Goal: Task Accomplishment & Management: Use online tool/utility

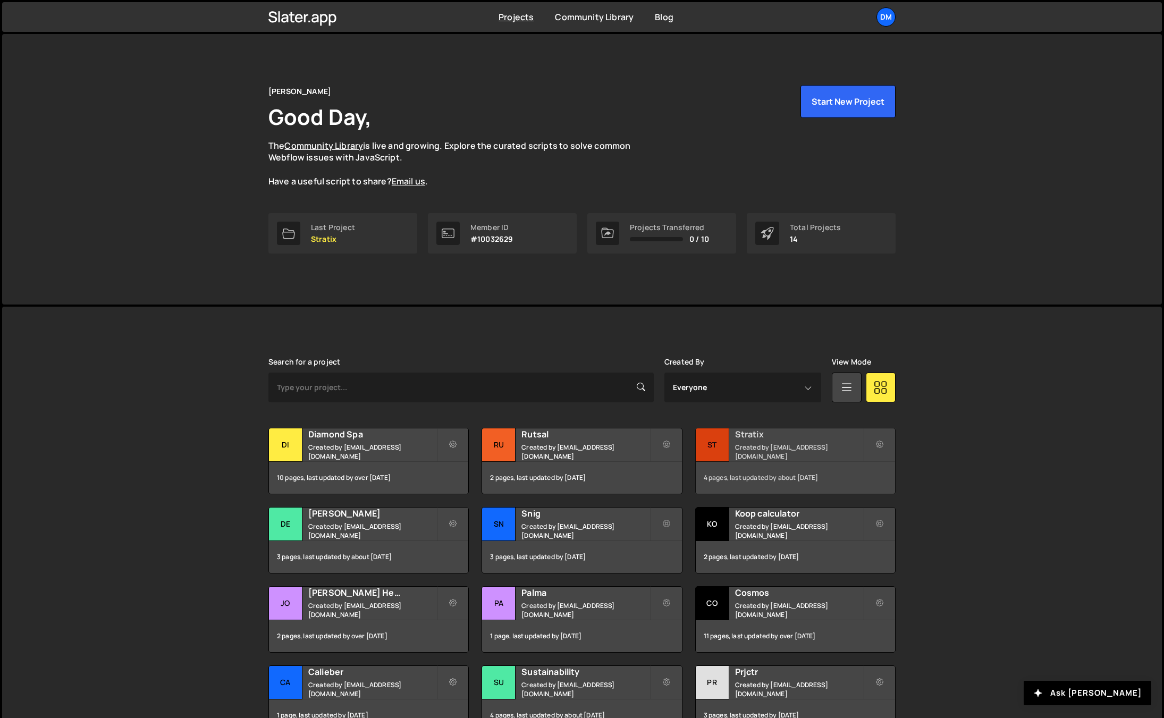
click at [746, 440] on h2 "Stratix" at bounding box center [799, 434] width 128 height 12
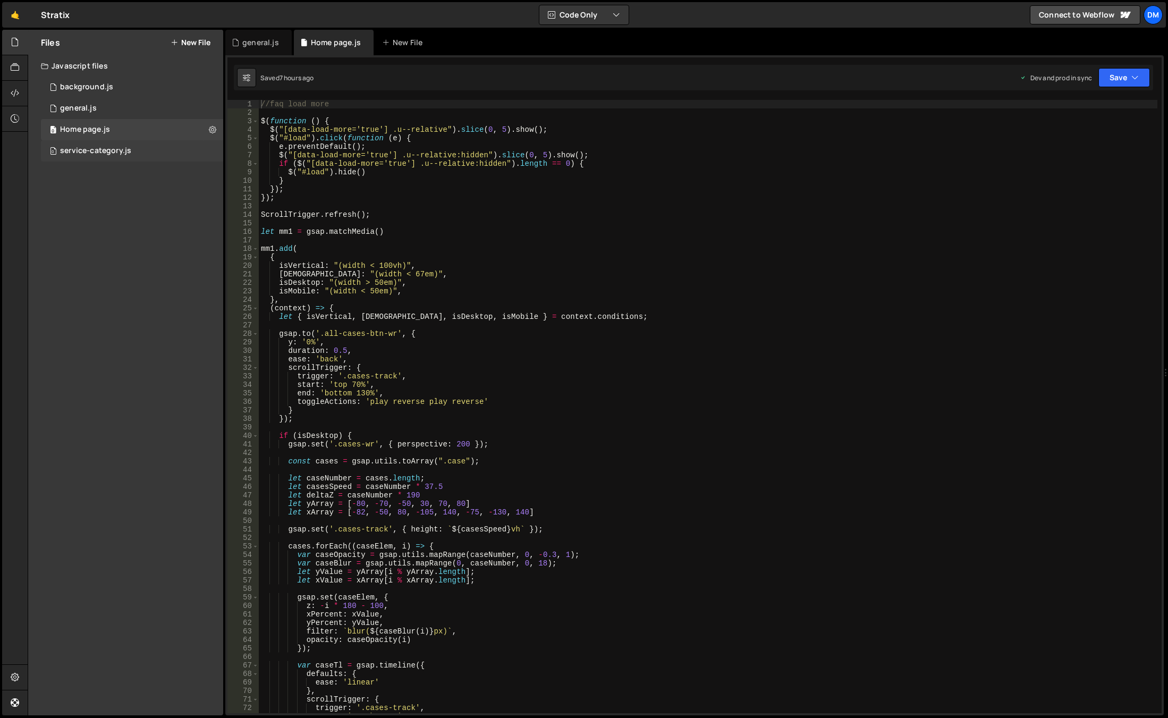
click at [104, 148] on div "service-category.js" at bounding box center [95, 151] width 71 height 10
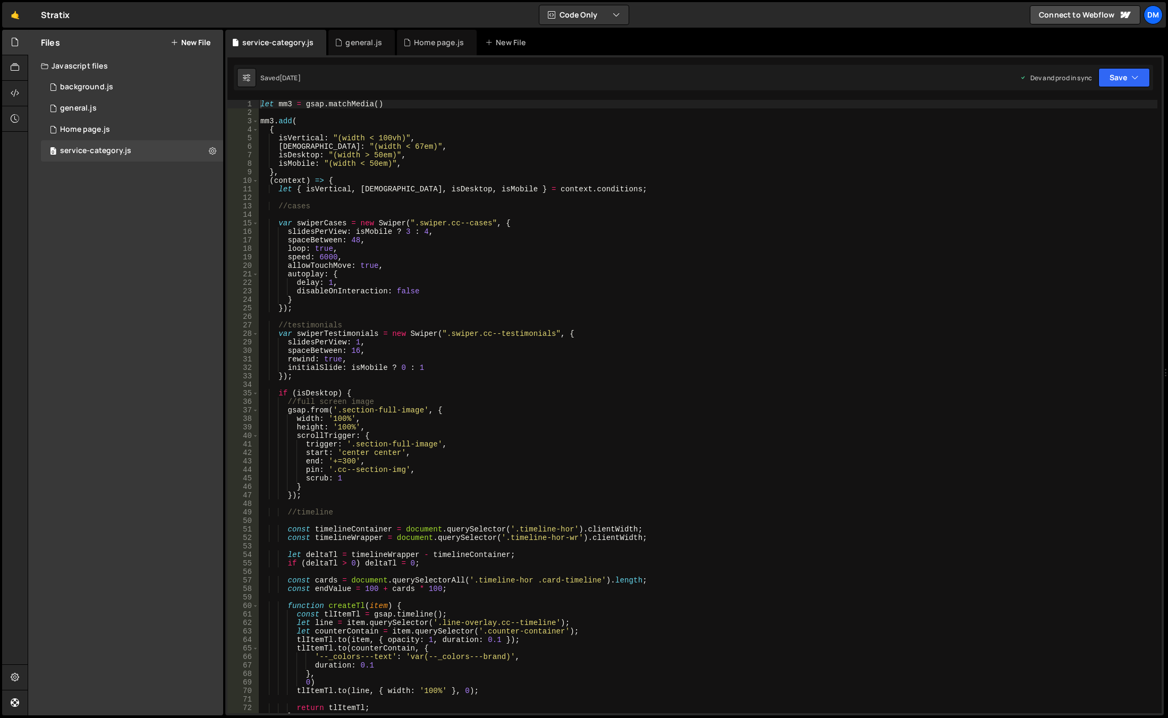
click at [498, 315] on div "let mm3 = gsap . matchMedia ( ) mm3 . add ( { isVertical : "(width < 100vh)" , …" at bounding box center [707, 415] width 899 height 630
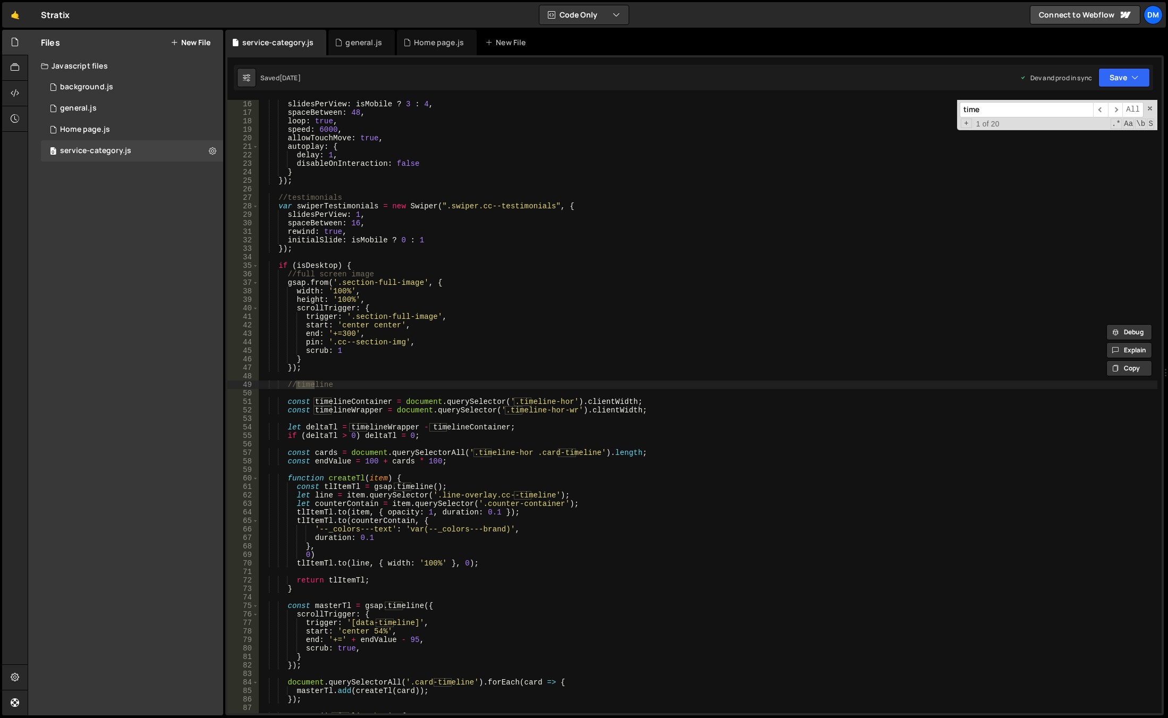
scroll to position [128, 0]
type input "time"
click at [300, 379] on div "slidesPerView : isMobile ? 3 : 4 , spaceBetween : 48 , loop : true , speed : 60…" at bounding box center [707, 415] width 899 height 630
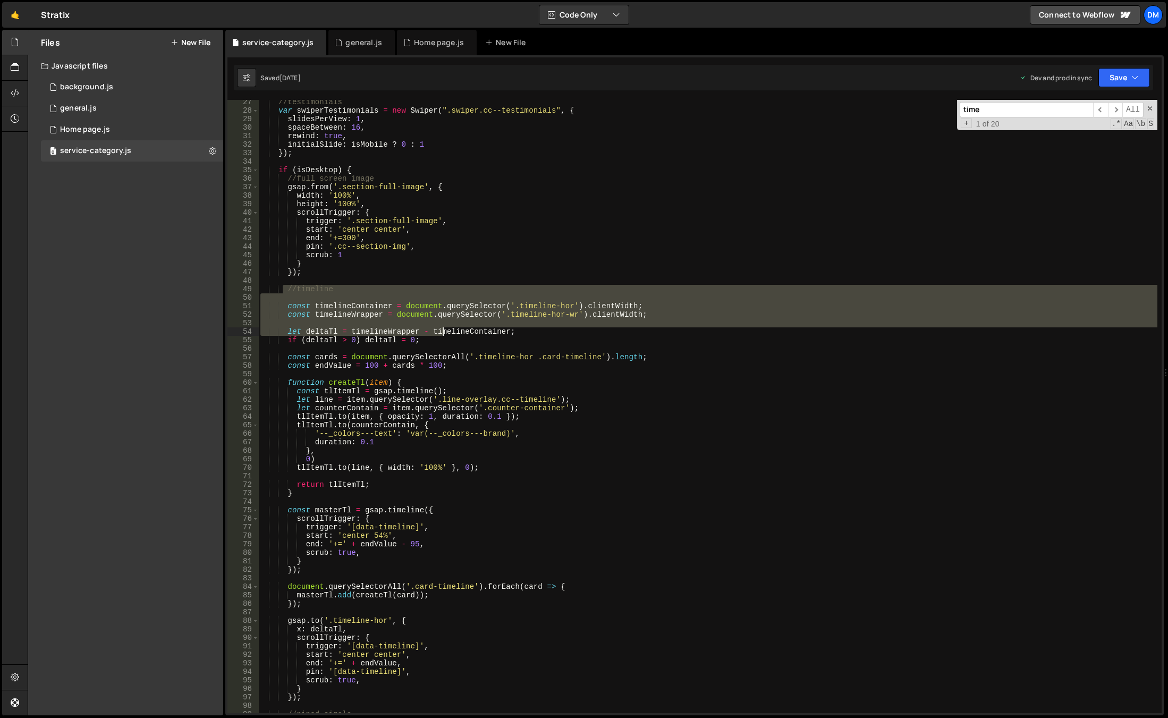
scroll to position [255, 0]
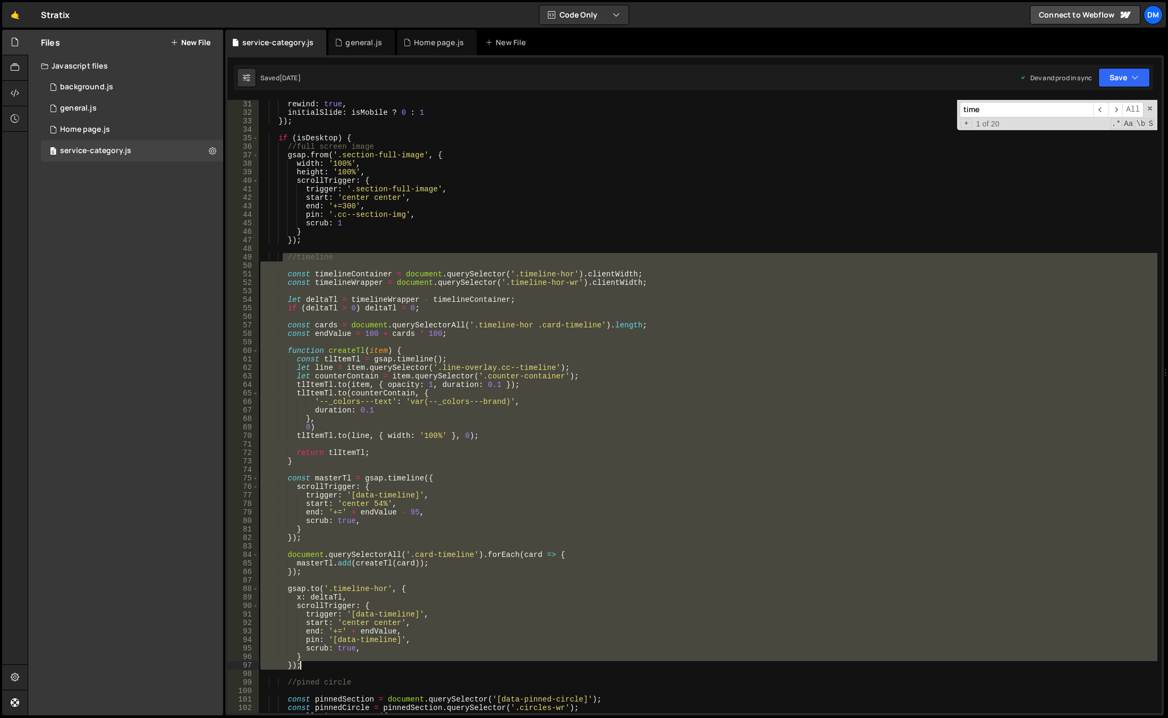
drag, startPoint x: 284, startPoint y: 287, endPoint x: 416, endPoint y: 664, distance: 399.5
click at [416, 664] on div "rewind : true , initialSlide : isMobile ? 0 : 1 }) ; if ( isDesktop ) { //full …" at bounding box center [707, 415] width 899 height 630
type textarea "} });"
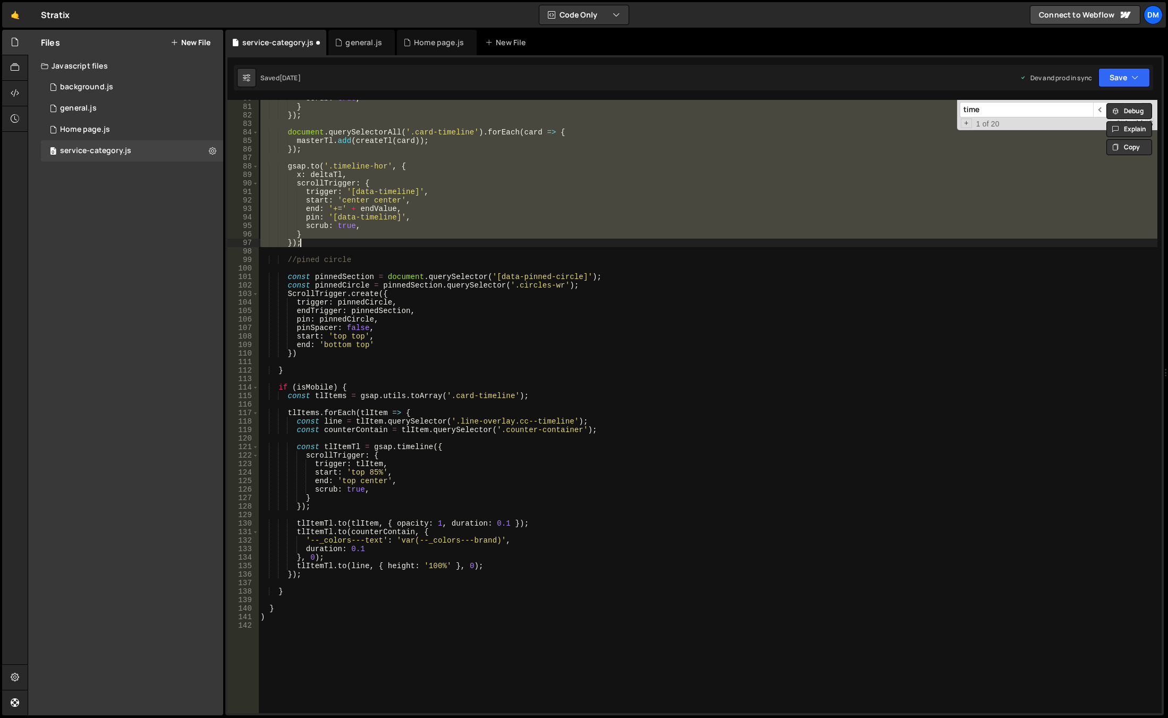
scroll to position [678, 0]
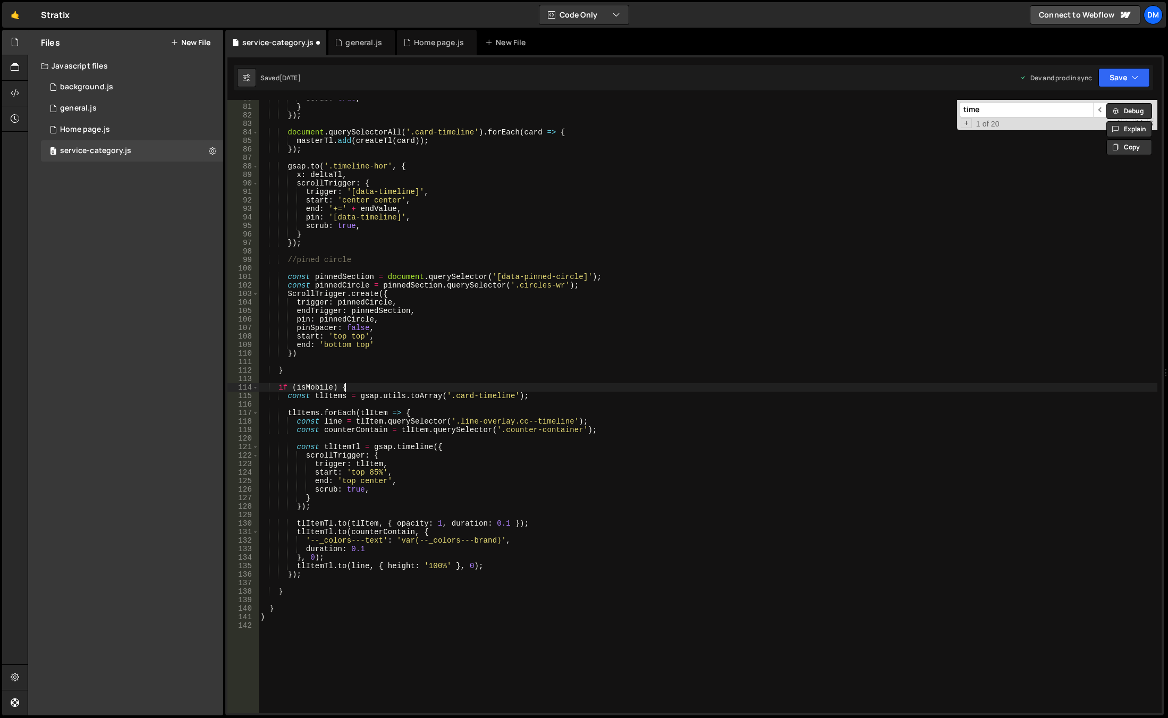
click at [343, 385] on div "scrub : true , } }) ; document . querySelectorAll ( '.card-timeline' ) . forEac…" at bounding box center [707, 409] width 899 height 630
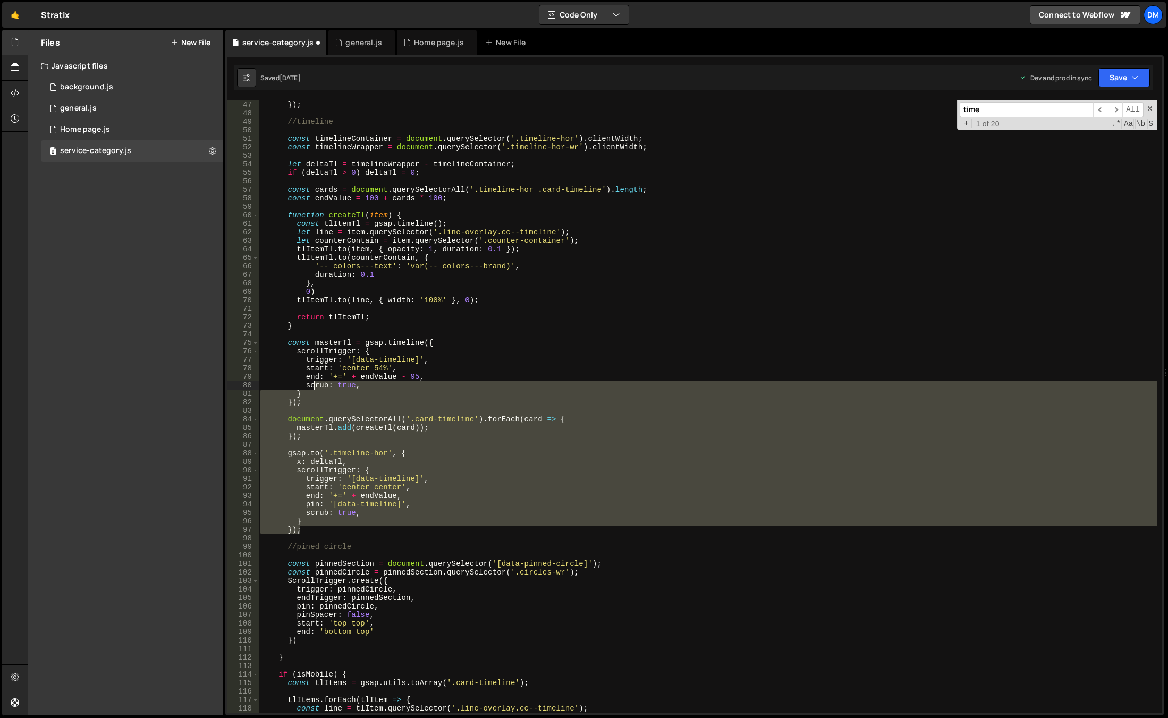
scroll to position [327, 0]
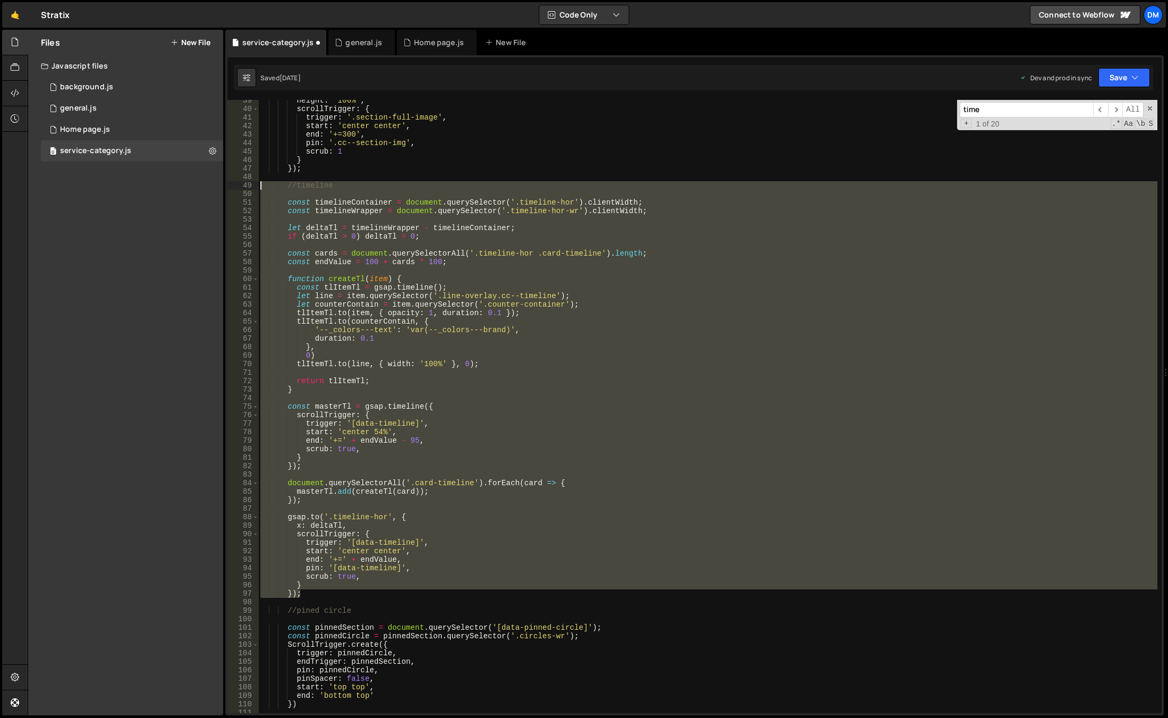
drag, startPoint x: 317, startPoint y: 437, endPoint x: 239, endPoint y: 184, distance: 264.6
click at [239, 184] on div "if (isMobile) { 39 40 41 42 43 44 45 46 47 48 49 50 51 52 53 54 55 56 57 58 59 …" at bounding box center [694, 406] width 934 height 613
type textarea "//timeline"
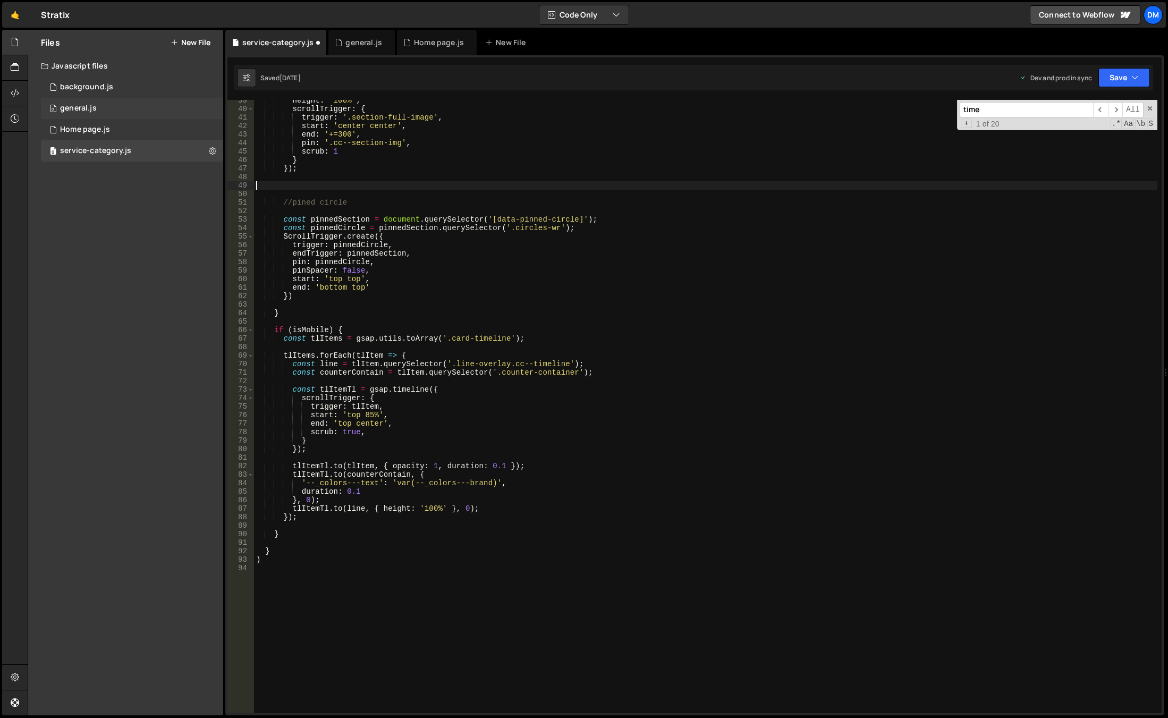
click at [105, 108] on div "0 general.js 0" at bounding box center [132, 108] width 182 height 21
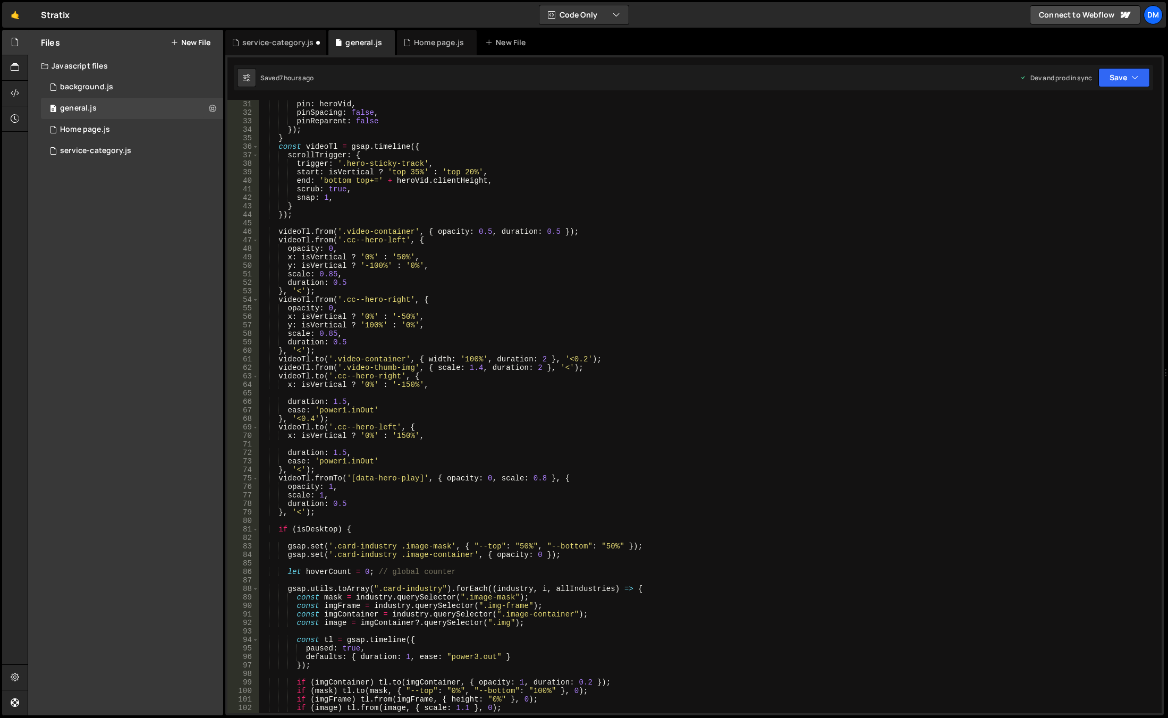
scroll to position [351, 0]
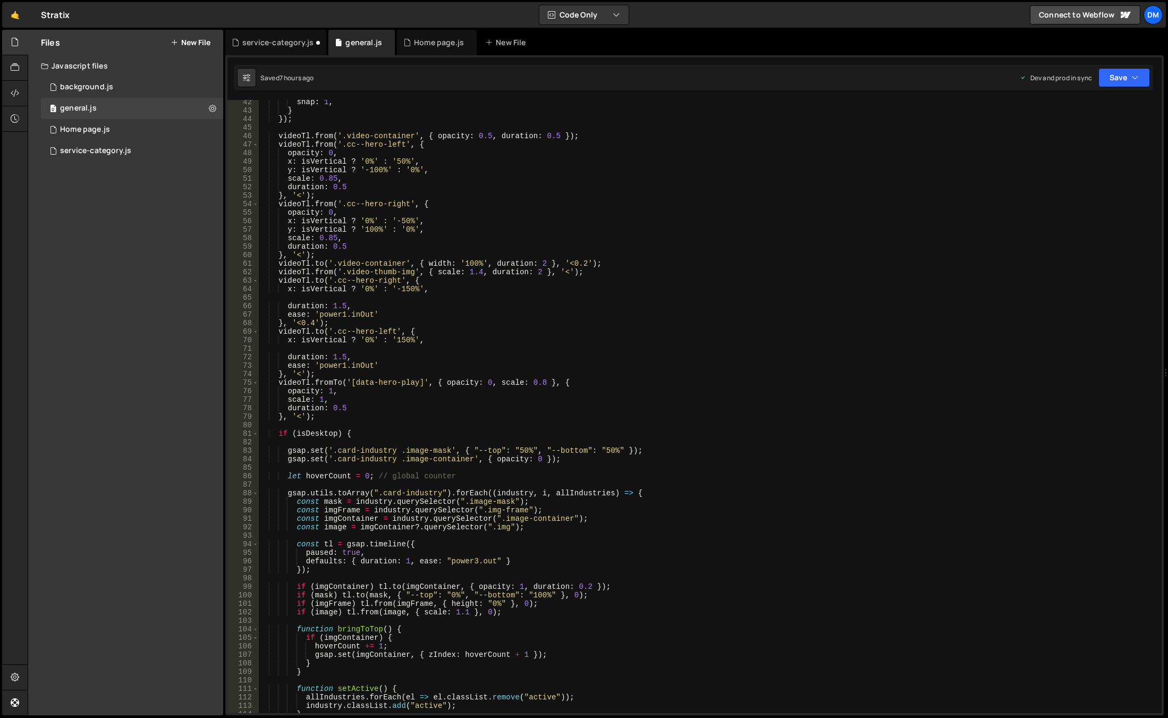
type textarea "if (isDesktop) {"
click at [355, 432] on div "snap : 1 , } }) ; videoTl . from ( '.video-container' , { opacity : 0.5 , durat…" at bounding box center [707, 413] width 899 height 630
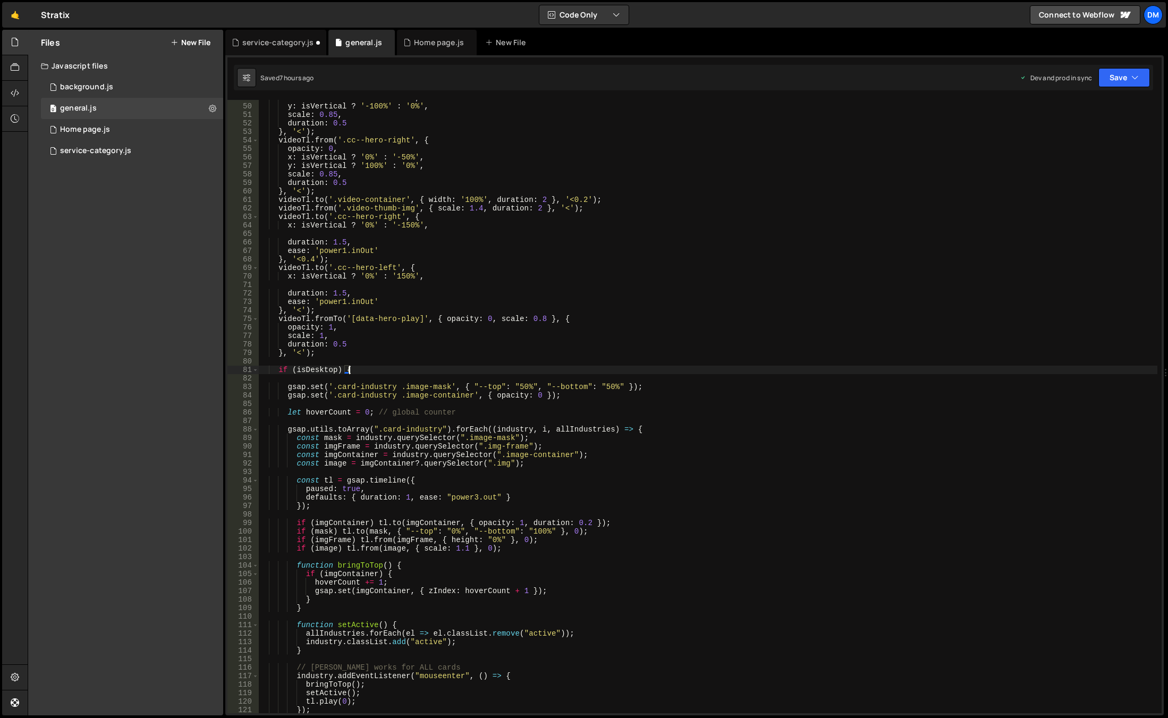
scroll to position [0, 1]
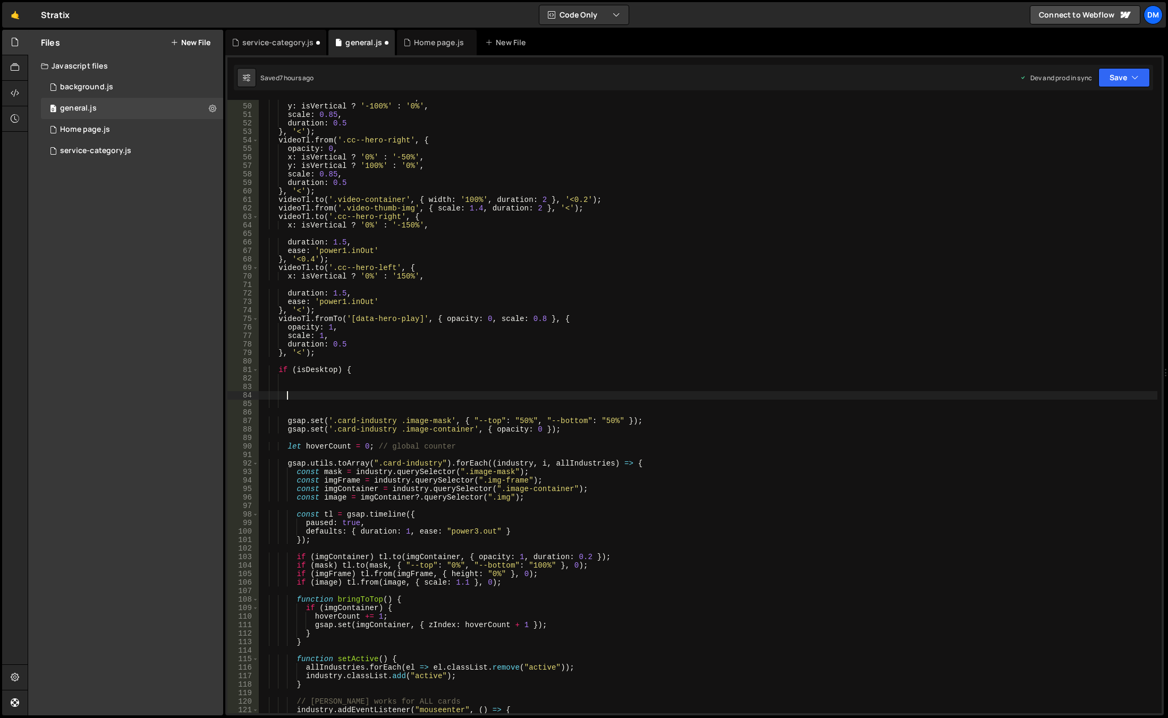
paste textarea "});"
type textarea "});"
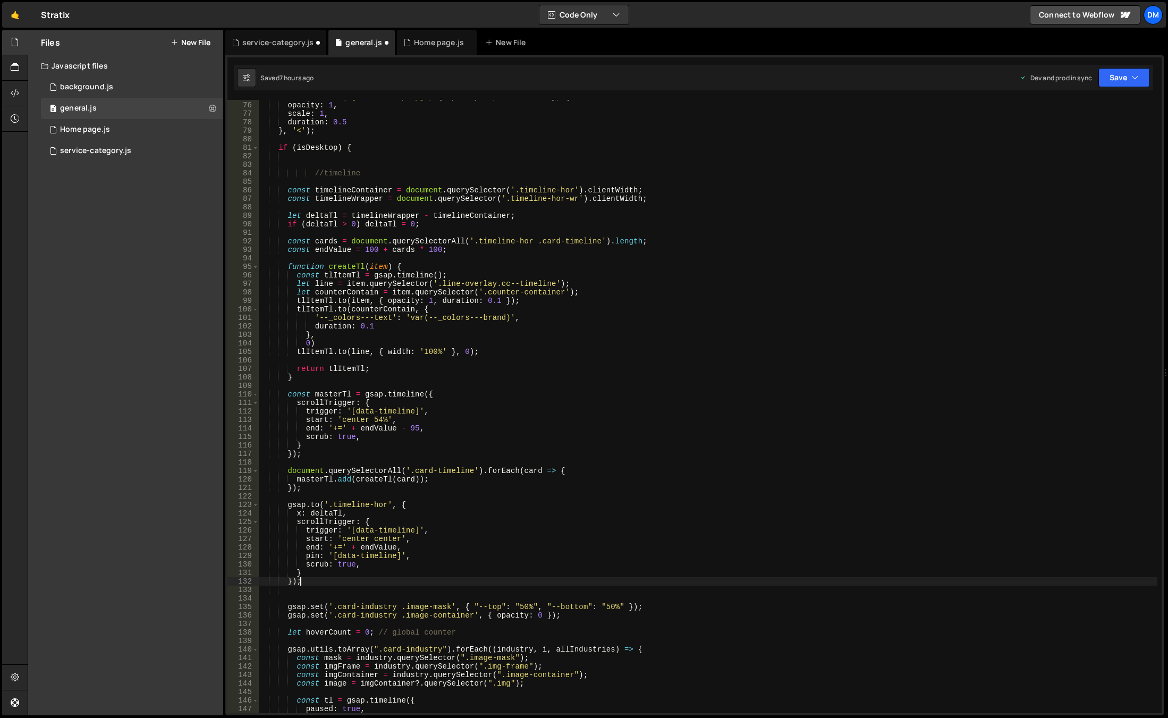
scroll to position [0, 0]
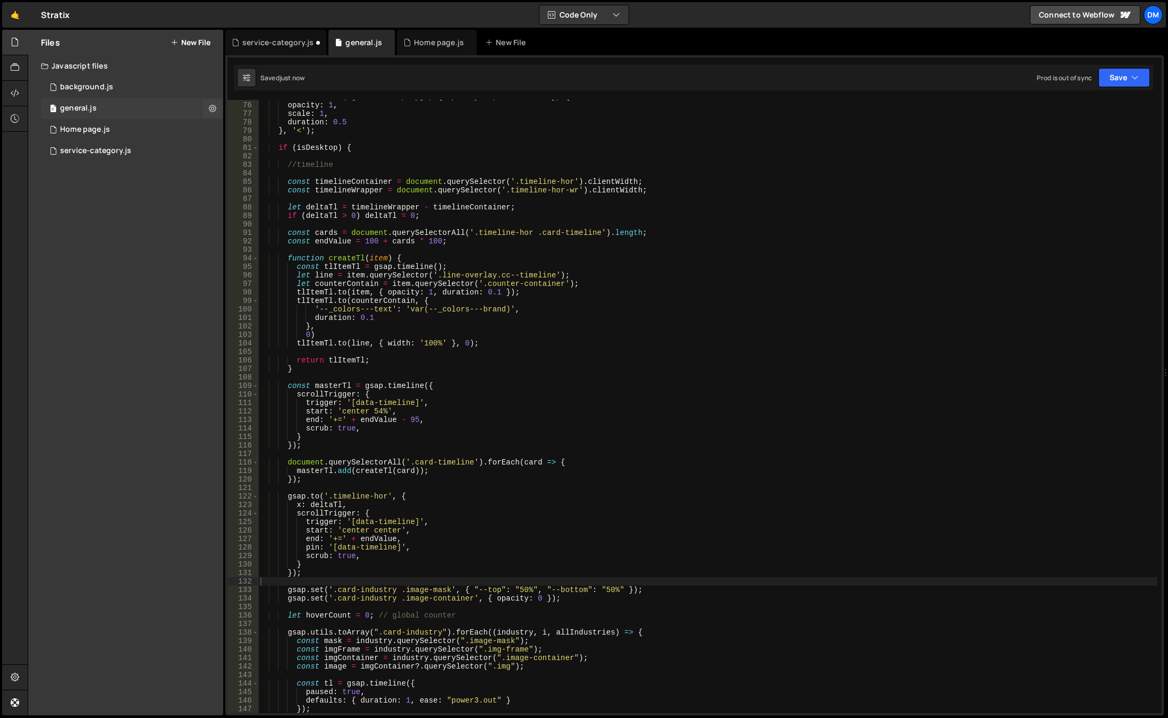
click at [87, 104] on div "general.js" at bounding box center [78, 109] width 37 height 10
click at [77, 147] on div "service-category.js" at bounding box center [95, 151] width 71 height 10
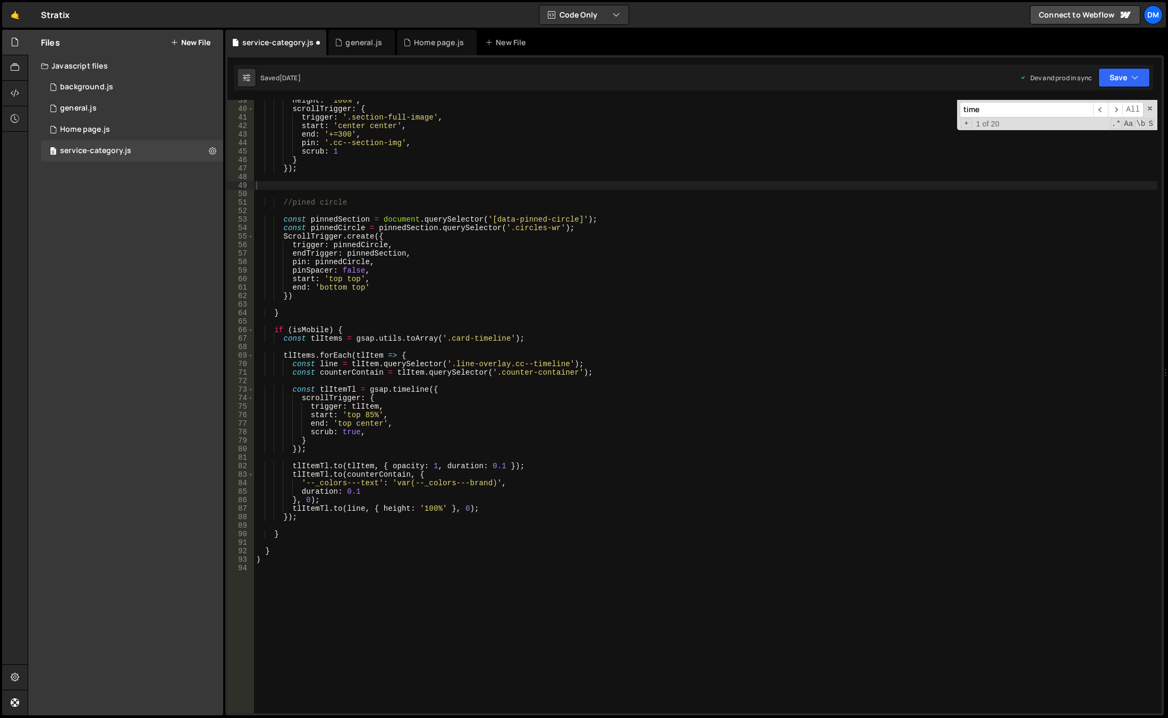
drag, startPoint x: 408, startPoint y: 413, endPoint x: 404, endPoint y: 408, distance: 6.5
click at [408, 413] on div "height : '100%' , scrollTrigger : { trigger : '.section-full-image' , start : '…" at bounding box center [706, 411] width 904 height 630
click at [341, 332] on div "height : '100%' , scrollTrigger : { trigger : '.section-full-image' , start : '…" at bounding box center [706, 411] width 904 height 630
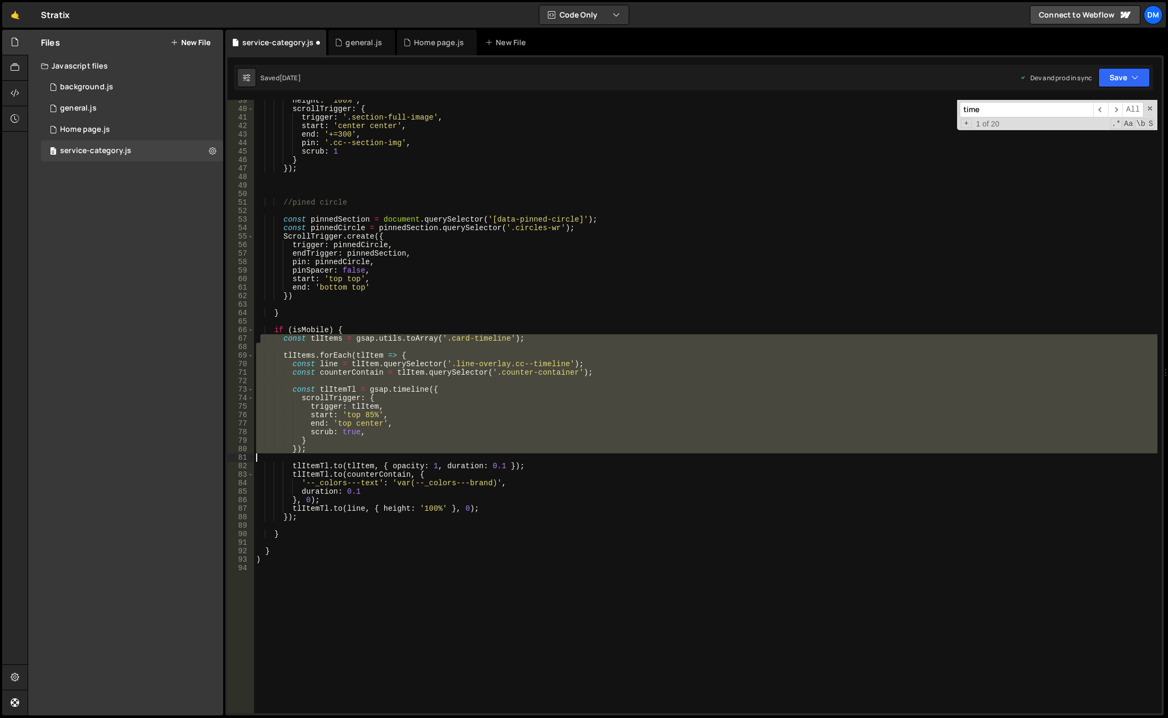
drag, startPoint x: 264, startPoint y: 339, endPoint x: 485, endPoint y: 425, distance: 237.5
click at [506, 436] on div "height : '100%' , scrollTrigger : { trigger : '.section-full-image' , start : '…" at bounding box center [706, 411] width 904 height 630
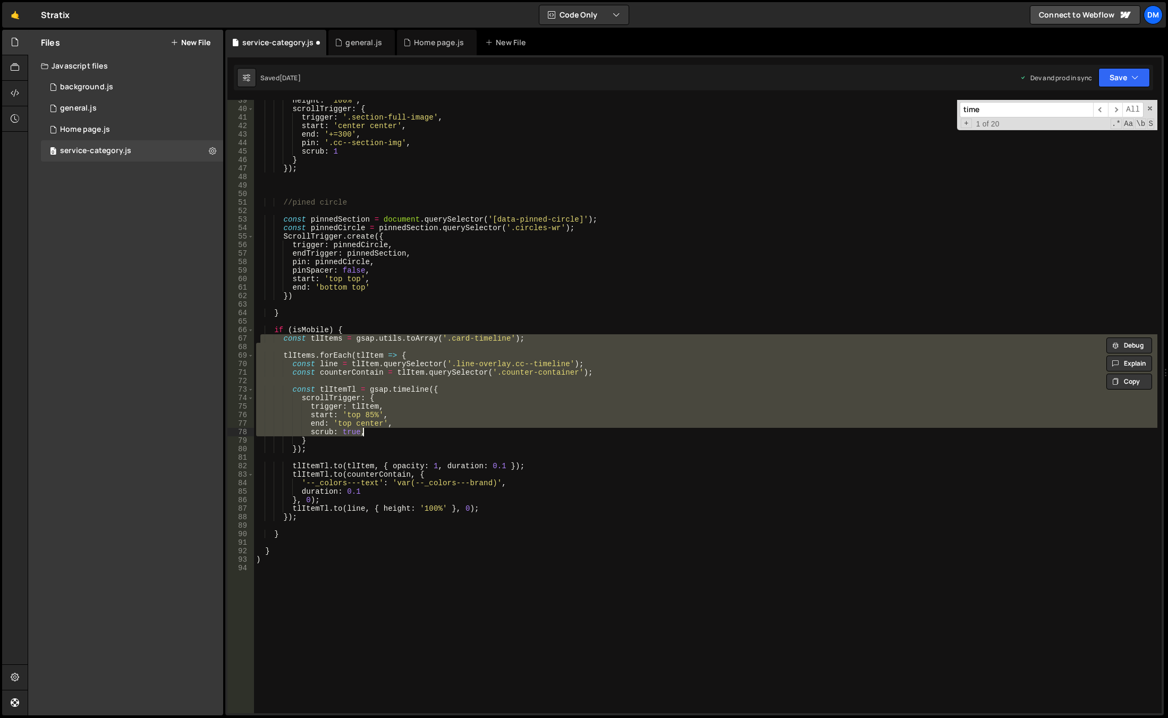
click at [336, 328] on div "height : '100%' , scrollTrigger : { trigger : '.section-full-image' , start : '…" at bounding box center [706, 411] width 904 height 630
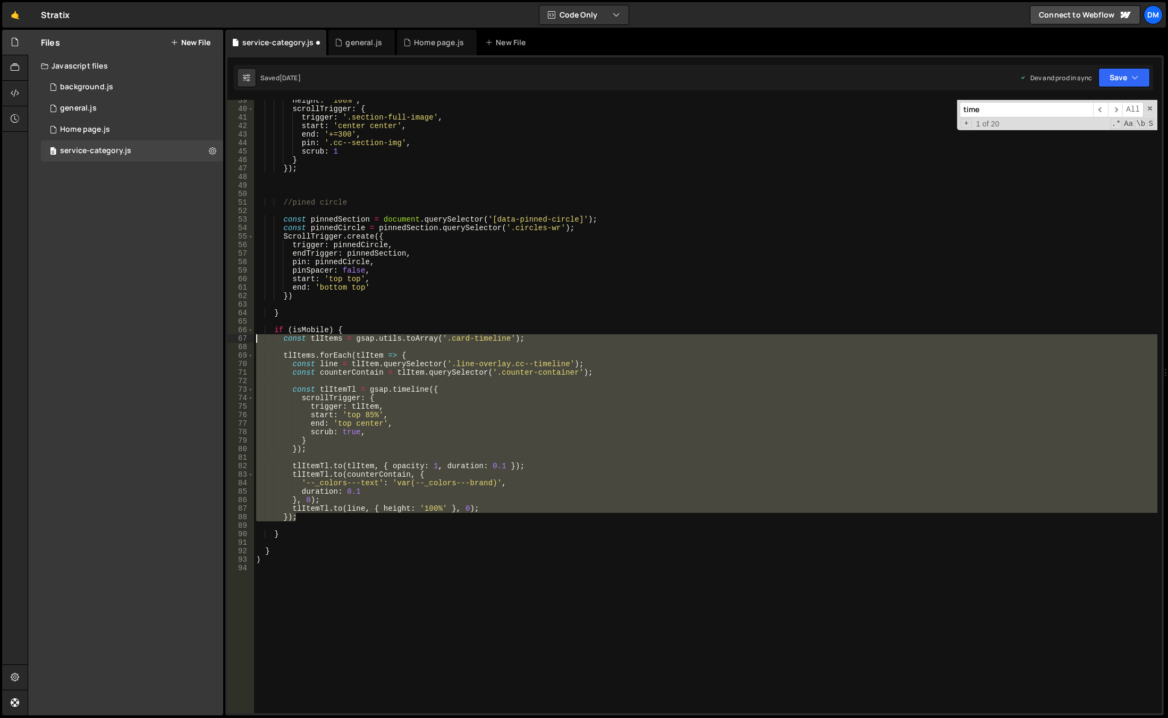
drag, startPoint x: 297, startPoint y: 504, endPoint x: 208, endPoint y: 341, distance: 185.7
click at [208, 341] on div "Files New File Javascript files 0 background.js 0 0 general.js 0 0 Home page.js…" at bounding box center [598, 373] width 1141 height 686
type textarea "const tlItems = gsap.utils.toArray('.card-timeline');"
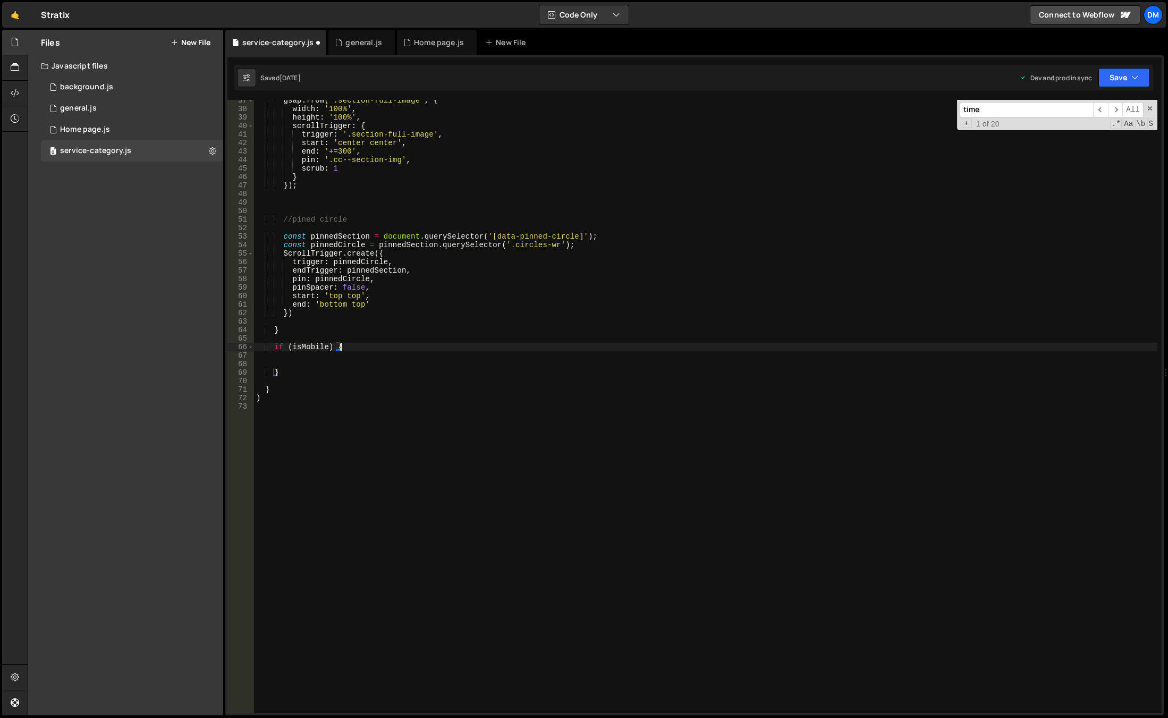
click at [340, 348] on div "gsap . from ( '.section-full-image' , { width : '100%' , height : '100%' , scro…" at bounding box center [706, 411] width 904 height 630
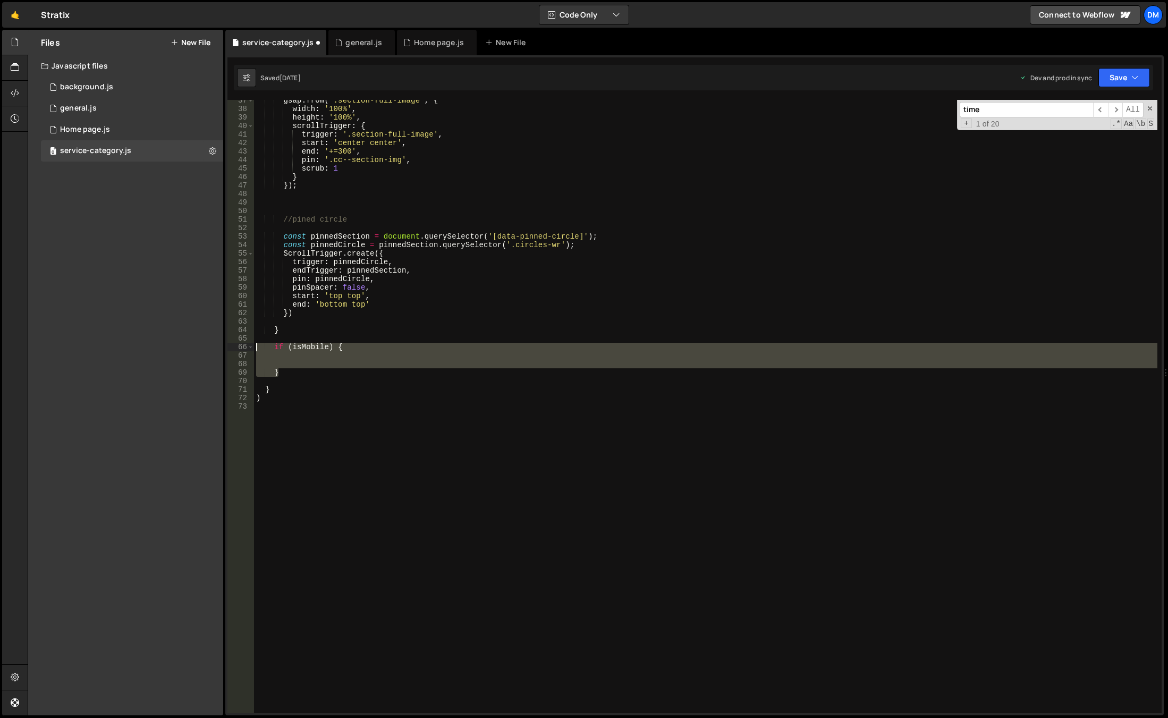
drag, startPoint x: 269, startPoint y: 351, endPoint x: 242, endPoint y: 344, distance: 28.6
click at [242, 344] on div "if (isMobile) { 37 38 39 40 41 42 43 44 45 46 47 48 49 50 51 52 53 54 55 56 57 …" at bounding box center [694, 406] width 934 height 613
type textarea "if (isMobile) {"
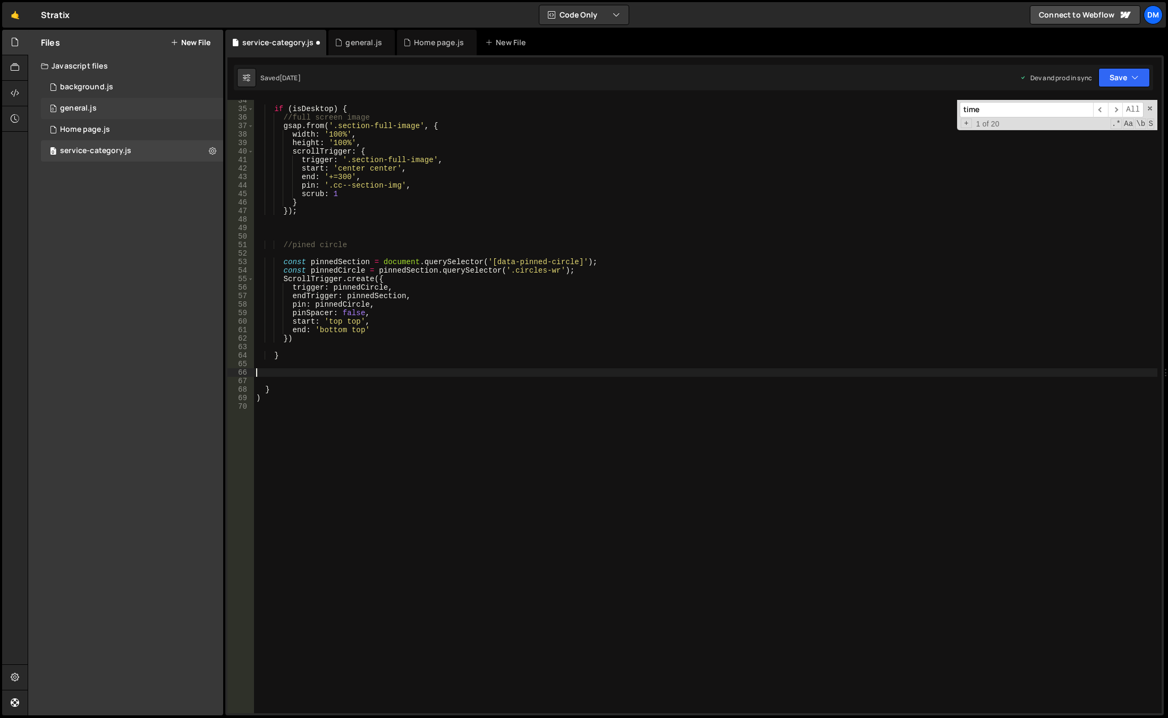
click at [143, 104] on div "0 general.js 0" at bounding box center [132, 108] width 182 height 21
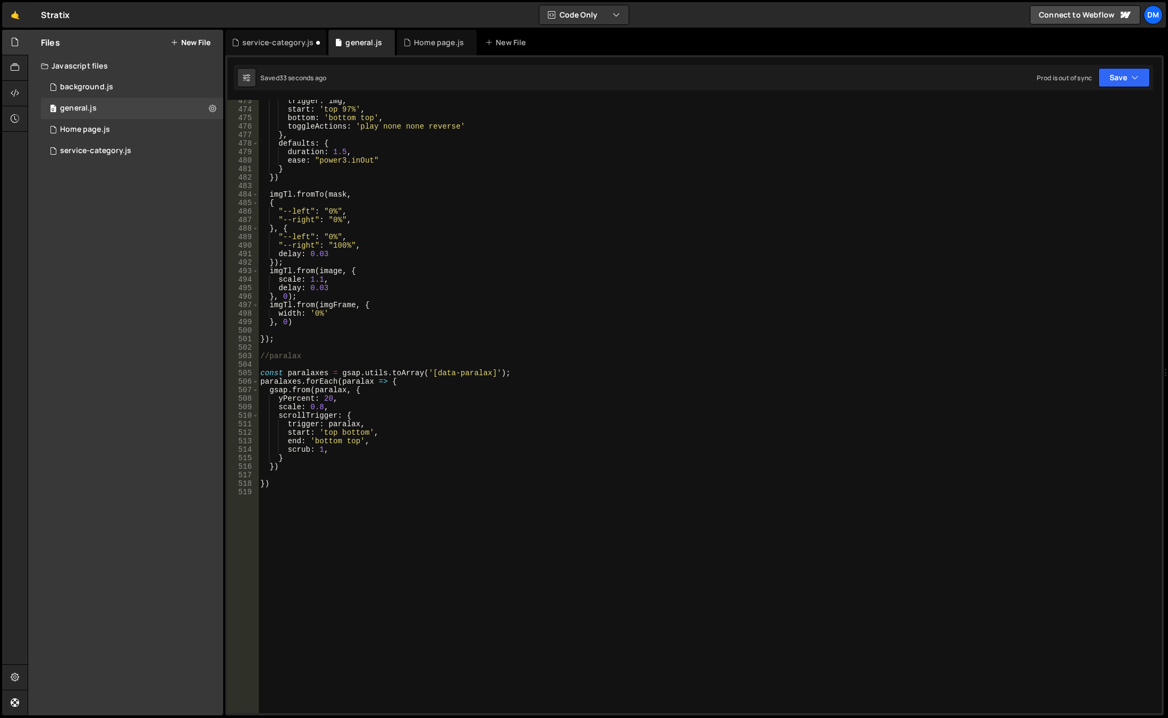
scroll to position [4017, 0]
type textarea "scale: 0.8,"
click at [503, 407] on div "trigger : img , start : 'top 97%' , bottom : 'bottom top' , toggleActions : 'pl…" at bounding box center [707, 412] width 899 height 630
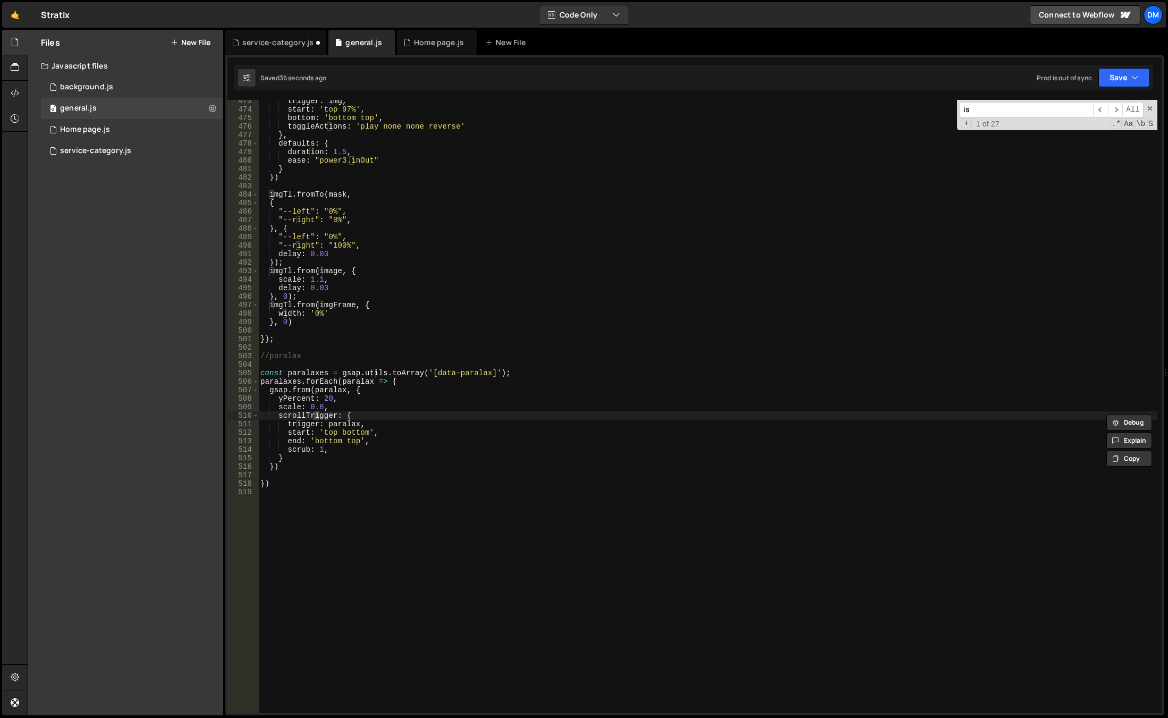
scroll to position [0, 0]
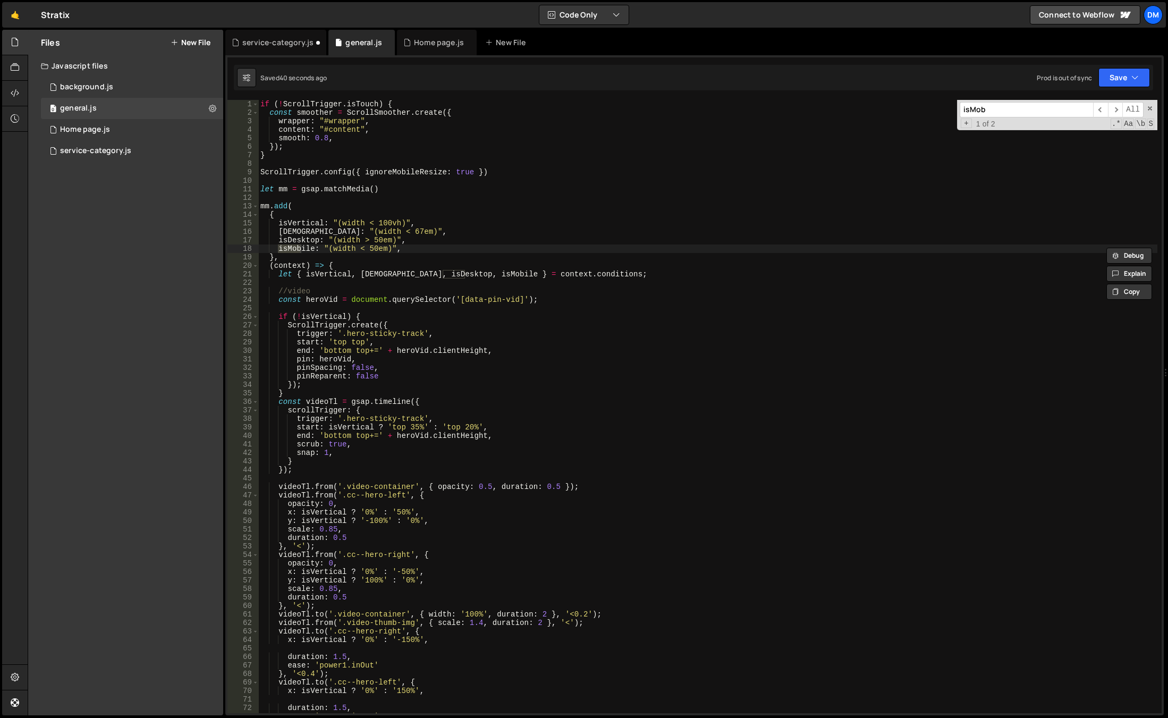
type input "isMob"
click at [402, 339] on div "if ( ! ScrollTrigger . isTouch ) { const smoother = ScrollSmoother . create ({ …" at bounding box center [707, 415] width 899 height 630
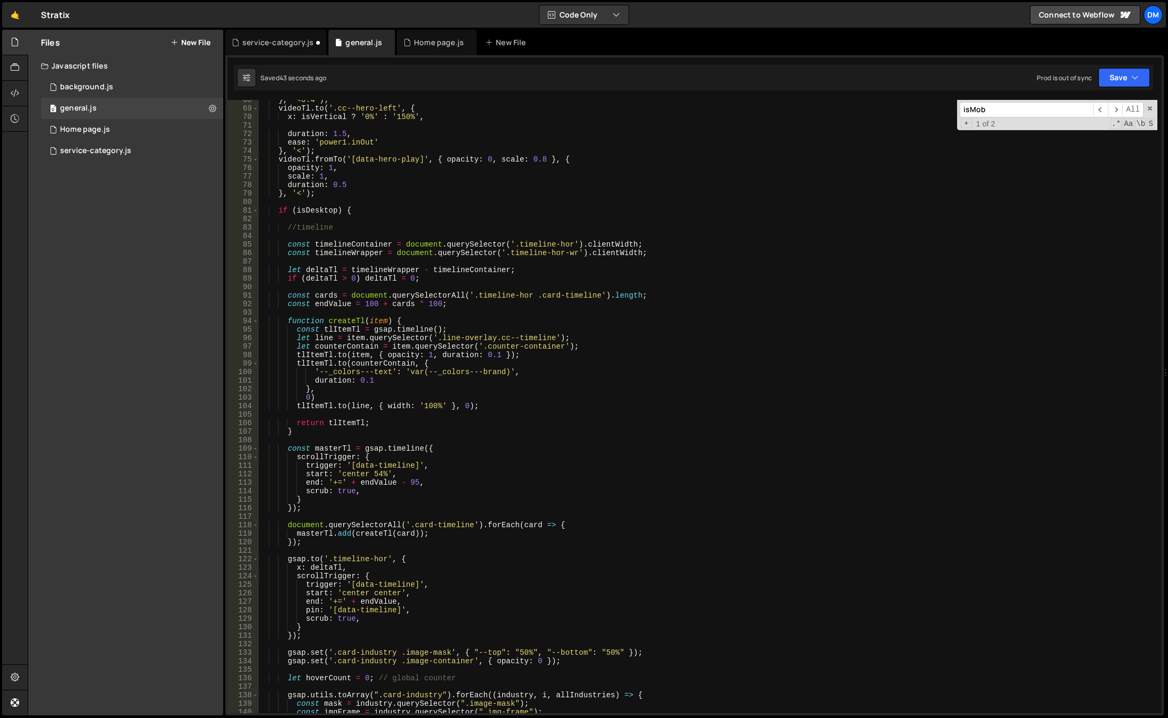
scroll to position [574, 0]
click at [347, 214] on div "} , '<0.4' ) ; videoTl . to ( '.cc--hero-left' , { x : isVertical ? '0%' : '150…" at bounding box center [707, 411] width 899 height 630
click at [255, 211] on span at bounding box center [255, 210] width 6 height 9
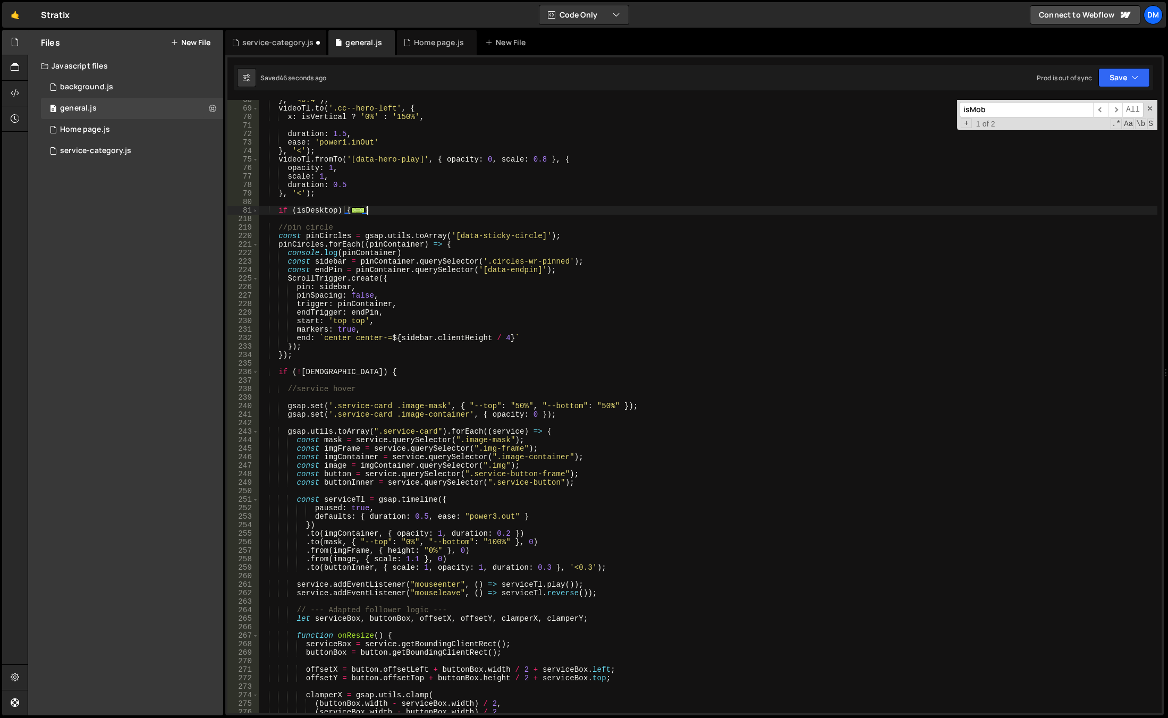
click at [389, 207] on div "} , '<0.4' ) ; videoTl . to ( '.cc--hero-left' , { x : isVertical ? '0%' : '150…" at bounding box center [707, 411] width 899 height 630
type textarea "}"
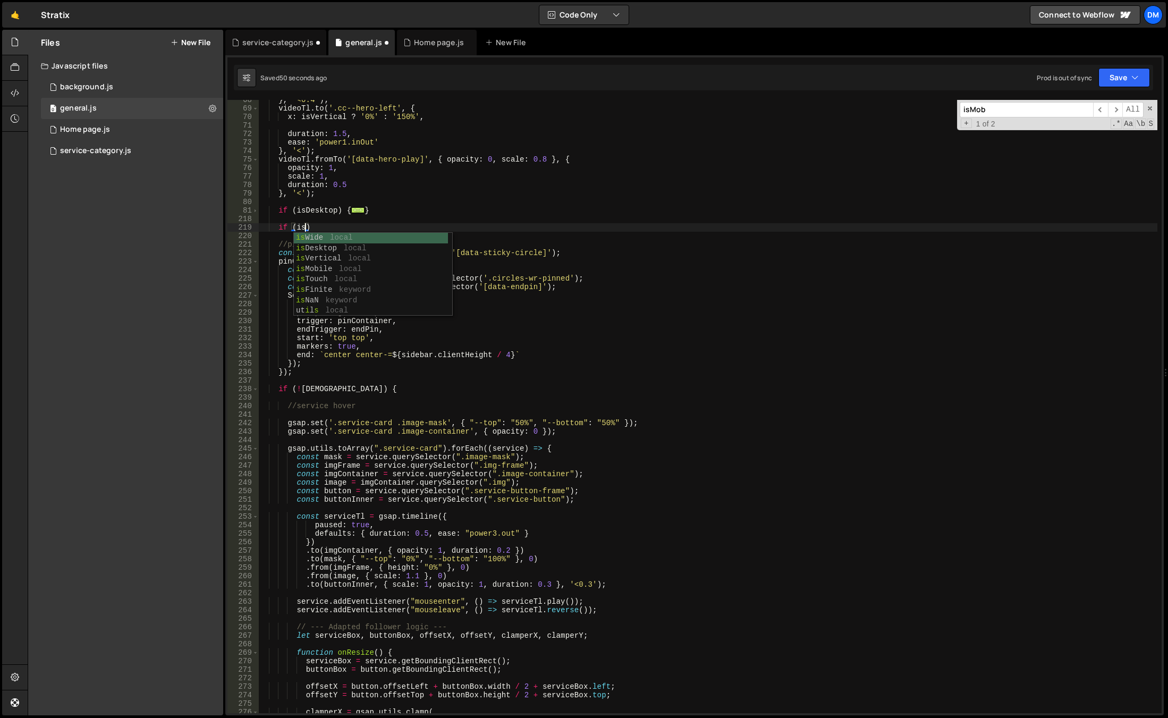
scroll to position [0, 3]
type textarea "if (isMobile) {}"
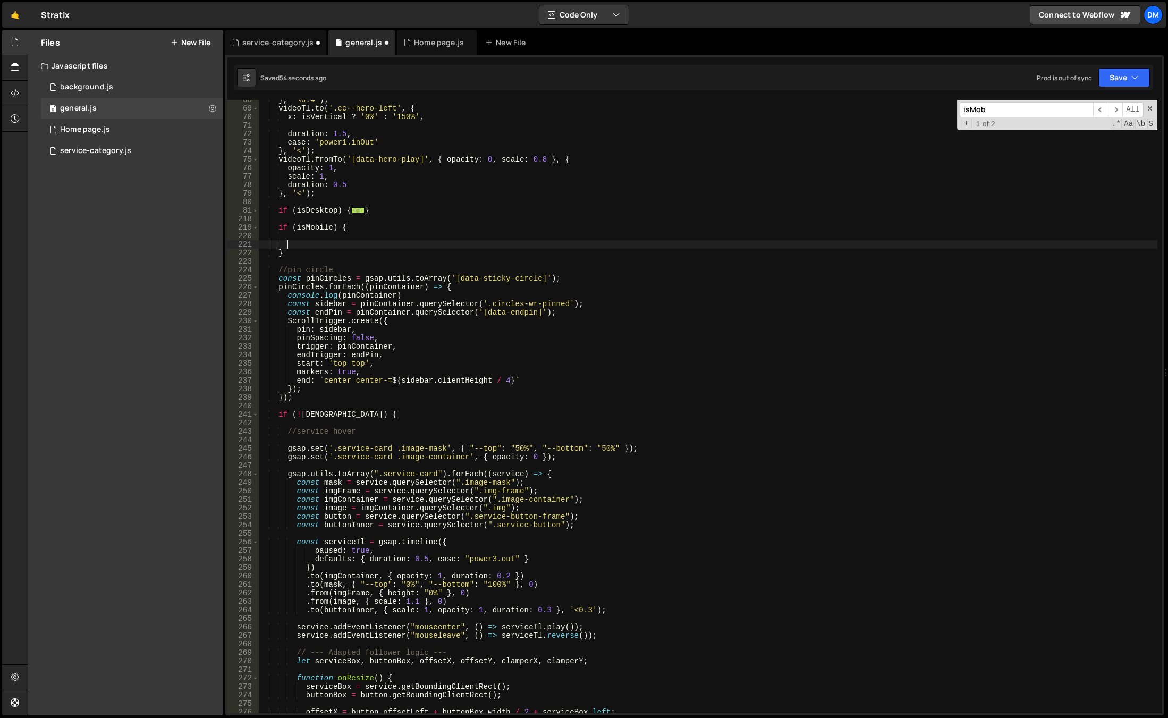
paste textarea "});"
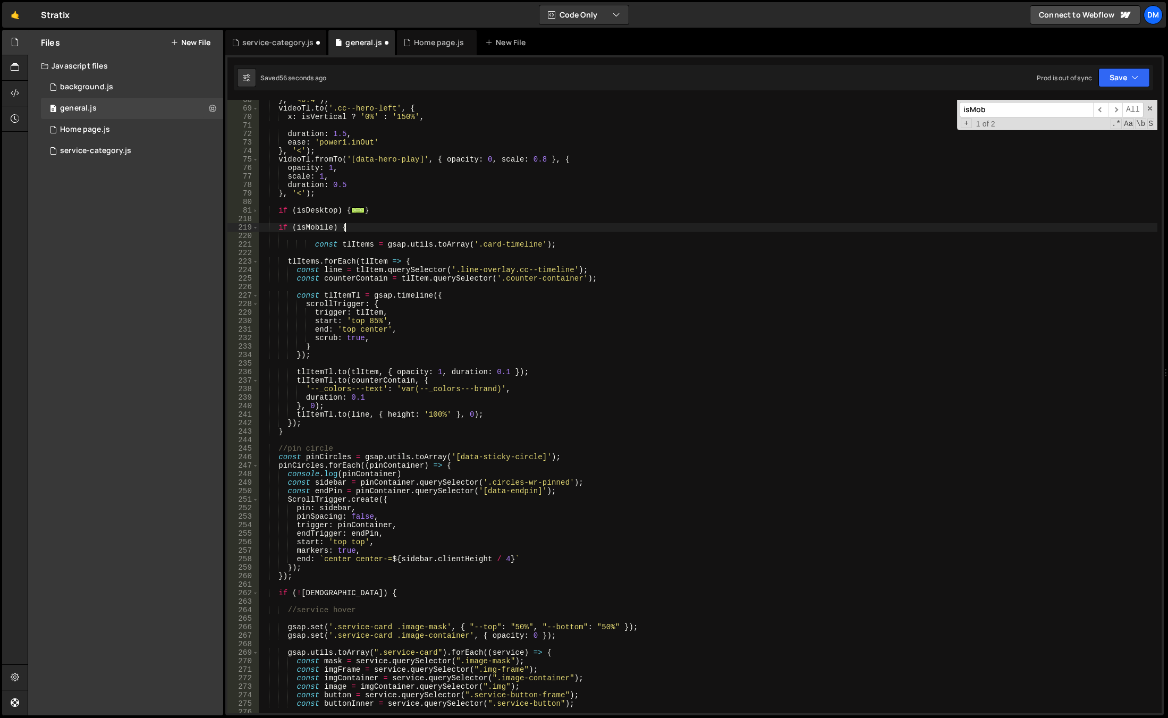
click at [375, 230] on div "} , '<0.4' ) ; videoTl . to ( '.cc--hero-left' , { x : isVertical ? '0%' : '150…" at bounding box center [707, 411] width 899 height 630
type textarea "if (isMobile) {"
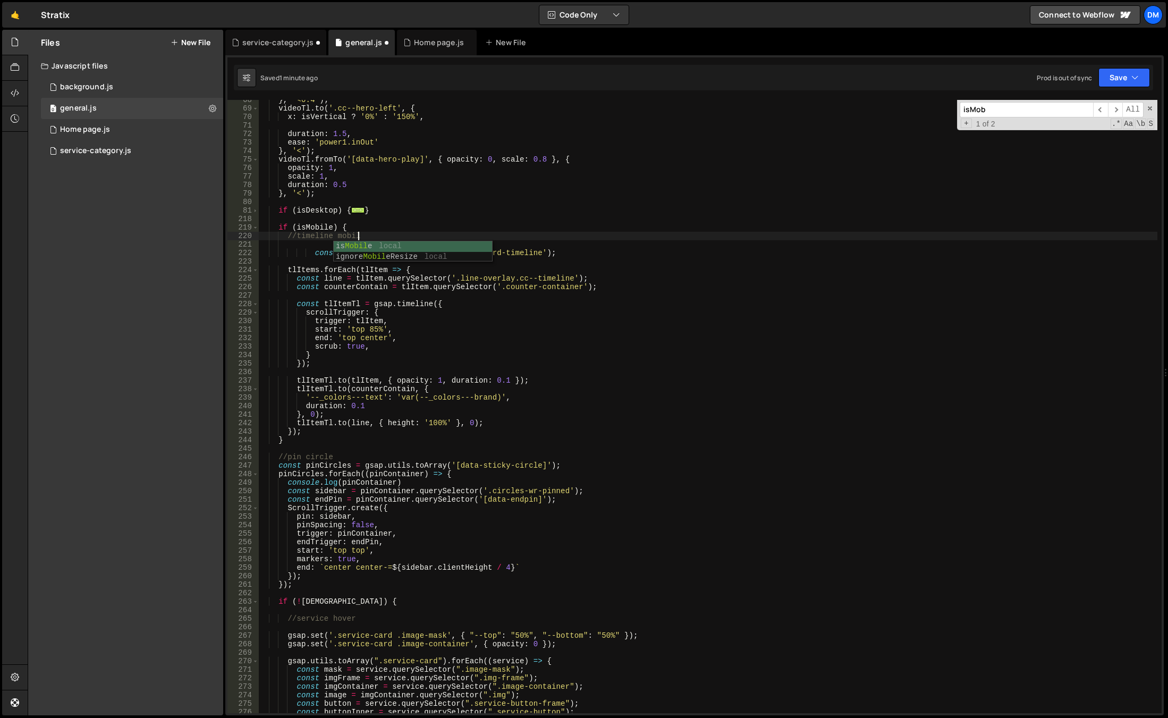
scroll to position [0, 6]
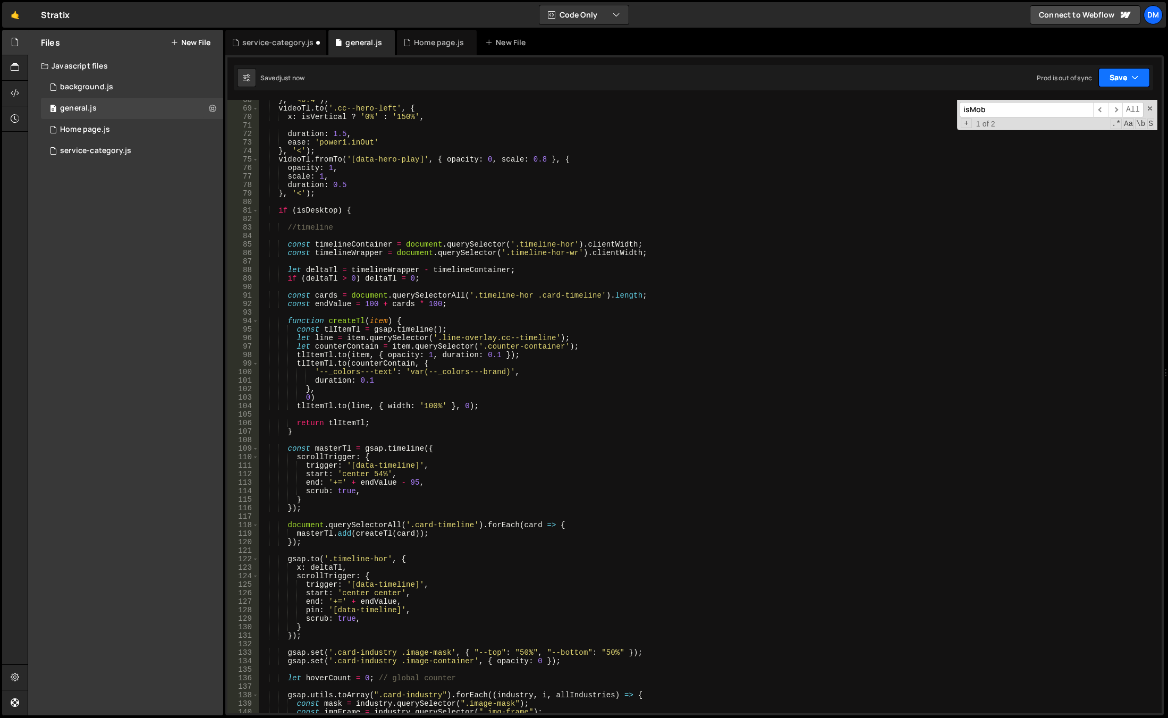
click at [1109, 85] on button "Save" at bounding box center [1125, 77] width 52 height 19
drag, startPoint x: 1065, startPoint y: 154, endPoint x: 1068, endPoint y: 149, distance: 5.7
click at [1065, 154] on div "7 hours ago" at bounding box center [1069, 149] width 35 height 9
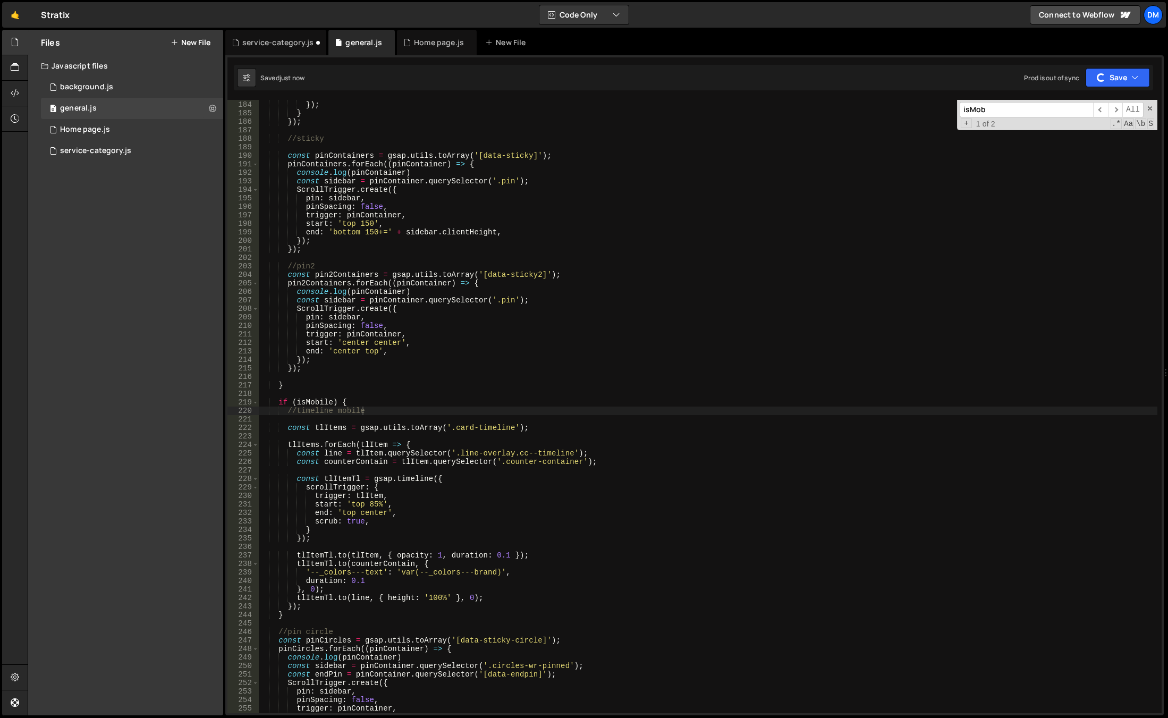
click at [1107, 90] on div "1 2 3 4 5 6 7 8 9 10 11 12 13 14 15 16 17 18 19 20 21 22 23 24 25 26 27 28 29 3…" at bounding box center [694, 385] width 939 height 660
drag, startPoint x: 1116, startPoint y: 74, endPoint x: 1095, endPoint y: 83, distance: 22.6
click at [1116, 74] on button "Save" at bounding box center [1118, 77] width 64 height 19
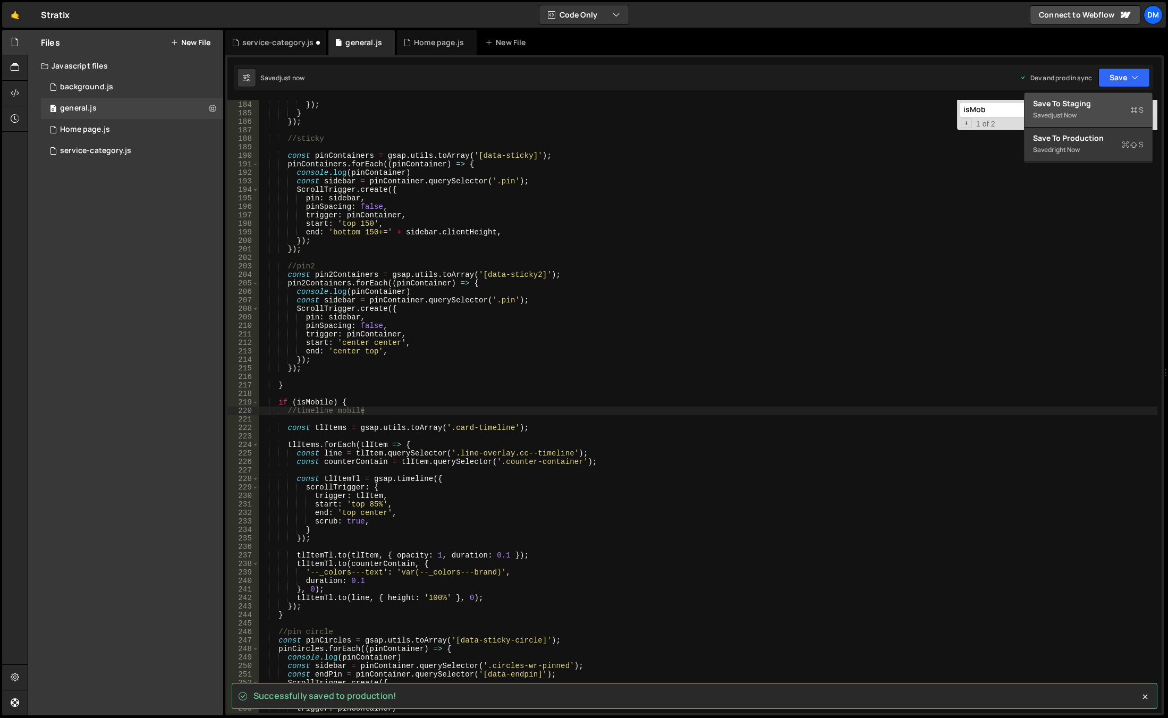
drag, startPoint x: 1075, startPoint y: 103, endPoint x: 791, endPoint y: 124, distance: 285.1
click at [1075, 103] on div "Save to Staging S" at bounding box center [1088, 103] width 111 height 11
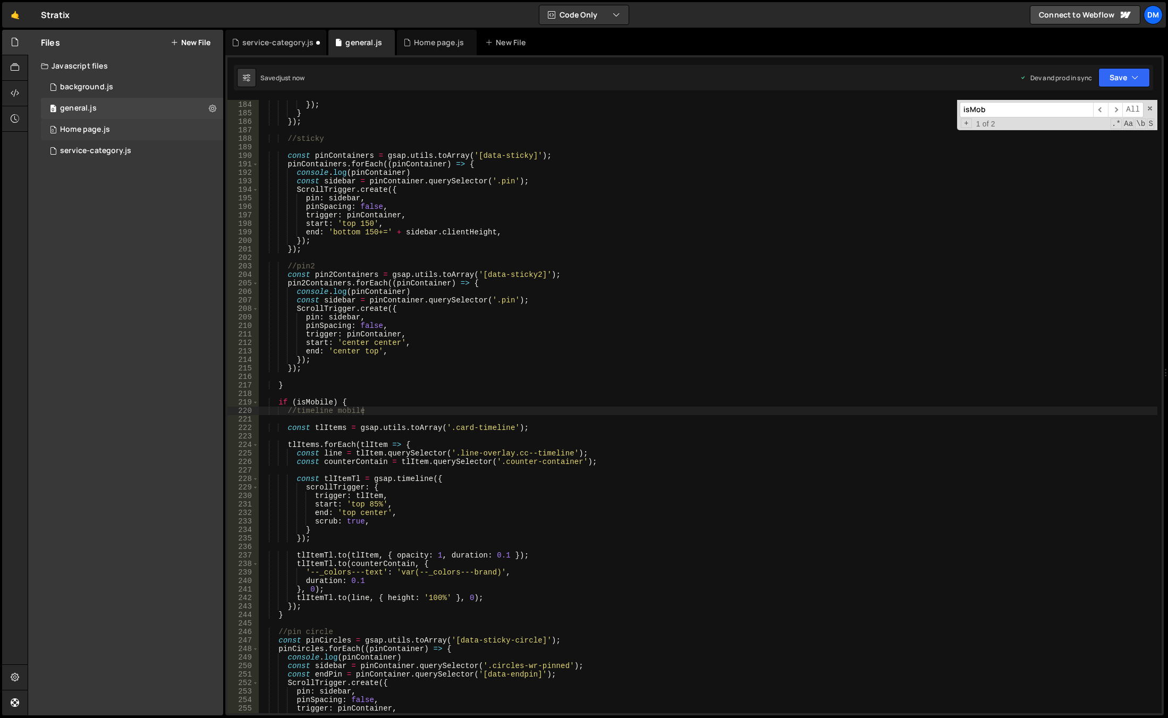
click at [97, 122] on div "0 Home page.js 0" at bounding box center [132, 129] width 182 height 21
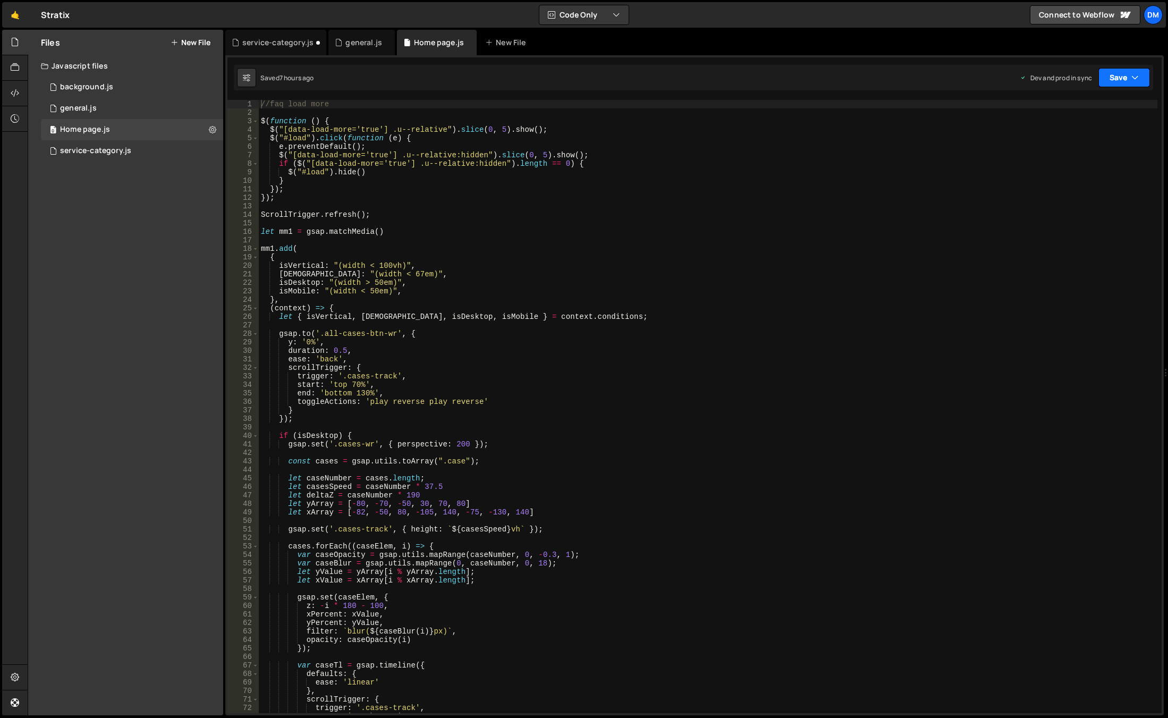
click at [1137, 73] on icon "button" at bounding box center [1135, 77] width 7 height 11
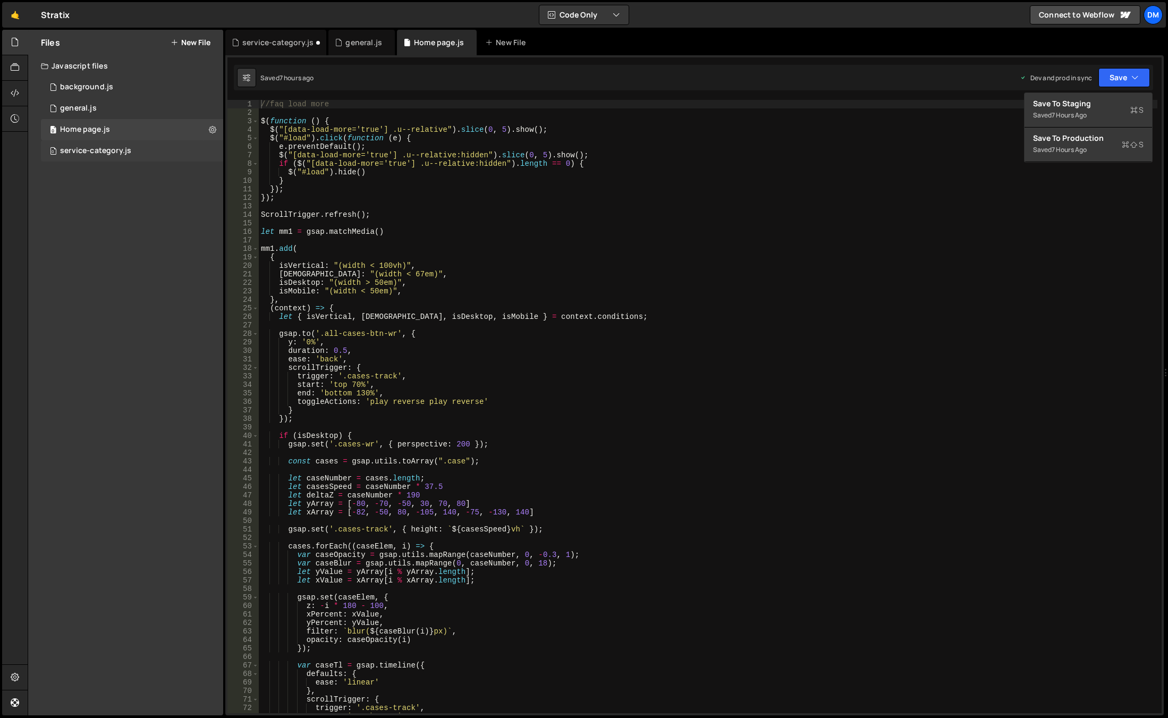
click at [136, 149] on div "0 service-category.js 0" at bounding box center [132, 150] width 182 height 21
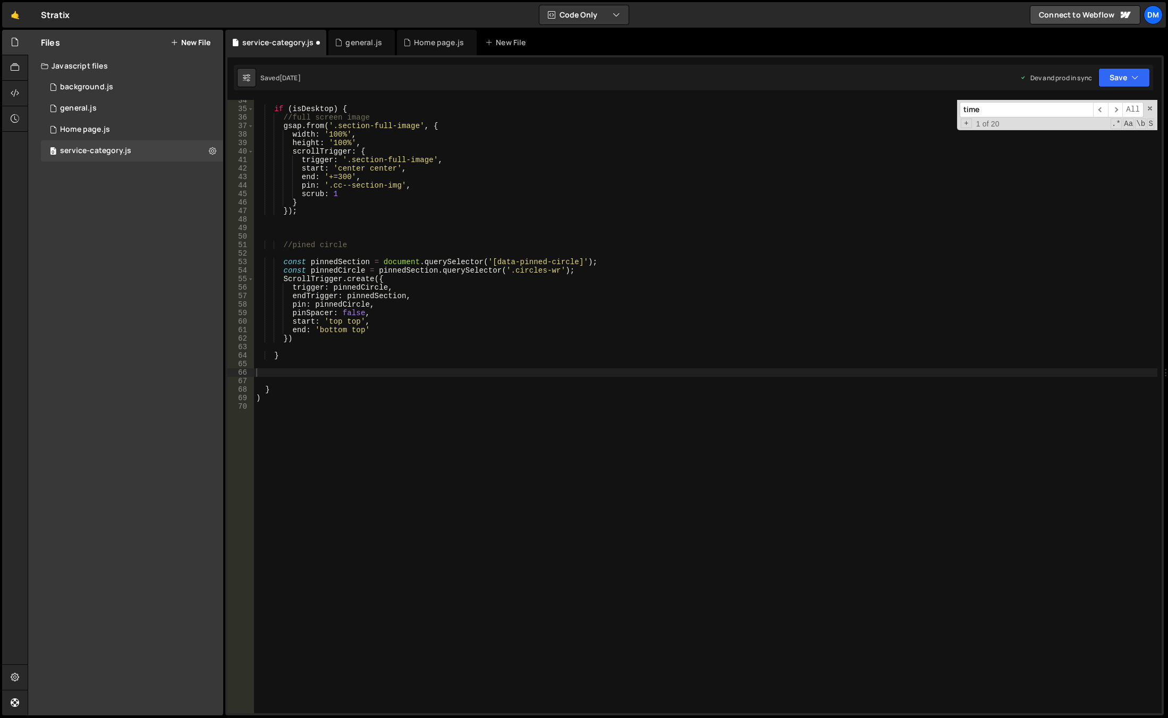
click at [1090, 74] on div "Dev and prod in sync" at bounding box center [1056, 77] width 72 height 9
click at [1115, 81] on button "Save" at bounding box center [1125, 77] width 52 height 19
drag, startPoint x: 1077, startPoint y: 148, endPoint x: 1107, endPoint y: 110, distance: 47.7
click at [1073, 147] on div "[DATE]" at bounding box center [1062, 149] width 21 height 9
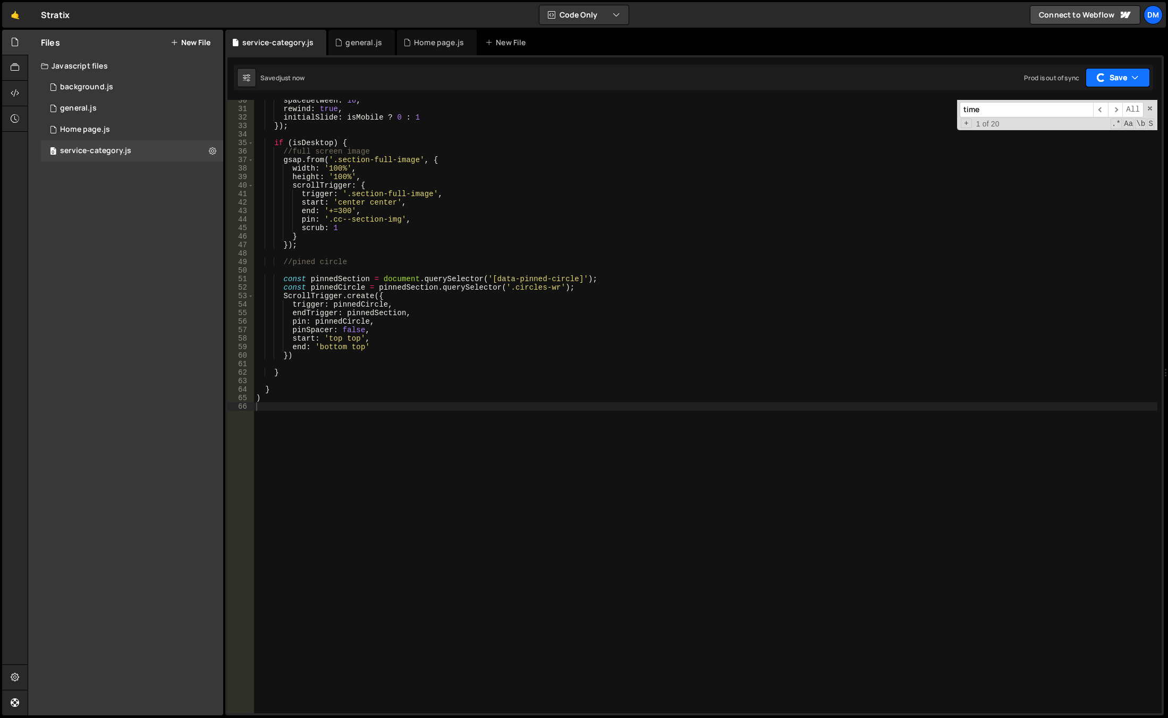
click at [1117, 74] on button "Save" at bounding box center [1118, 77] width 64 height 19
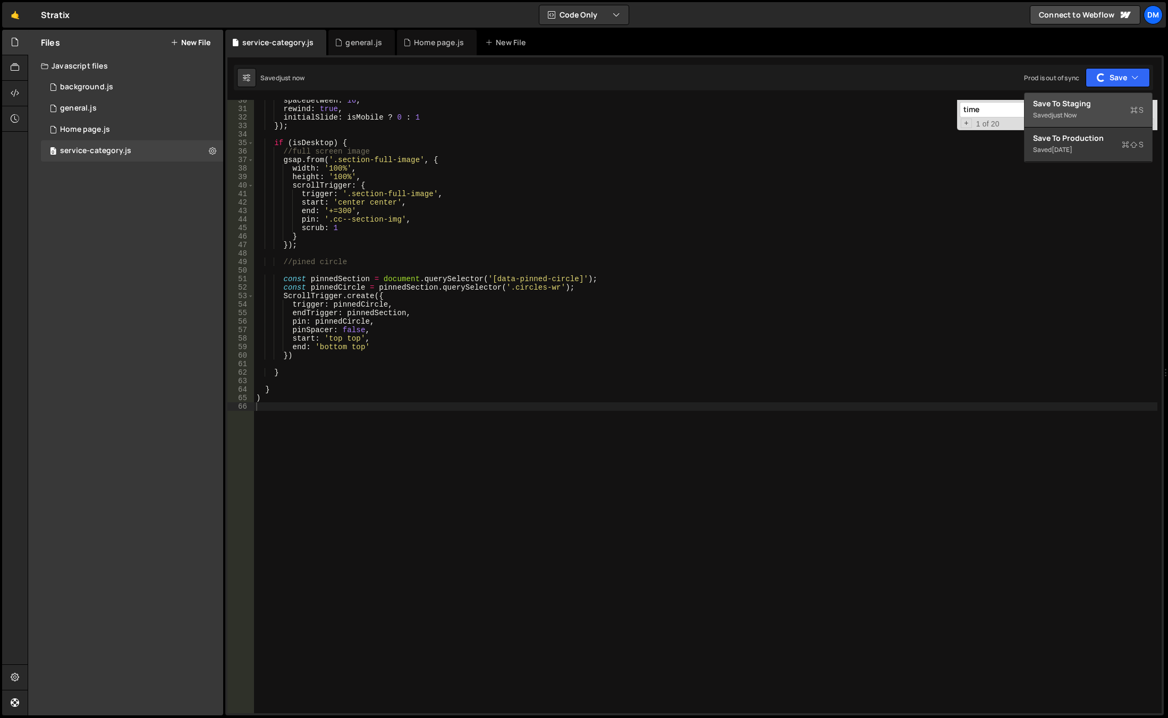
click at [1080, 104] on div "Save to Staging S" at bounding box center [1088, 103] width 111 height 11
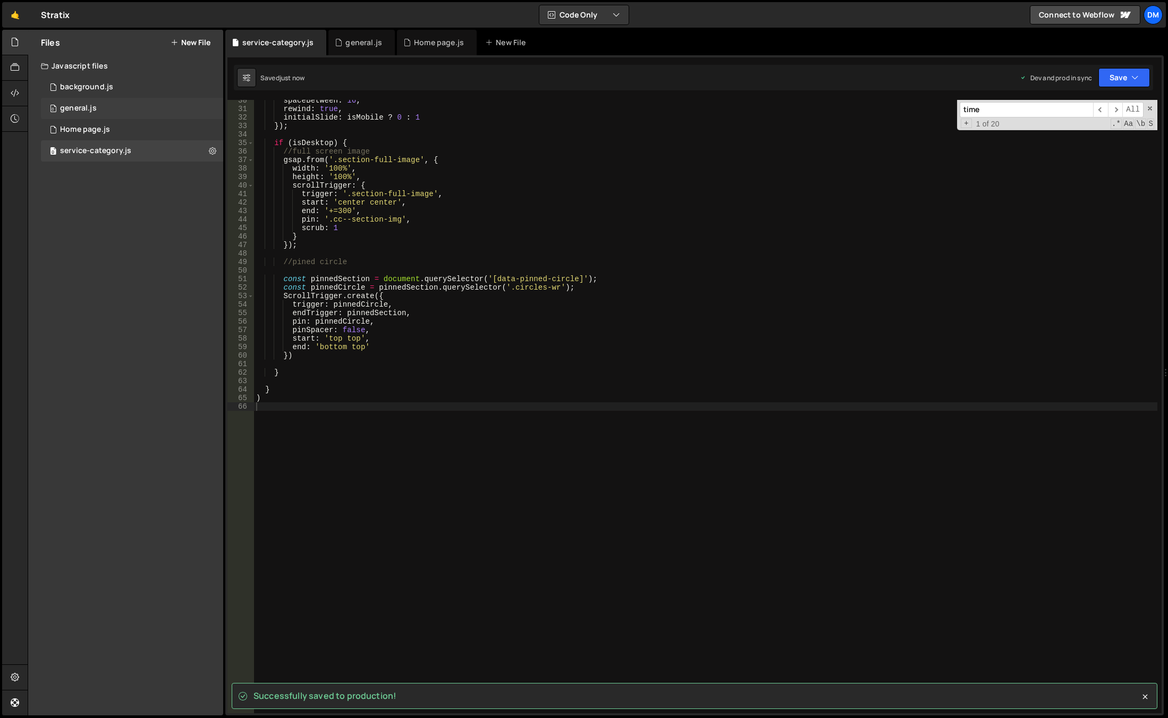
click at [99, 102] on div "0 general.js 0" at bounding box center [132, 108] width 182 height 21
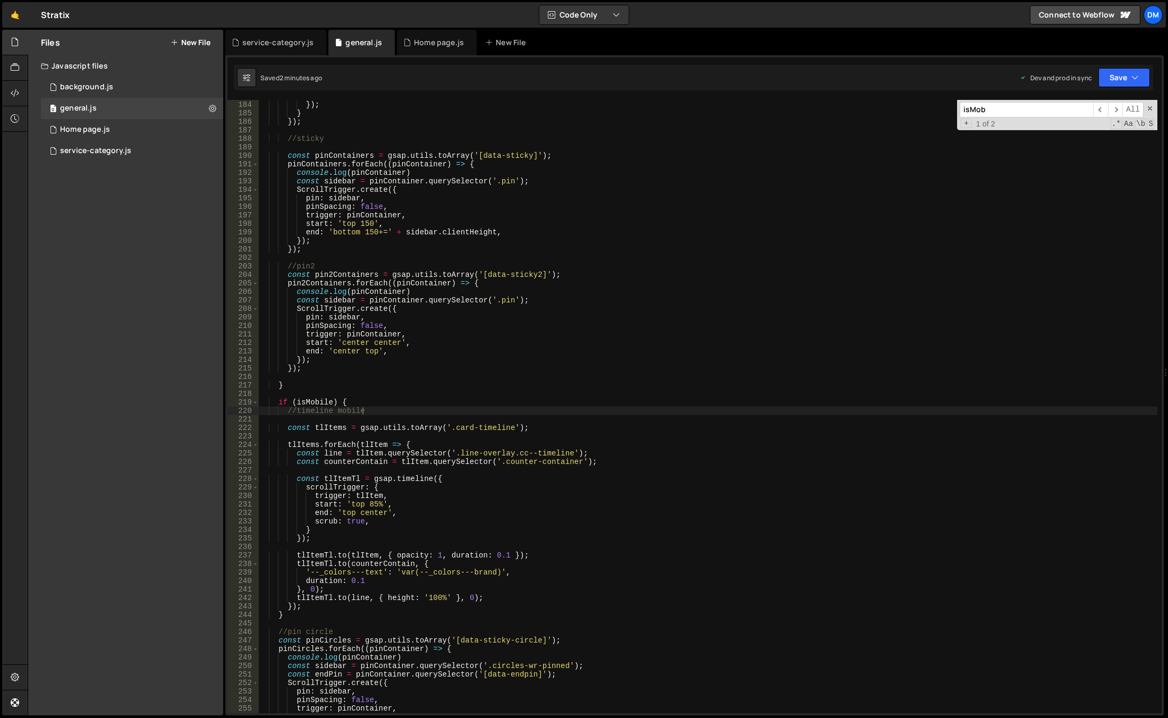
type textarea "pinSpacing: false,"
click at [609, 209] on div "} }) ; } }) ; //sticky const pinContainers = gsap . utils . toArray ( '[data-st…" at bounding box center [707, 407] width 899 height 630
click at [1016, 109] on input "isMob" at bounding box center [1026, 109] width 133 height 15
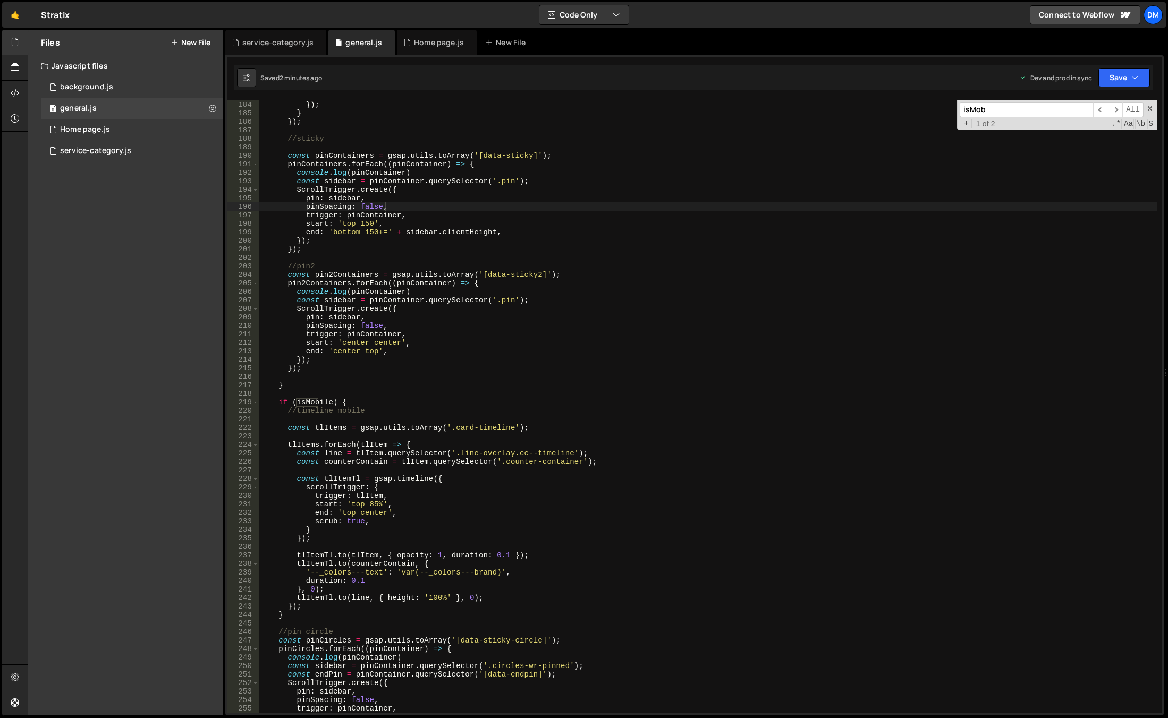
type input "e"
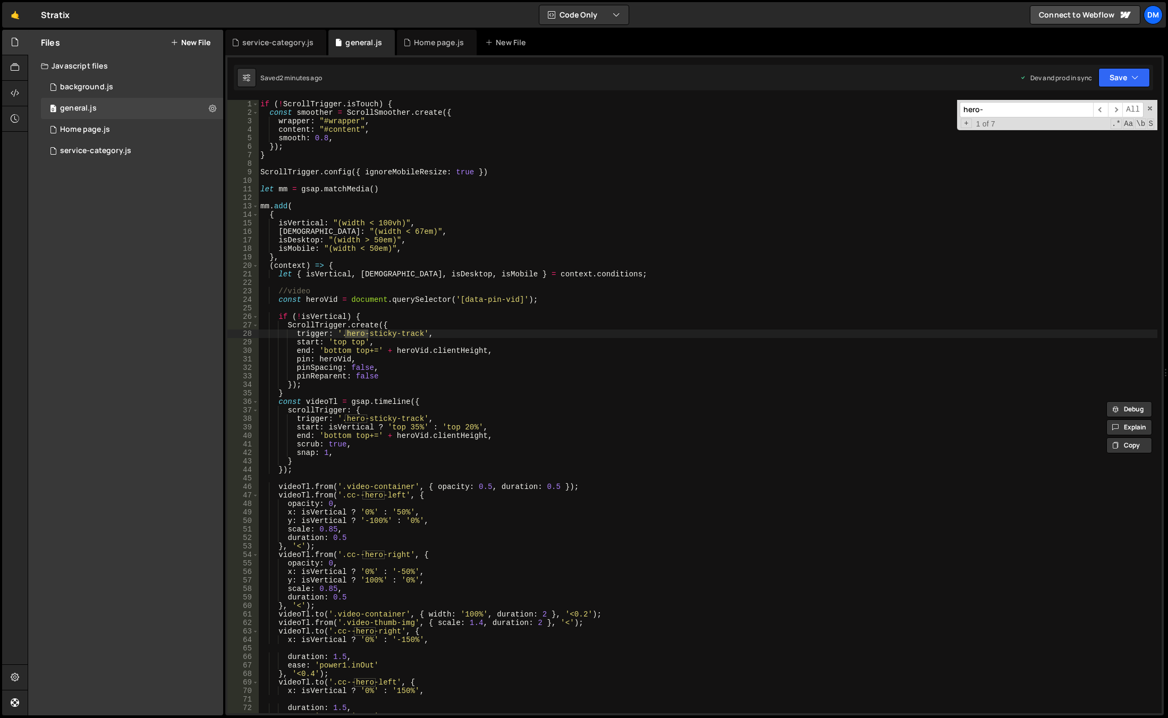
scroll to position [0, 0]
click at [1014, 107] on input "hero-vi" at bounding box center [1026, 109] width 133 height 15
paste input "sticky-track"
type input "hero-sticky-track"
click at [569, 301] on div "if ( ! ScrollTrigger . isTouch ) { const smoother = ScrollSmoother . create ({ …" at bounding box center [708, 413] width 899 height 626
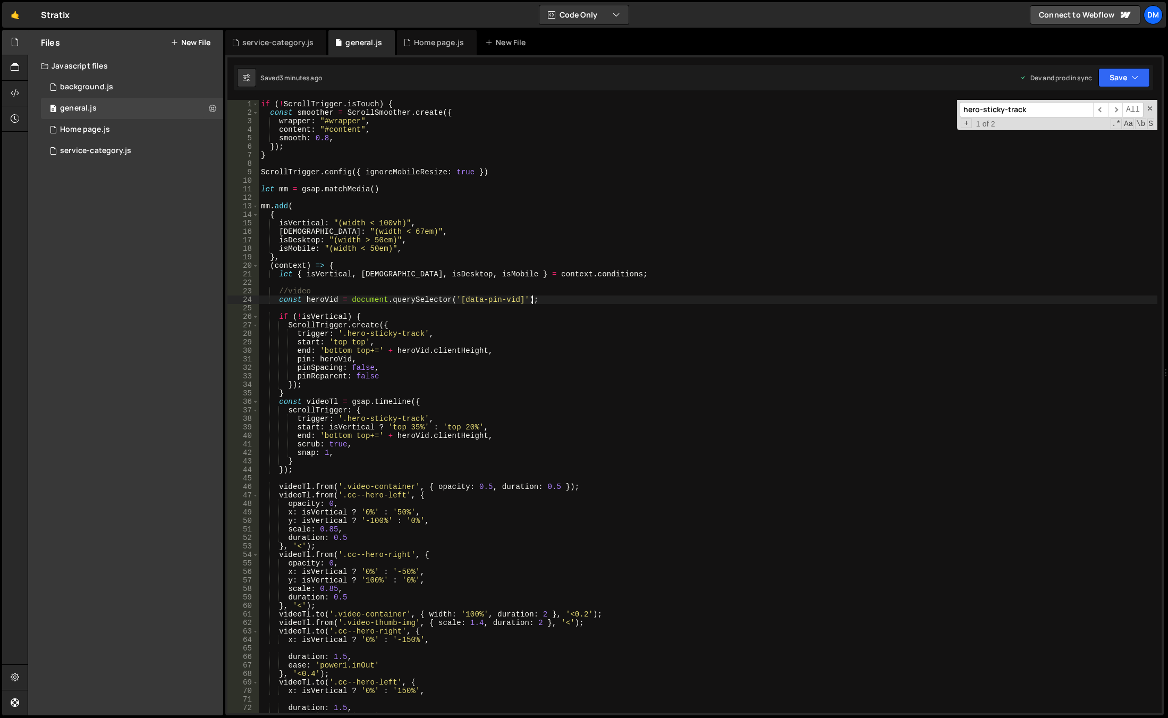
click at [357, 319] on div "if ( ! ScrollTrigger . isTouch ) { const smoother = ScrollSmoother . create ({ …" at bounding box center [708, 413] width 899 height 626
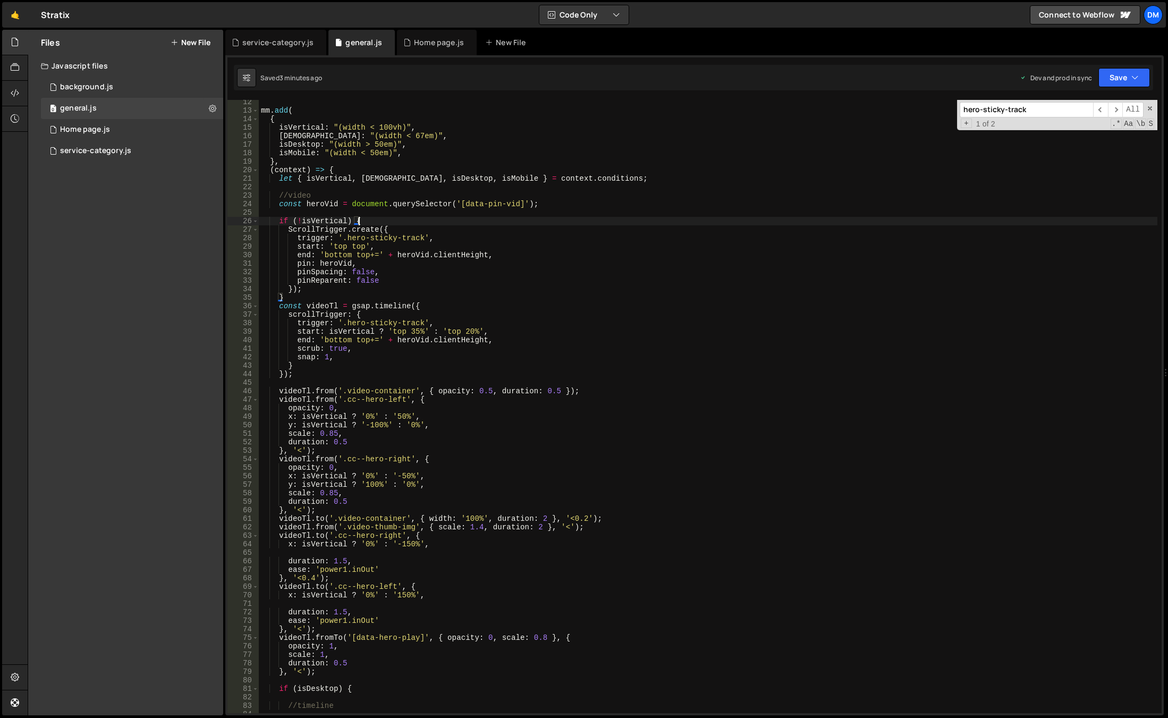
scroll to position [159, 0]
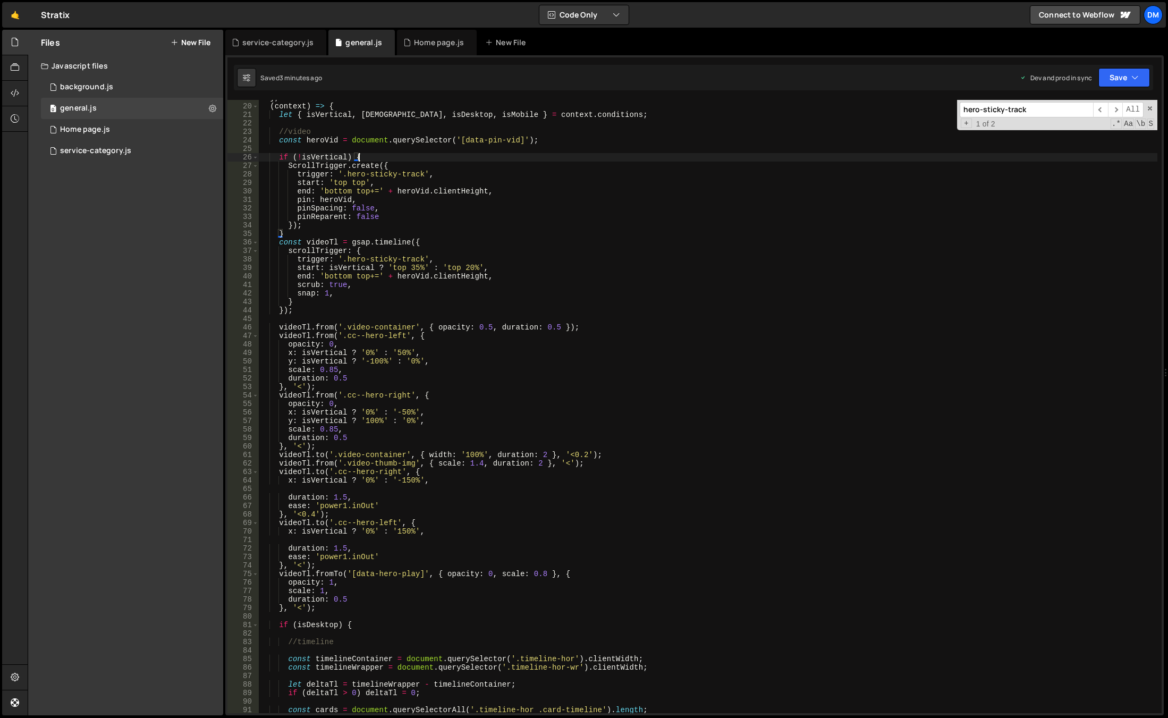
click at [358, 154] on div "} , ( context ) => { let { isVertical , isWide , isDesktop , isMobile } = conte…" at bounding box center [708, 409] width 899 height 630
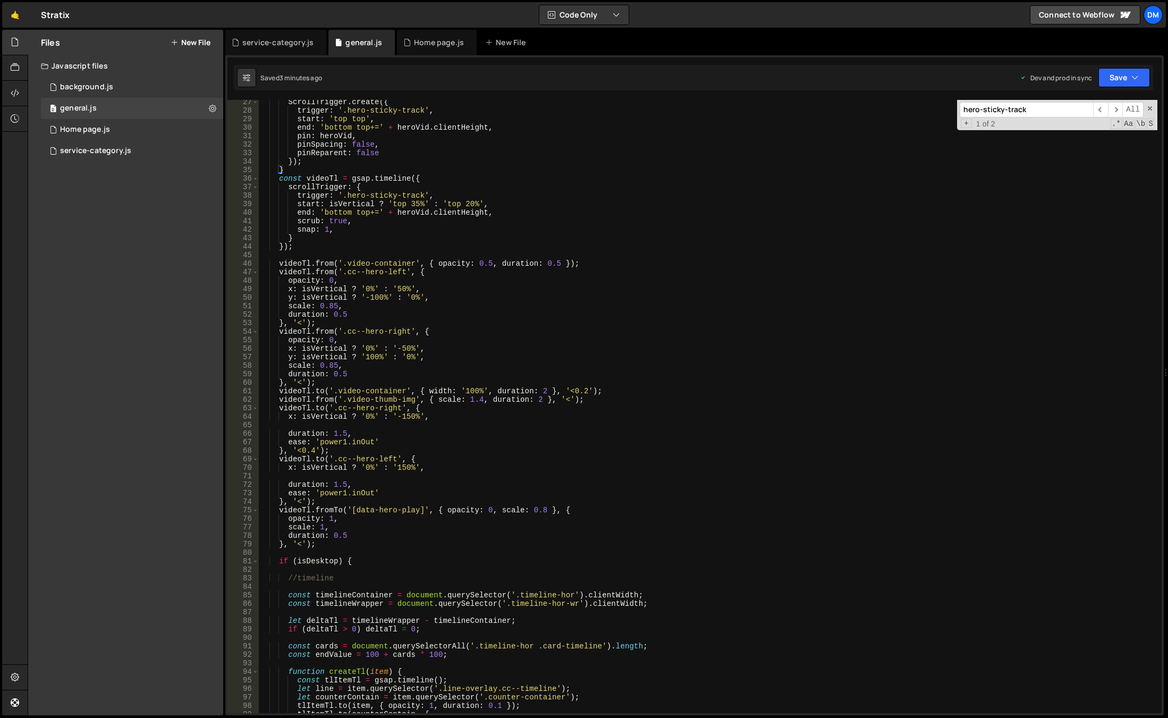
scroll to position [128, 0]
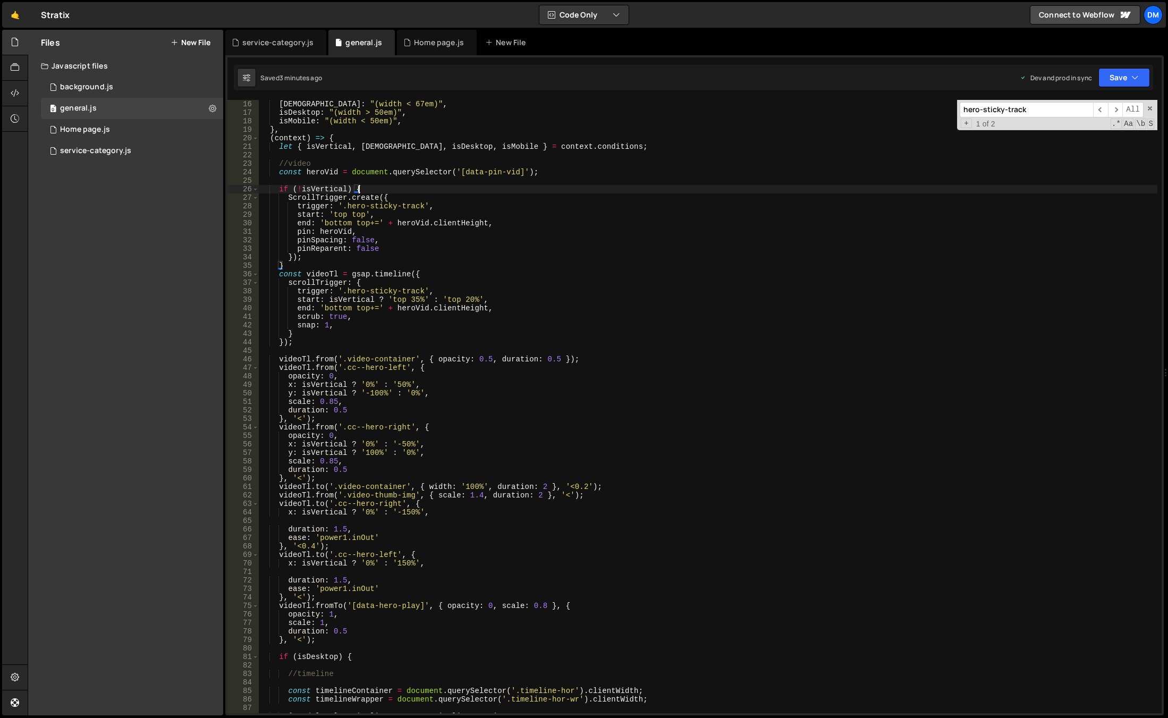
click at [357, 186] on div "isWide : "(width < 67em)" , isDesktop : "(width > 50em)" , isMobile : "(width <…" at bounding box center [708, 415] width 899 height 630
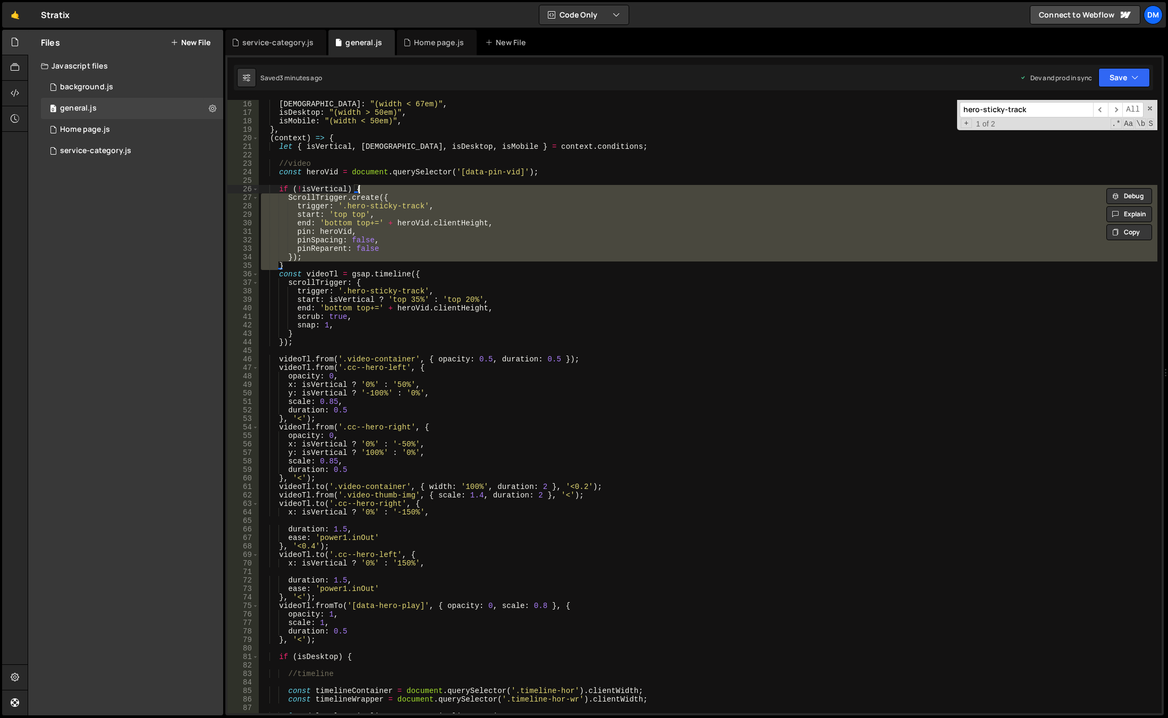
click at [357, 186] on div "isWide : "(width < 67em)" , isDesktop : "(width > 50em)" , isMobile : "(width <…" at bounding box center [708, 415] width 899 height 630
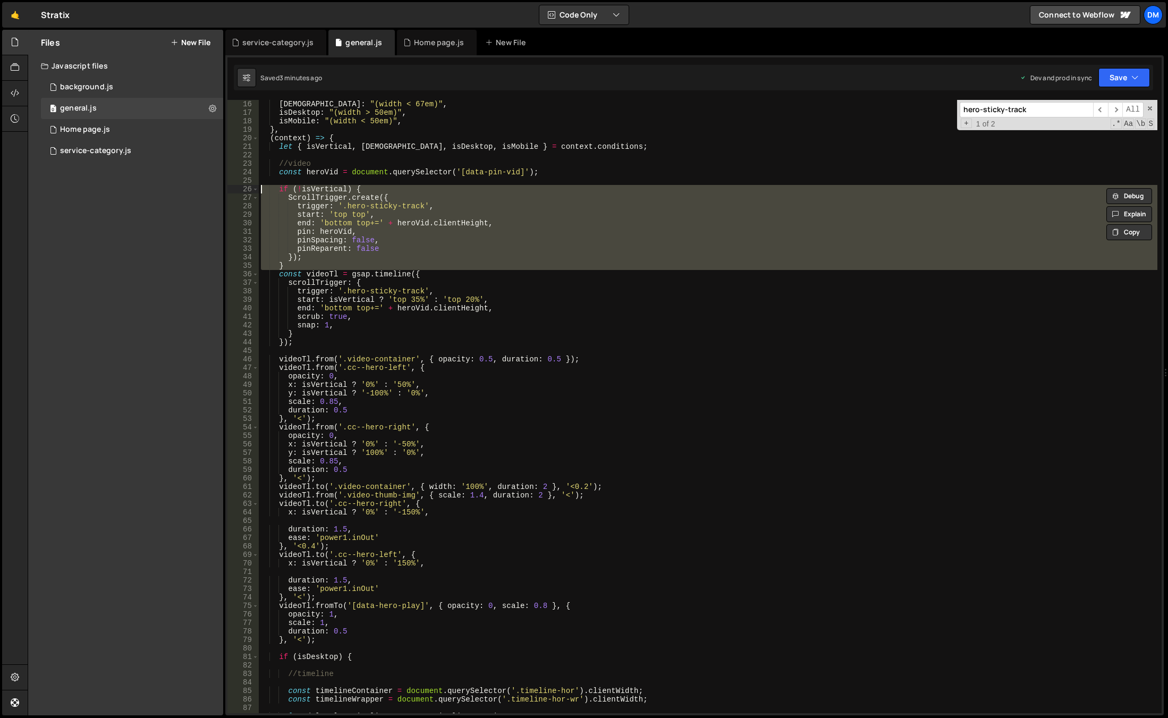
click at [354, 189] on div "isWide : "(width < 67em)" , isDesktop : "(width > 50em)" , isMobile : "(width <…" at bounding box center [708, 406] width 899 height 613
type textarea "if (!isVertical) {"
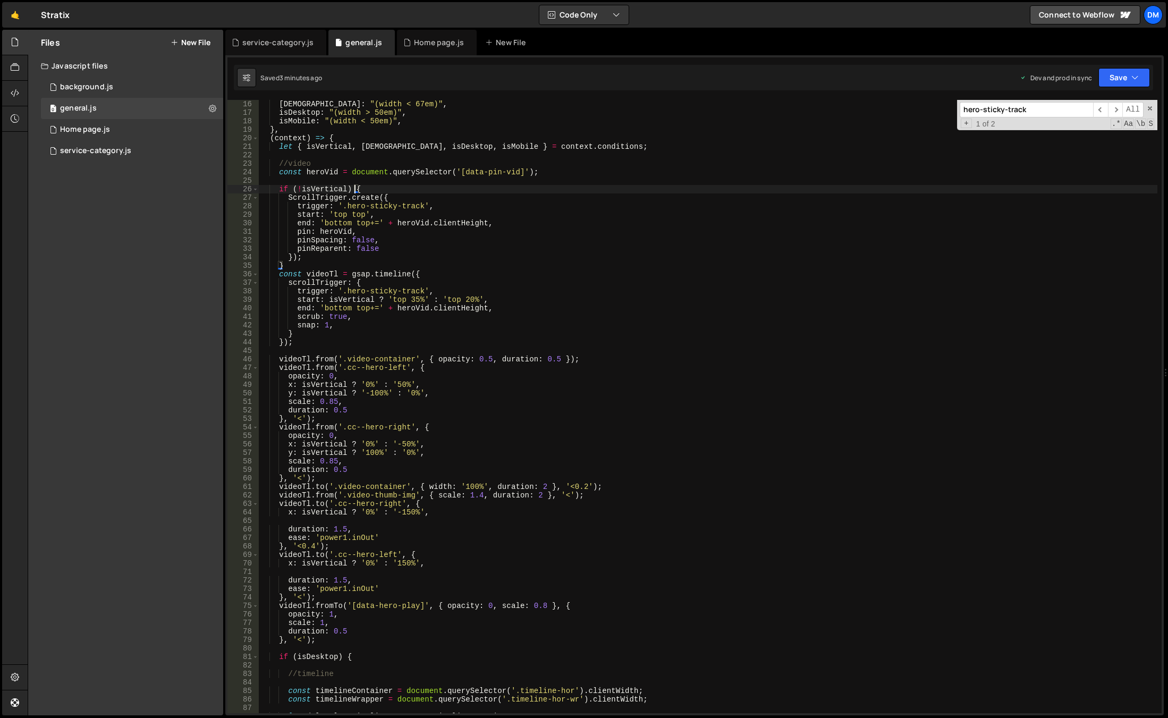
click at [327, 644] on div "isWide : "(width < 67em)" , isDesktop : "(width > 50em)" , isMobile : "(width <…" at bounding box center [708, 415] width 899 height 630
click at [333, 640] on div "isWide : "(width < 67em)" , isDesktop : "(width > 50em)" , isMobile : "(width <…" at bounding box center [708, 415] width 899 height 630
type textarea "}, '<');"
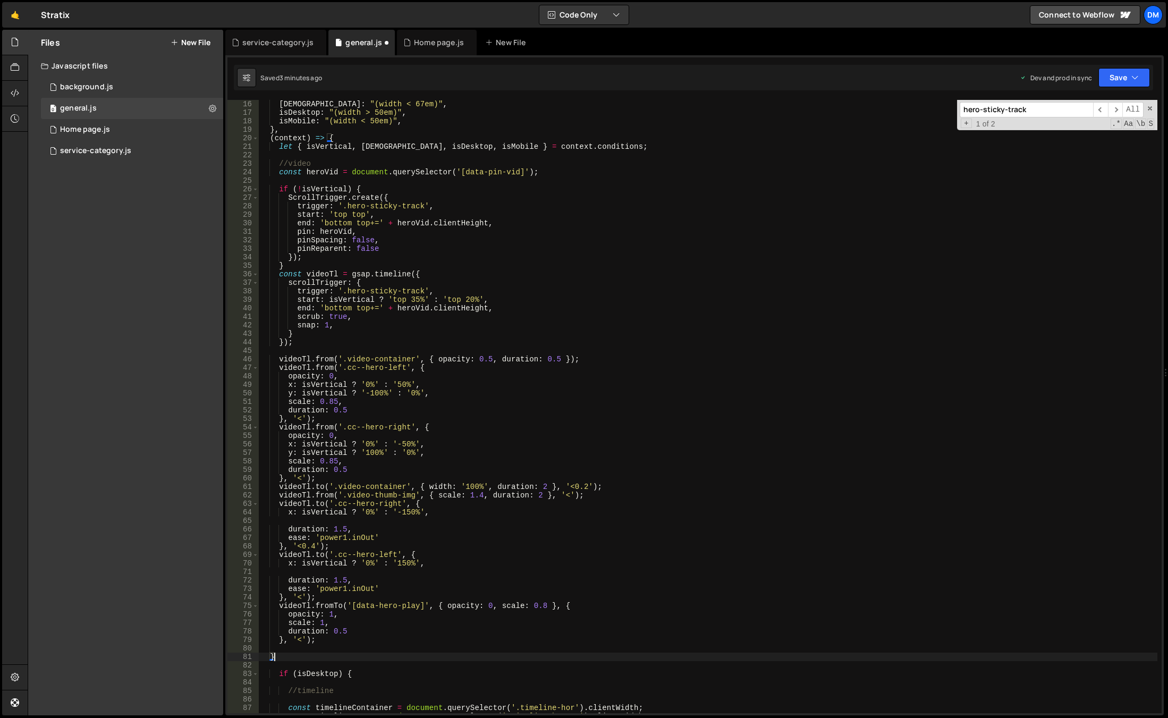
click at [354, 187] on div "isWide : "(width < 67em)" , isDesktop : "(width > 50em)" , isMobile : "(width <…" at bounding box center [708, 415] width 899 height 630
click at [284, 654] on div "isWide : "(width < 67em)" , isDesktop : "(width > 50em)" , isMobile : "(width <…" at bounding box center [708, 415] width 899 height 630
type textarea "}"
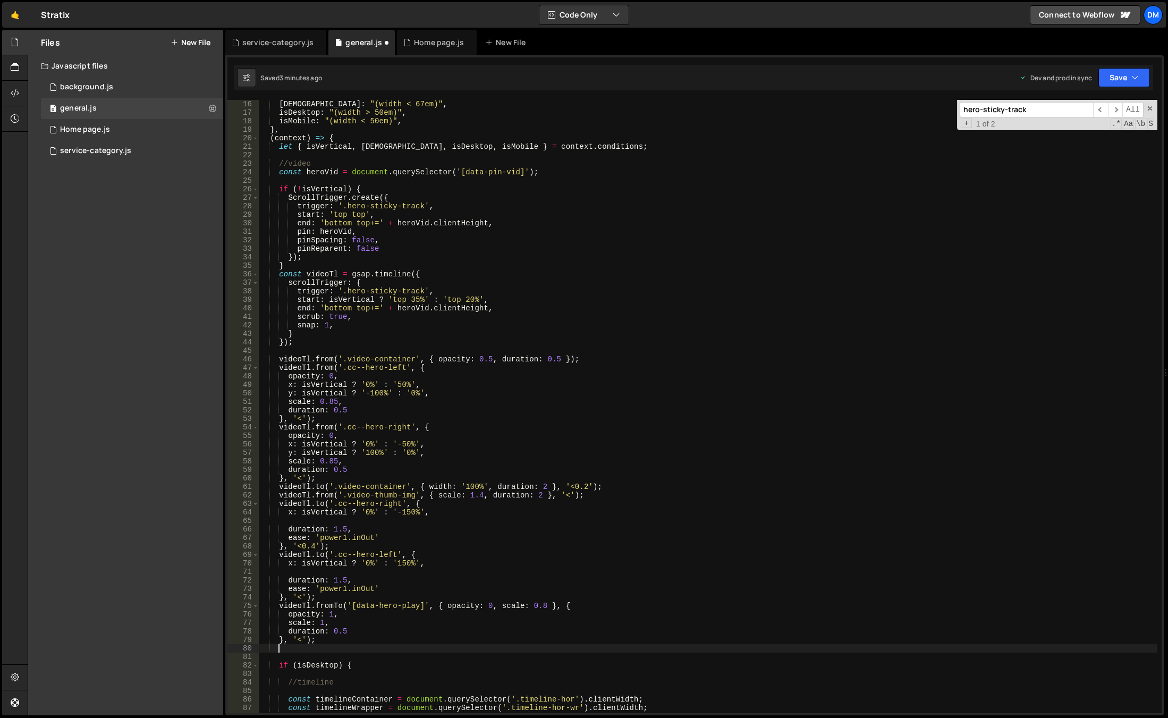
click at [352, 187] on div "isWide : "(width < 67em)" , isDesktop : "(width > 50em)" , isMobile : "(width <…" at bounding box center [708, 415] width 899 height 630
type textarea "if (!isVertical) {"
click at [383, 177] on div "isWide : "(width < 67em)" , isDesktop : "(width > 50em)" , isMobile : "(width <…" at bounding box center [708, 415] width 899 height 630
click at [622, 173] on div "isWide : "(width < 67em)" , isDesktop : "(width > 50em)" , isMobile : "(width <…" at bounding box center [708, 415] width 899 height 630
type textarea "const heroVid = document.querySelector('[data-pin-vid]');"
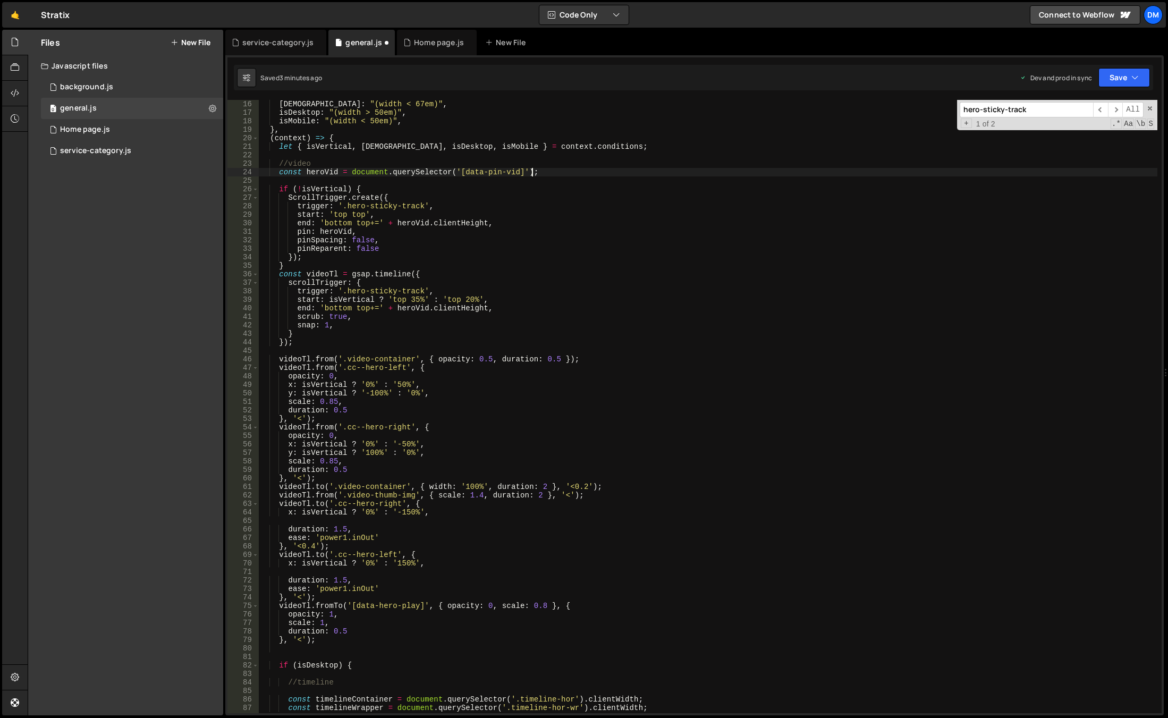
scroll to position [0, 1]
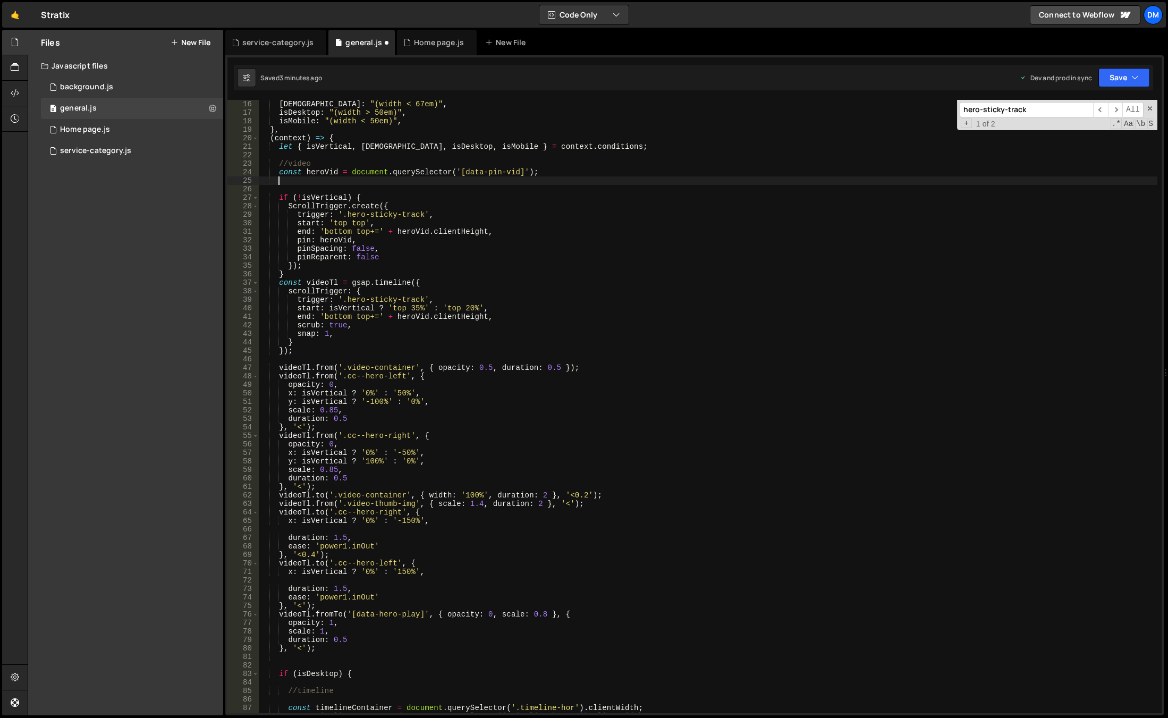
type textarea "f"
click at [346, 644] on div "isWide : "(width < 67em)" , isDesktop : "(width > 50em)" , isMobile : "(width <…" at bounding box center [708, 415] width 899 height 630
type textarea "}, '<');"
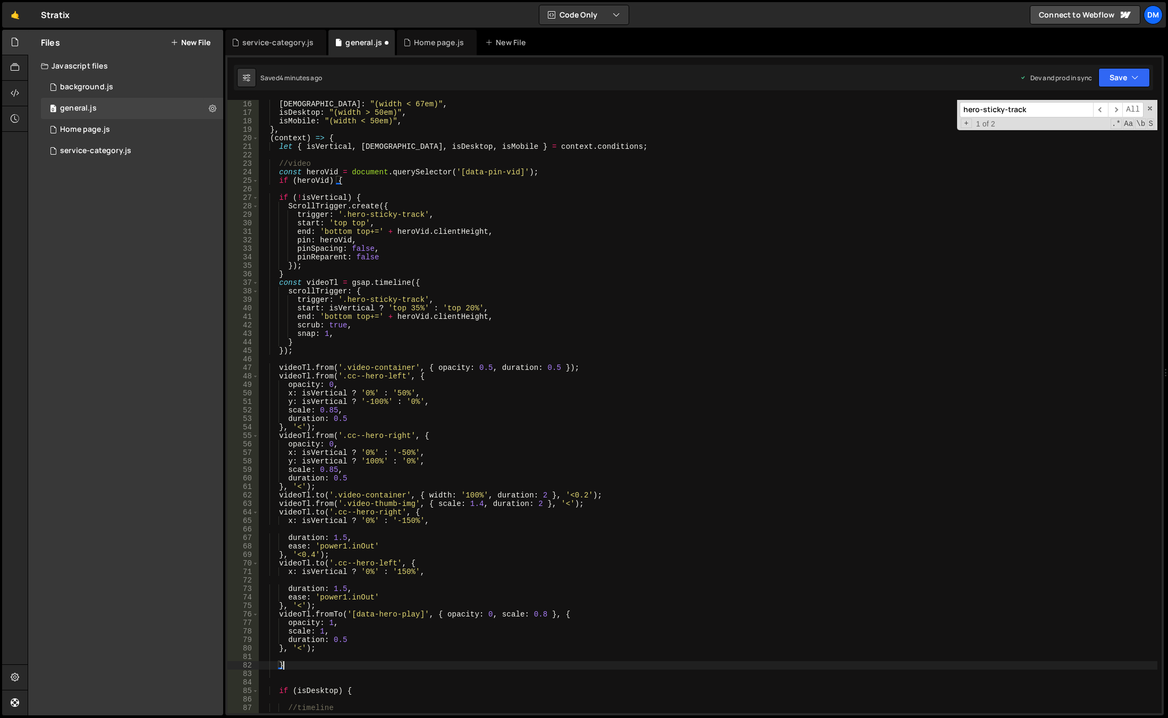
click at [616, 482] on div "isWide : "(width < 67em)" , isDesktop : "(width > 50em)" , isMobile : "(width <…" at bounding box center [708, 415] width 899 height 630
click at [1113, 79] on button "Save" at bounding box center [1125, 77] width 52 height 19
click at [1081, 151] on div "4 minutes ago" at bounding box center [1072, 149] width 41 height 9
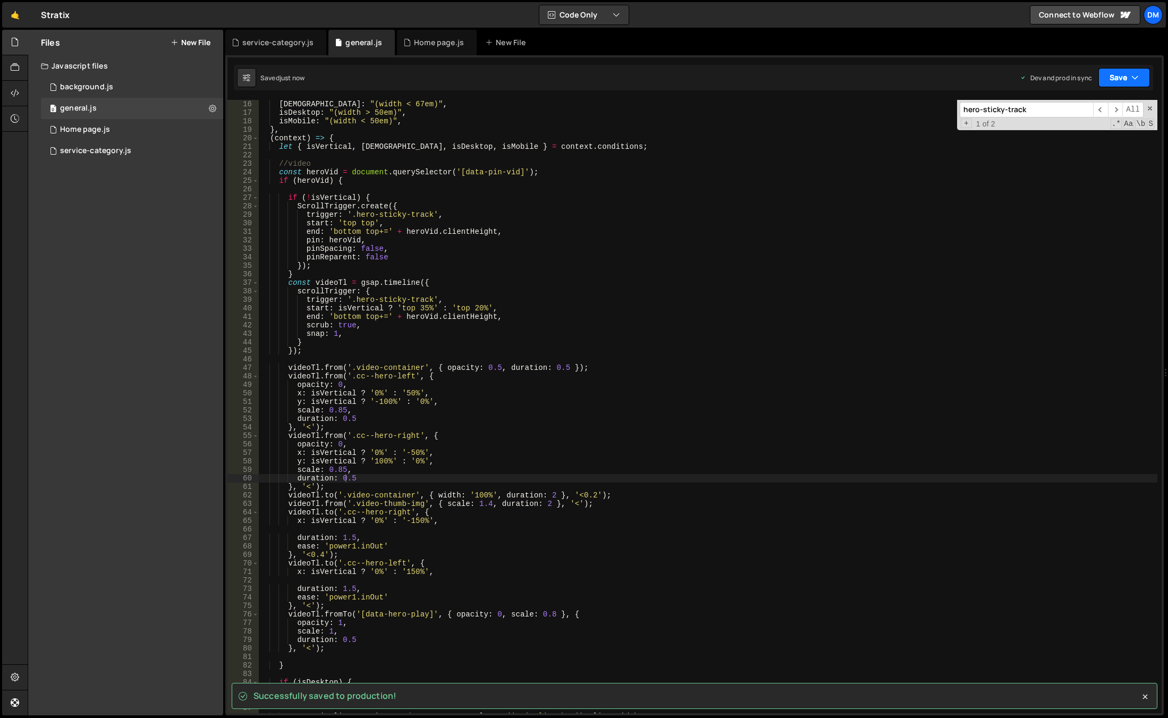
click at [1109, 75] on button "Save" at bounding box center [1125, 77] width 52 height 19
click at [1067, 107] on div "Save to Staging S" at bounding box center [1088, 103] width 111 height 11
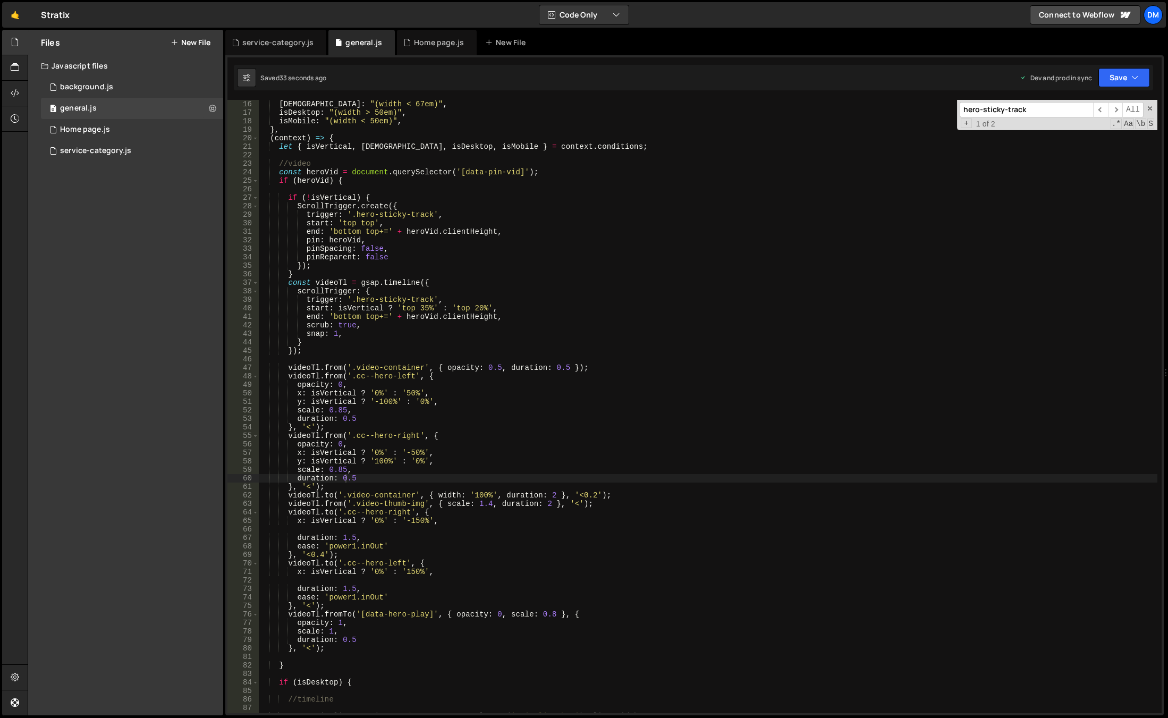
type textarea "snap: 1,"
click at [440, 337] on div "isWide : "(width < 67em)" , isDesktop : "(width > 50em)" , isMobile : "(width <…" at bounding box center [708, 413] width 899 height 626
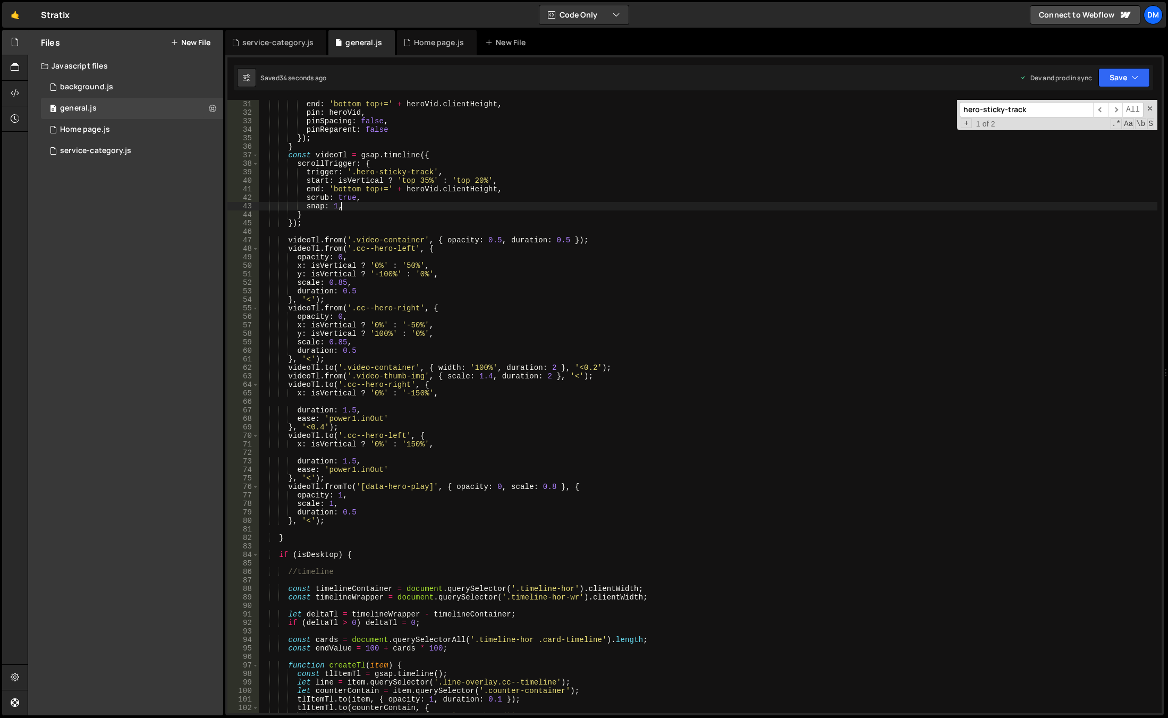
scroll to position [255, 0]
click at [1008, 114] on input "hero-sticky-track" at bounding box center [1026, 109] width 133 height 15
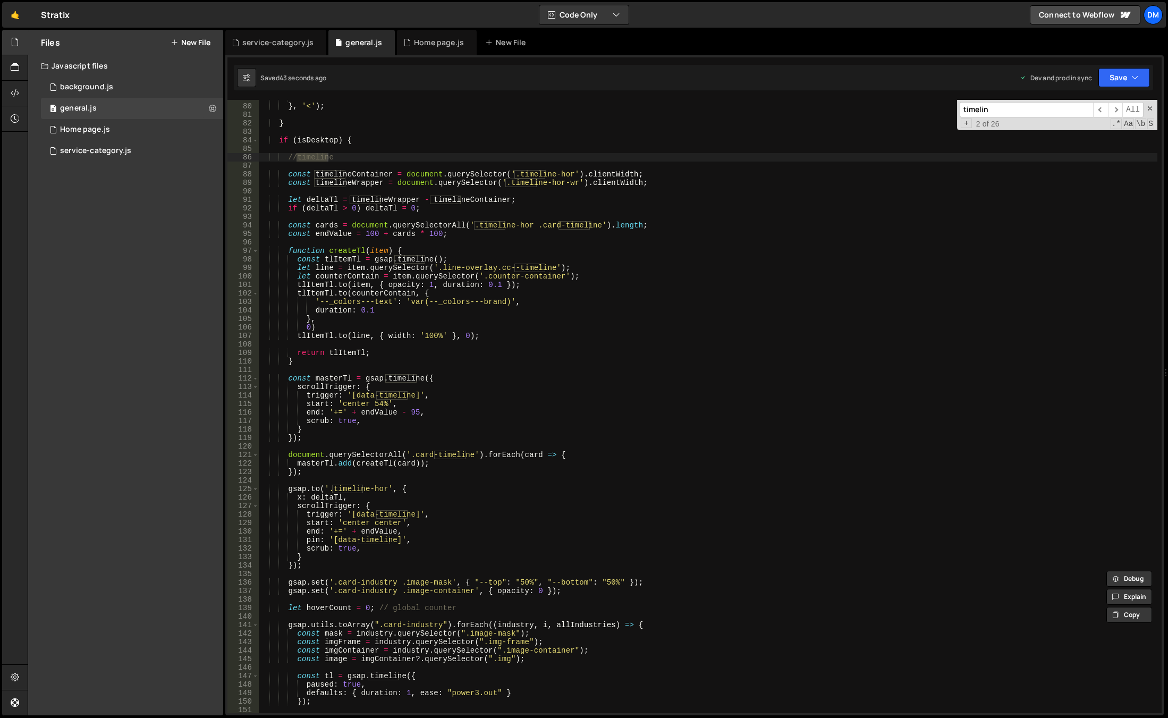
scroll to position [606, 0]
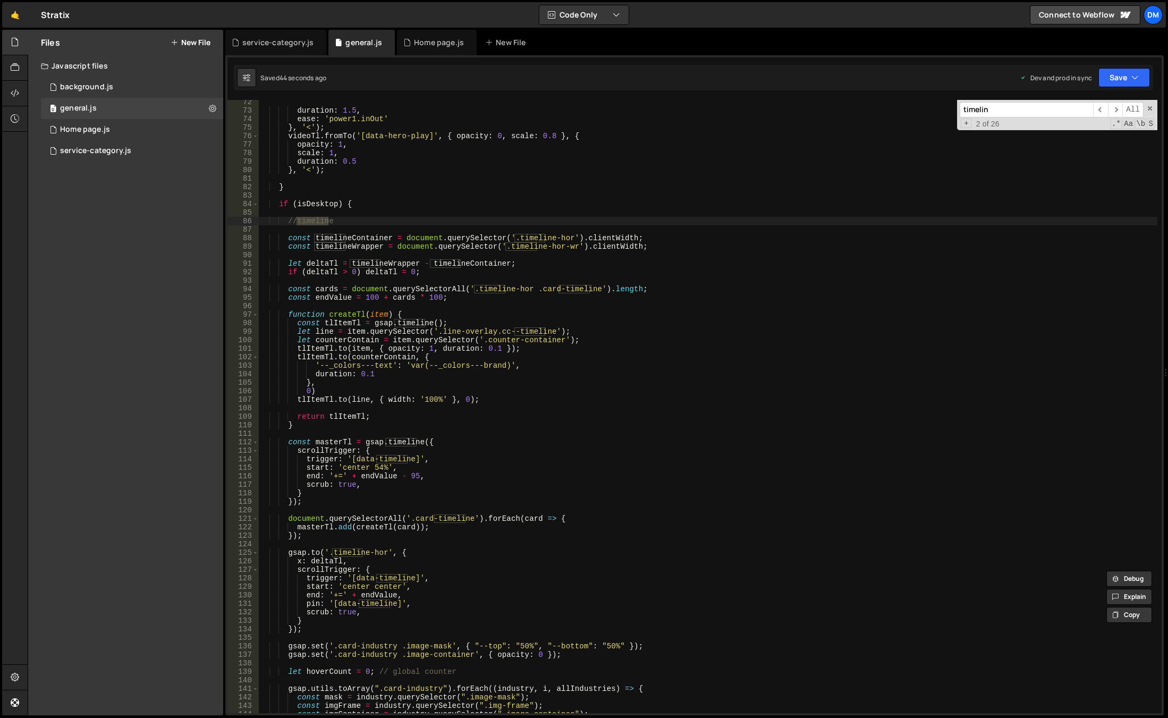
type input "timelin"
click at [347, 227] on div "duration : 1.5 , ease : 'power1.inOut' } , '<' ) ; videoTl . fromTo ( '[data-he…" at bounding box center [708, 413] width 899 height 630
click at [351, 237] on div "duration : 1.5 , ease : 'power1.inOut' } , '<' ) ; videoTl . fromTo ( '[data-he…" at bounding box center [708, 413] width 899 height 630
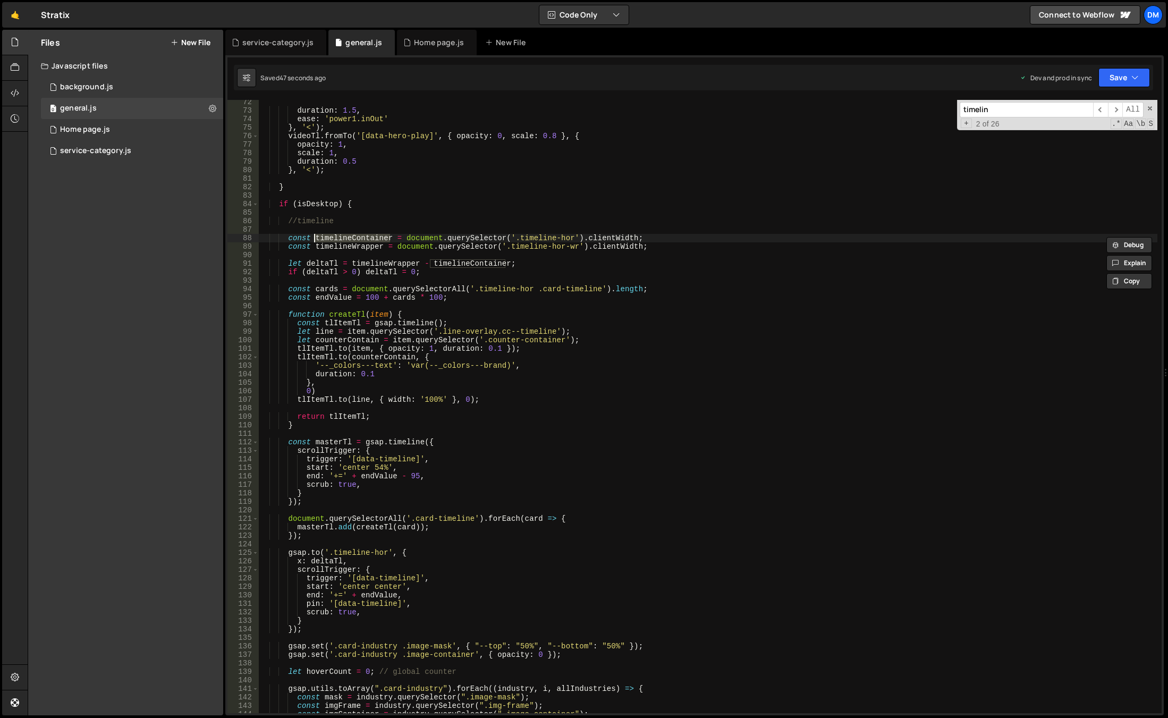
click at [377, 224] on div "duration : 1.5 , ease : 'power1.inOut' } , '<' ) ; videoTl . fromTo ( '[data-he…" at bounding box center [708, 413] width 899 height 630
type textarea "//timeline"
click at [375, 225] on div "duration : 1.5 , ease : 'power1.inOut' } , '<' ) ; videoTl . fromTo ( '[data-he…" at bounding box center [708, 413] width 899 height 630
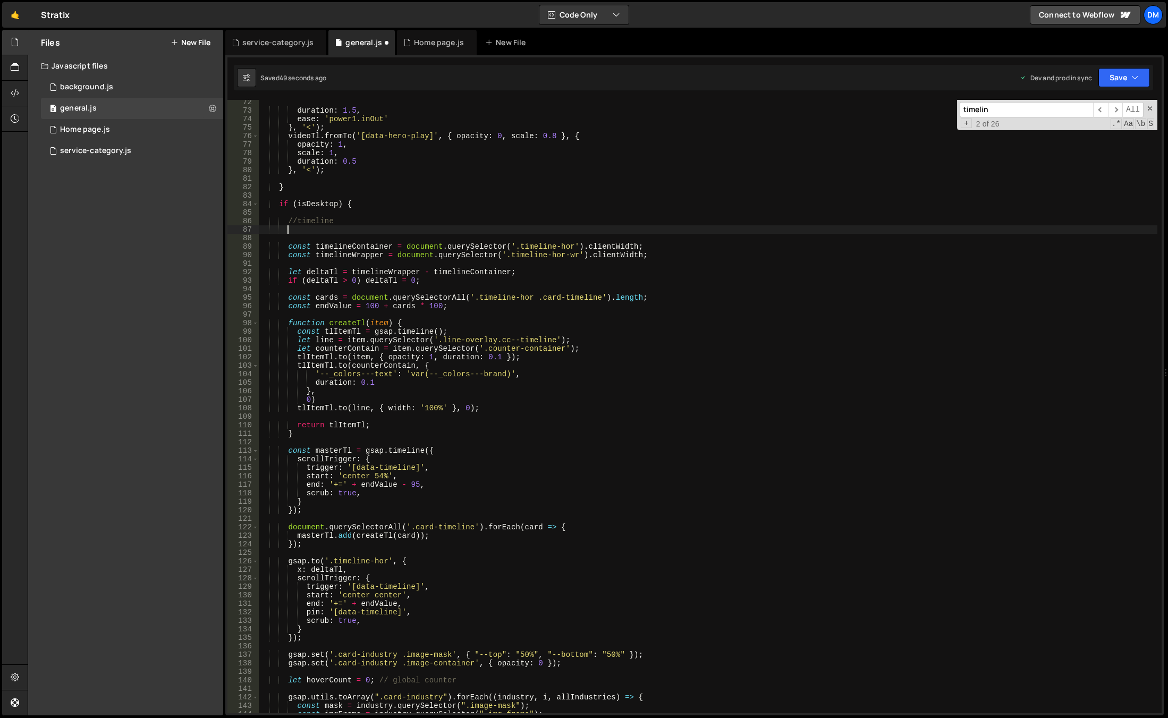
scroll to position [0, 1]
type textarea "f"
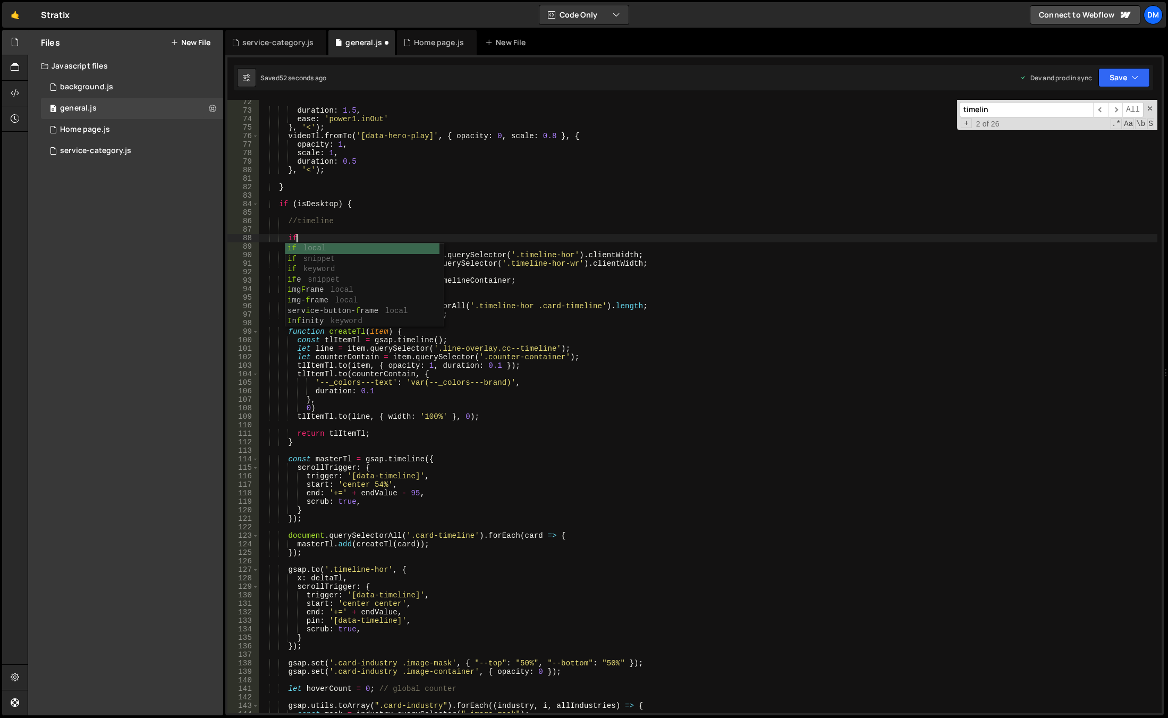
scroll to position [0, 2]
drag, startPoint x: 310, startPoint y: 237, endPoint x: 285, endPoint y: 237, distance: 24.4
click at [285, 237] on div "duration : 1.5 , ease : 'power1.inOut' } , '<' ) ; videoTl . fromTo ( '[data-he…" at bounding box center [708, 413] width 899 height 630
type textarea "if()"
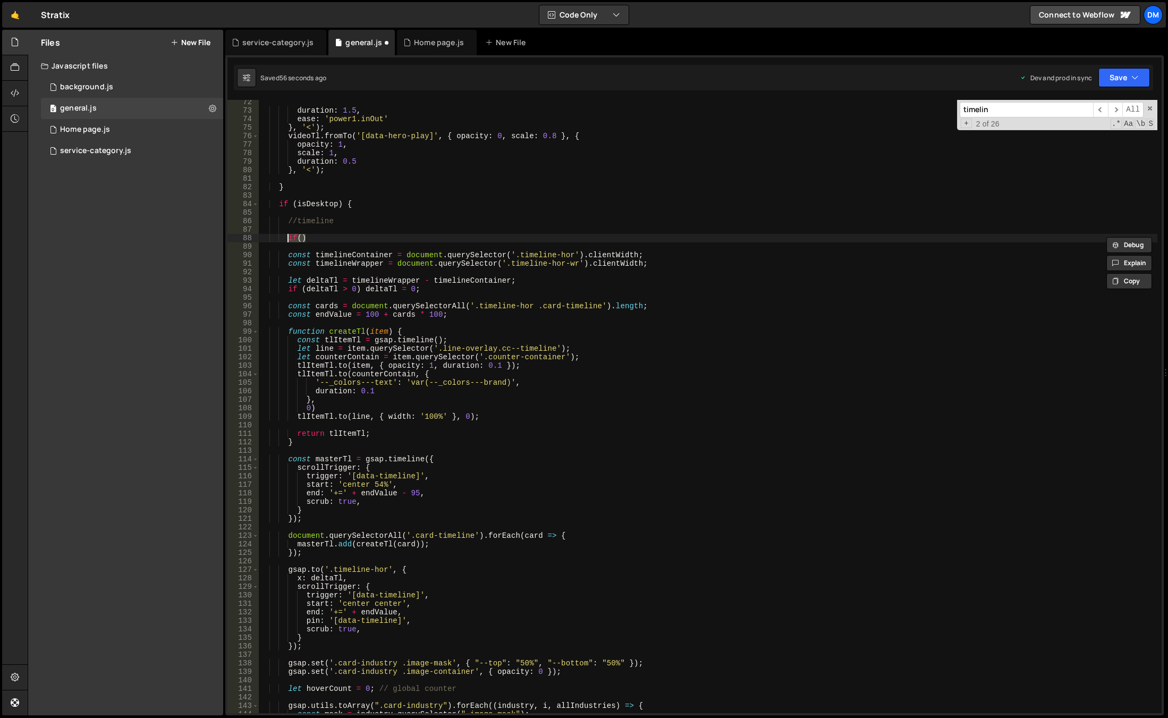
scroll to position [0, 2]
click at [651, 266] on div "duration : 1.5 , ease : 'power1.inOut' } , '<' ) ; videoTl . fromTo ( '[data-he…" at bounding box center [708, 413] width 899 height 630
type textarea "const timelineWrapper = document.querySelector('.timeline-hor-wr').clientWidth;"
click at [423, 244] on div "duration : 1.5 , ease : 'power1.inOut' } , '<' ) ; videoTl . fromTo ( '[data-he…" at bounding box center [708, 413] width 899 height 630
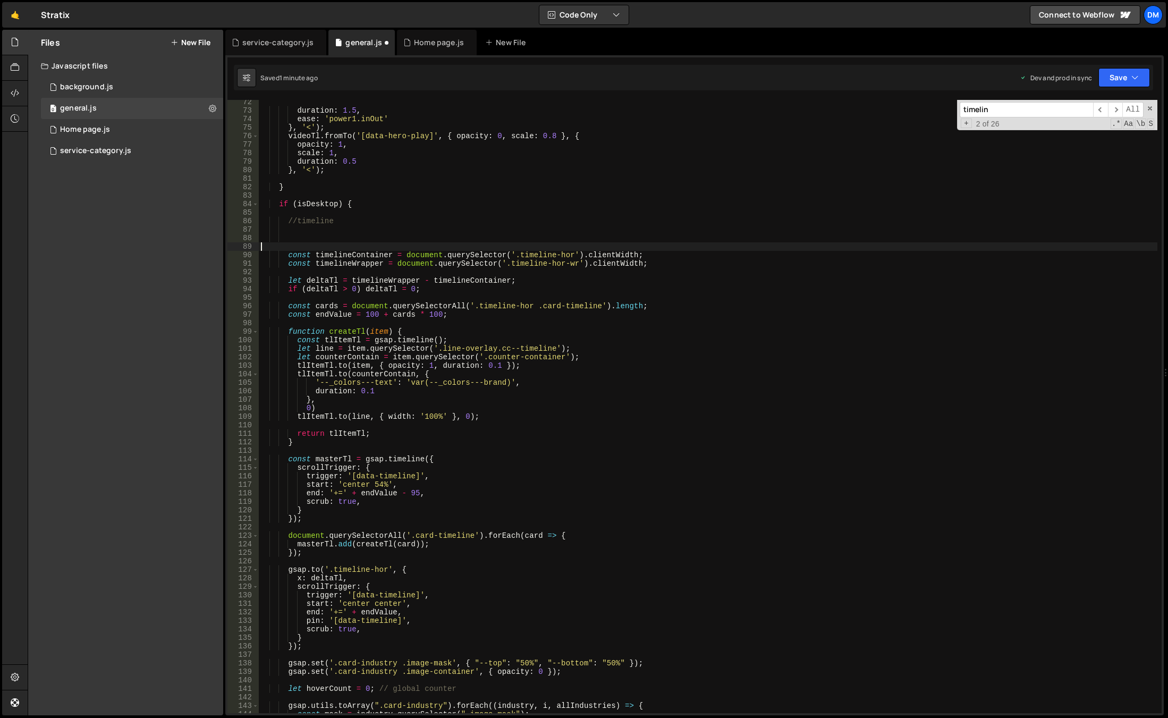
click at [356, 254] on div "duration : 1.5 , ease : 'power1.inOut' } , '<' ) ; videoTl . fromTo ( '[data-he…" at bounding box center [708, 413] width 899 height 630
type textarea "const timelineContainer = document.querySelector('.timeline-hor').clientWidth;"
click at [356, 254] on div "duration : 1.5 , ease : 'power1.inOut' } , '<' ) ; videoTl . fromTo ( '[data-he…" at bounding box center [708, 413] width 899 height 630
click at [361, 243] on div "duration : 1.5 , ease : 'power1.inOut' } , '<' ) ; videoTl . fromTo ( '[data-he…" at bounding box center [708, 413] width 899 height 630
click at [369, 236] on div "duration : 1.5 , ease : 'power1.inOut' } , '<' ) ; videoTl . fromTo ( '[data-he…" at bounding box center [708, 413] width 899 height 630
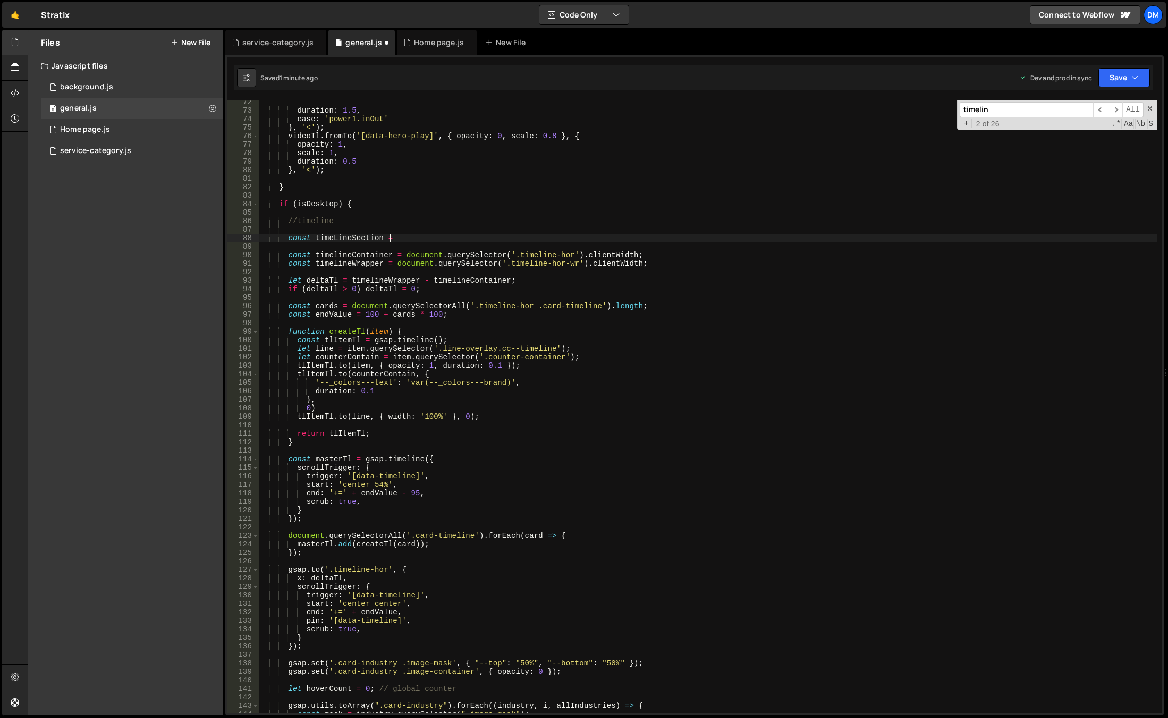
scroll to position [0, 9]
drag, startPoint x: 403, startPoint y: 255, endPoint x: 577, endPoint y: 252, distance: 173.8
click at [577, 252] on div "duration : 1.5 , ease : 'power1.inOut' } , '<' ) ; videoTl . fromTo ( '[data-he…" at bounding box center [708, 413] width 899 height 630
click at [469, 239] on div "duration : 1.5 , ease : 'power1.inOut' } , '<' ) ; videoTl . fromTo ( '[data-he…" at bounding box center [708, 413] width 899 height 630
paste textarea "document.querySelector('.timeline-hor')"
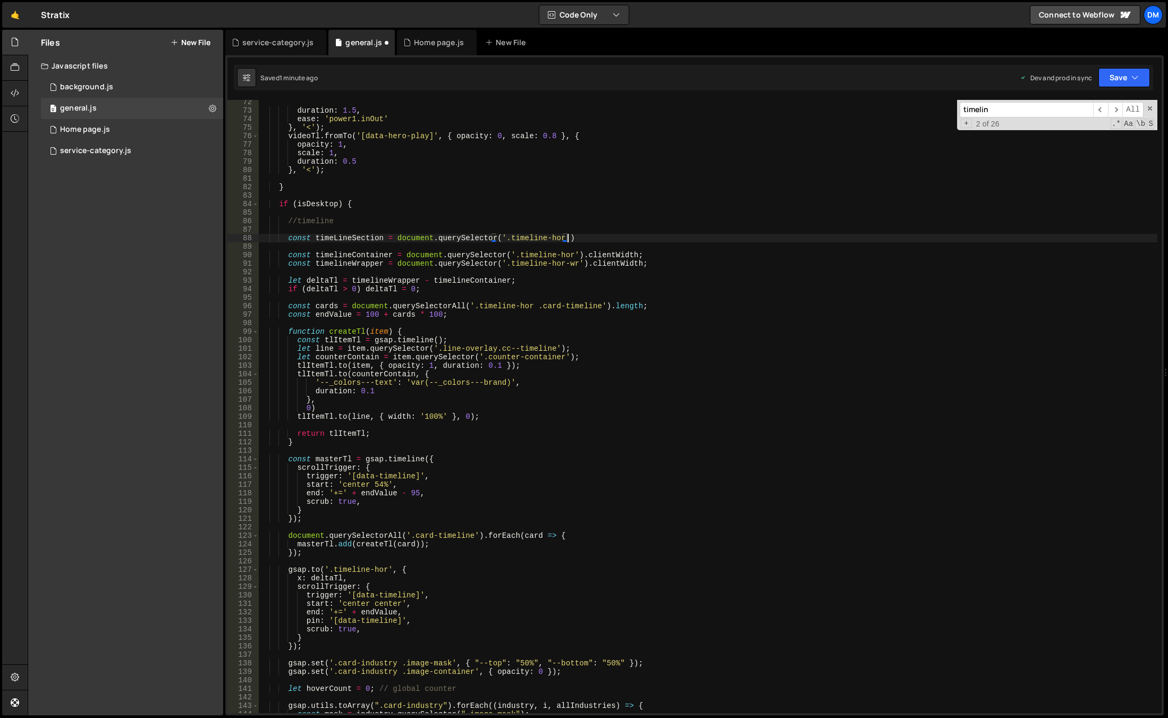
type textarea "const timeLineSection = document.querySelector('.timeline-hor');"
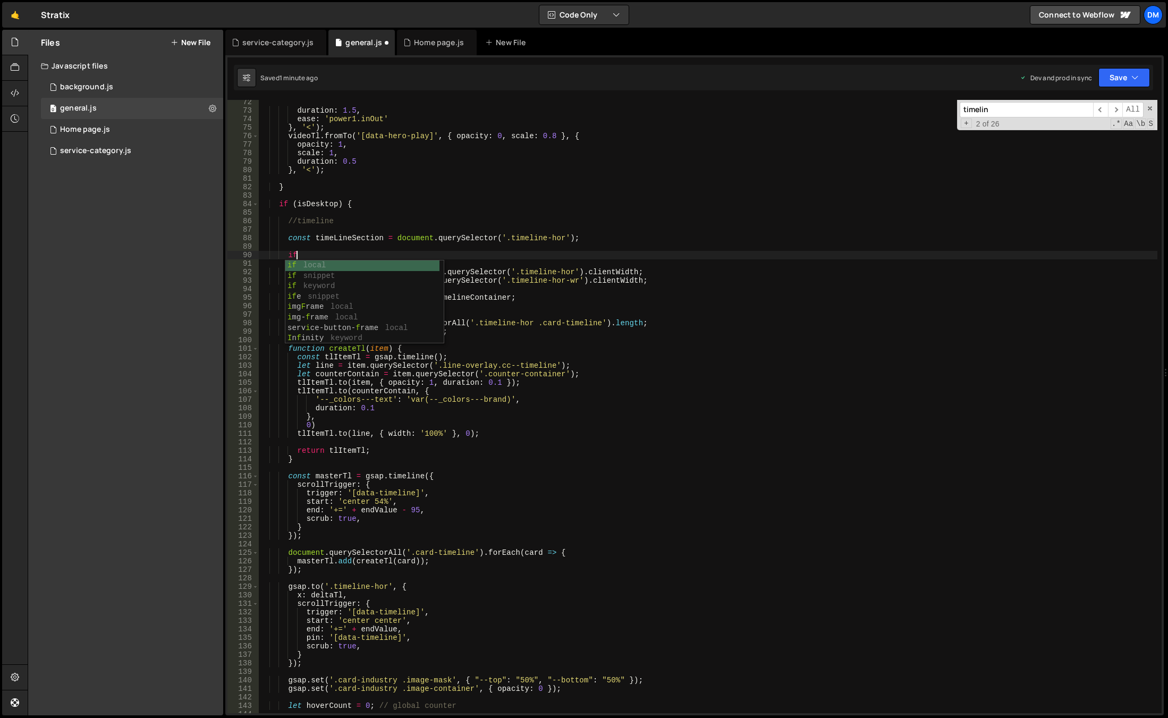
scroll to position [0, 2]
click at [330, 241] on div "duration : 1.5 , ease : 'power1.inOut' } , '<' ) ; videoTl . fromTo ( '[data-he…" at bounding box center [708, 413] width 899 height 630
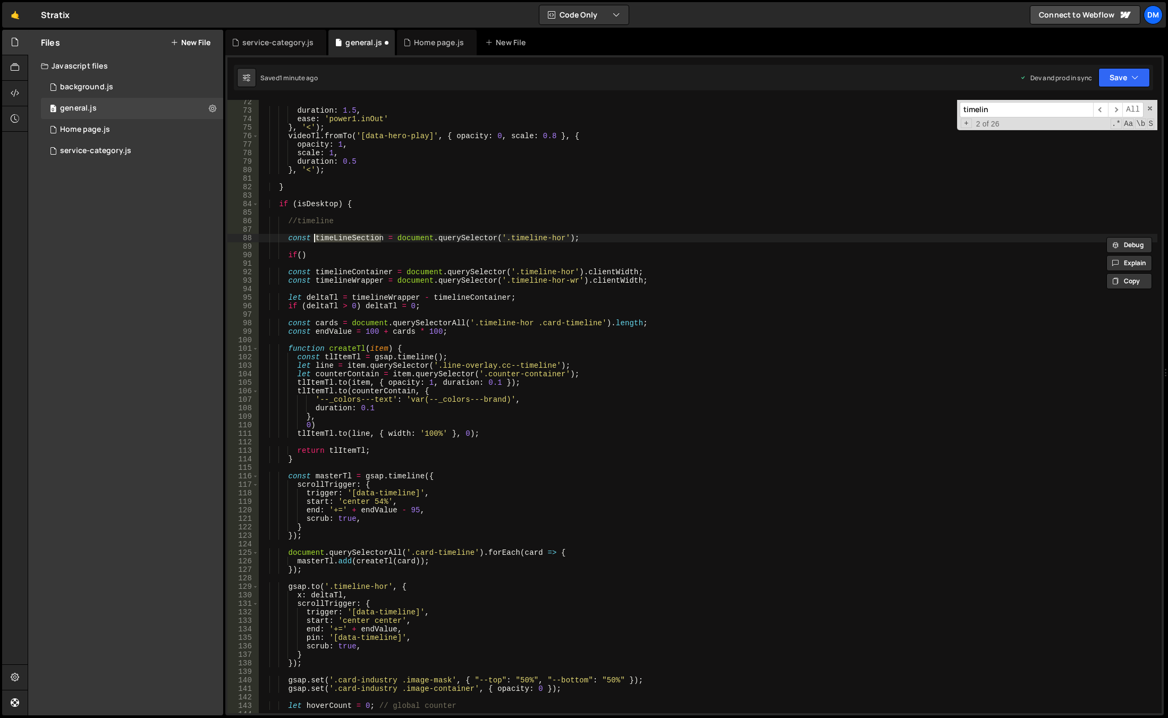
click at [300, 256] on div "duration : 1.5 , ease : 'power1.inOut' } , '<' ) ; videoTl . fromTo ( '[data-he…" at bounding box center [708, 413] width 899 height 630
paste textarea "timeLineSection"
click at [385, 256] on div "duration : 1.5 , ease : 'power1.inOut' } , '<' ) ; videoTl . fromTo ( '[data-he…" at bounding box center [708, 413] width 899 height 630
type textarea "if(timeLineSection) {"
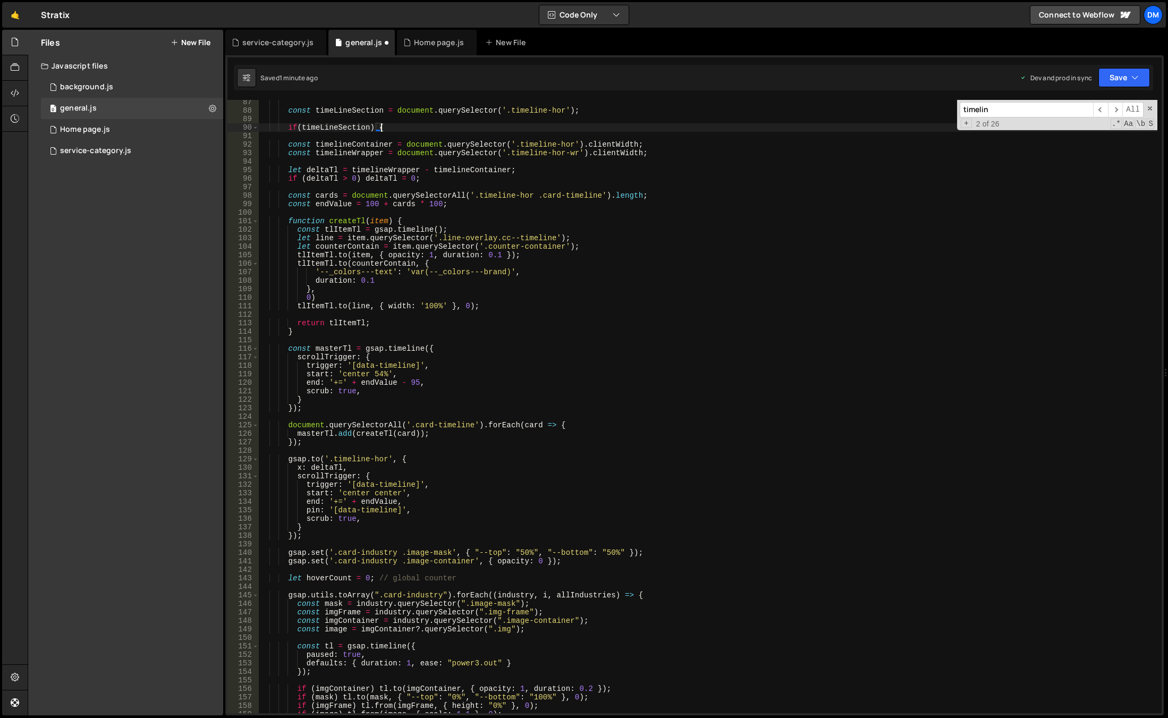
scroll to position [765, 0]
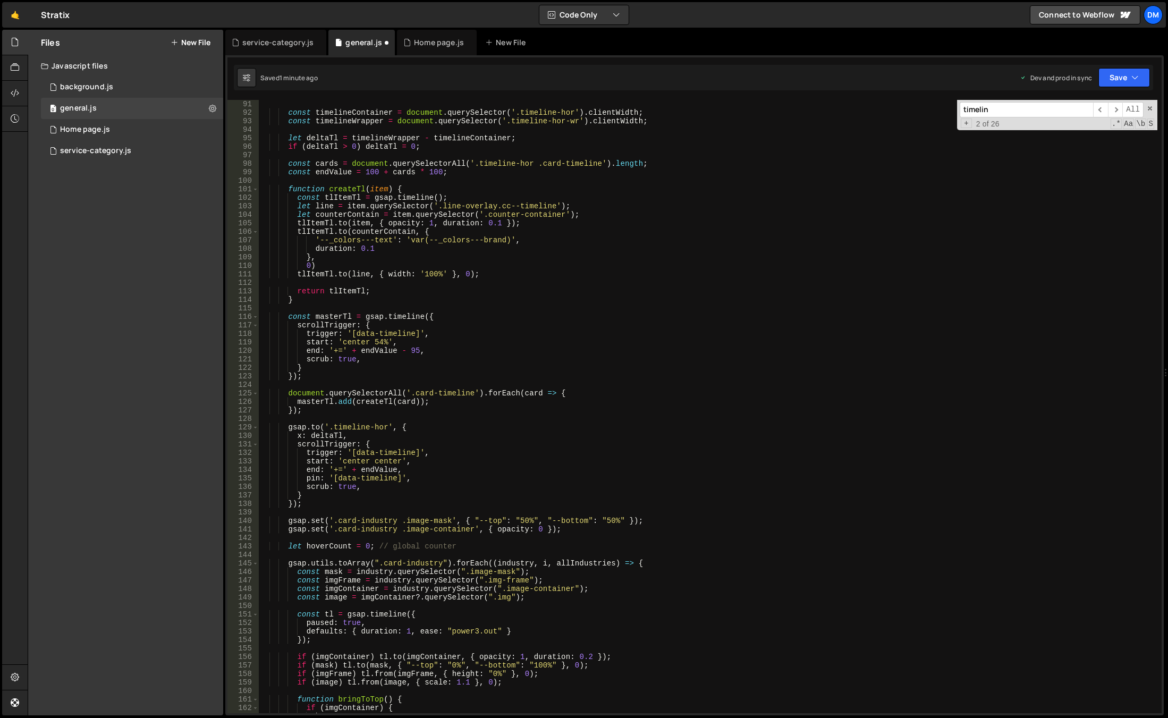
click at [328, 508] on div "const timelineContainer = document . querySelector ( '.timeline-hor' ) . client…" at bounding box center [708, 415] width 899 height 630
click at [328, 499] on div "const timelineContainer = document . querySelector ( '.timeline-hor' ) . client…" at bounding box center [708, 415] width 899 height 630
click at [325, 502] on div "const timelineContainer = document . querySelector ( '.timeline-hor' ) . client…" at bounding box center [708, 415] width 899 height 630
type textarea "});"
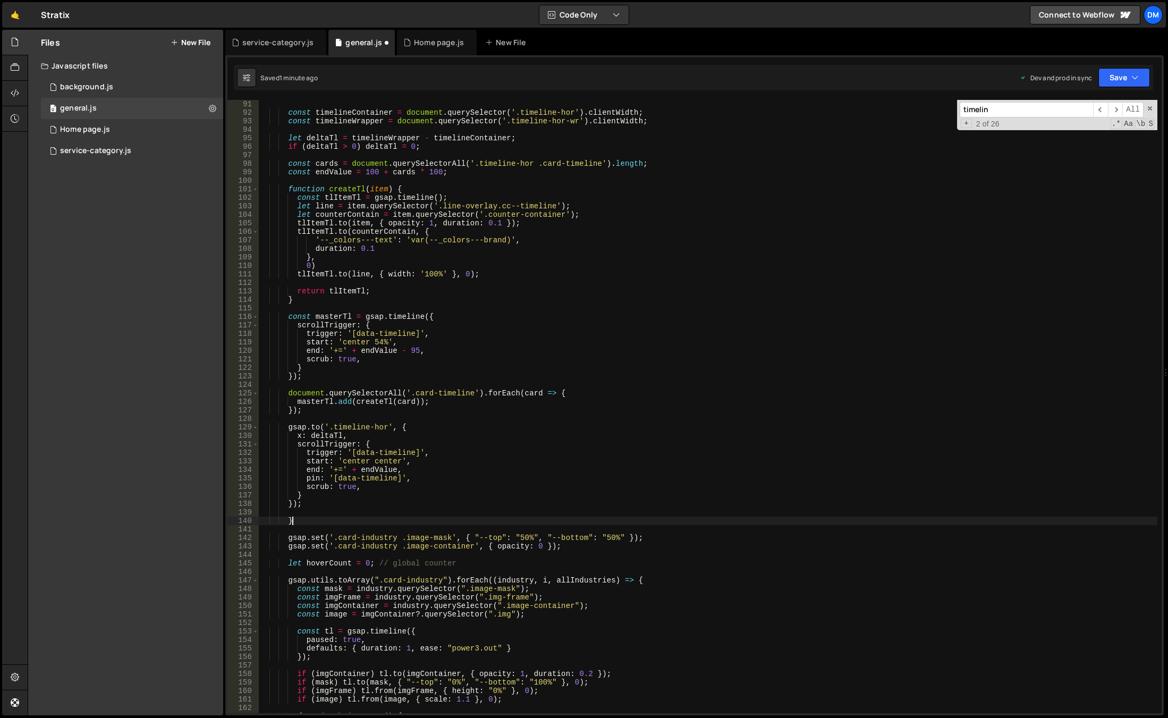
scroll to position [0, 2]
click at [331, 486] on div "const timelineContainer = document . querySelector ( '.timeline-hor' ) . client…" at bounding box center [708, 415] width 899 height 630
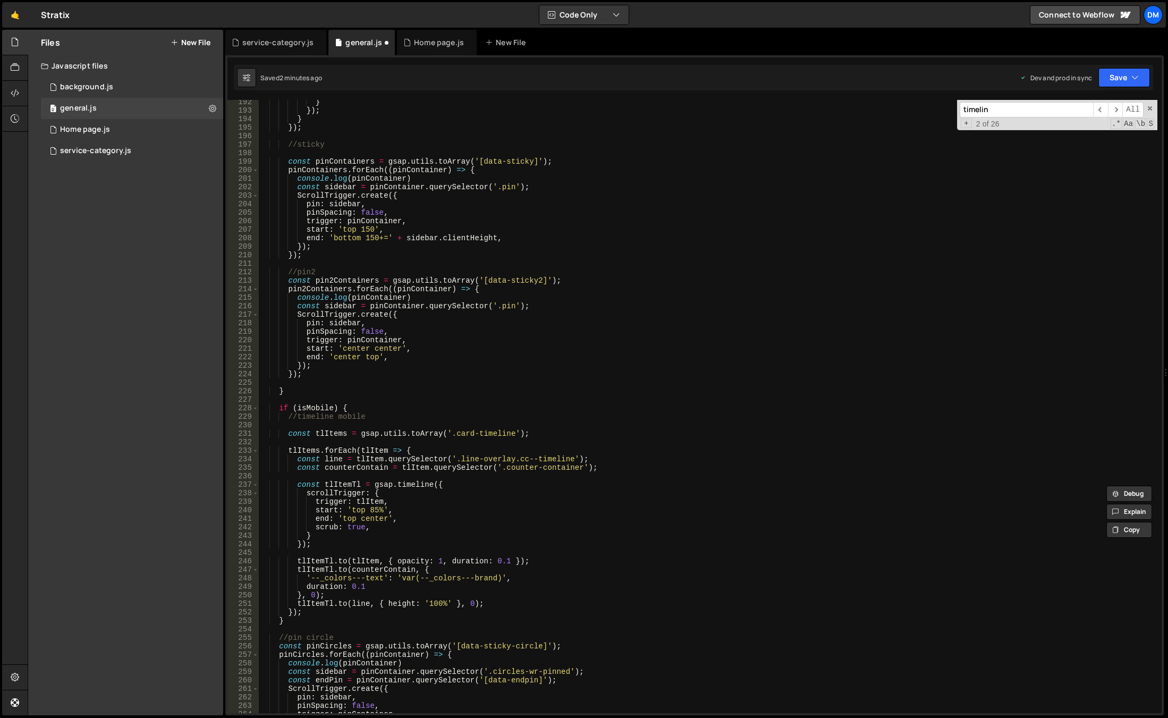
scroll to position [1690, 0]
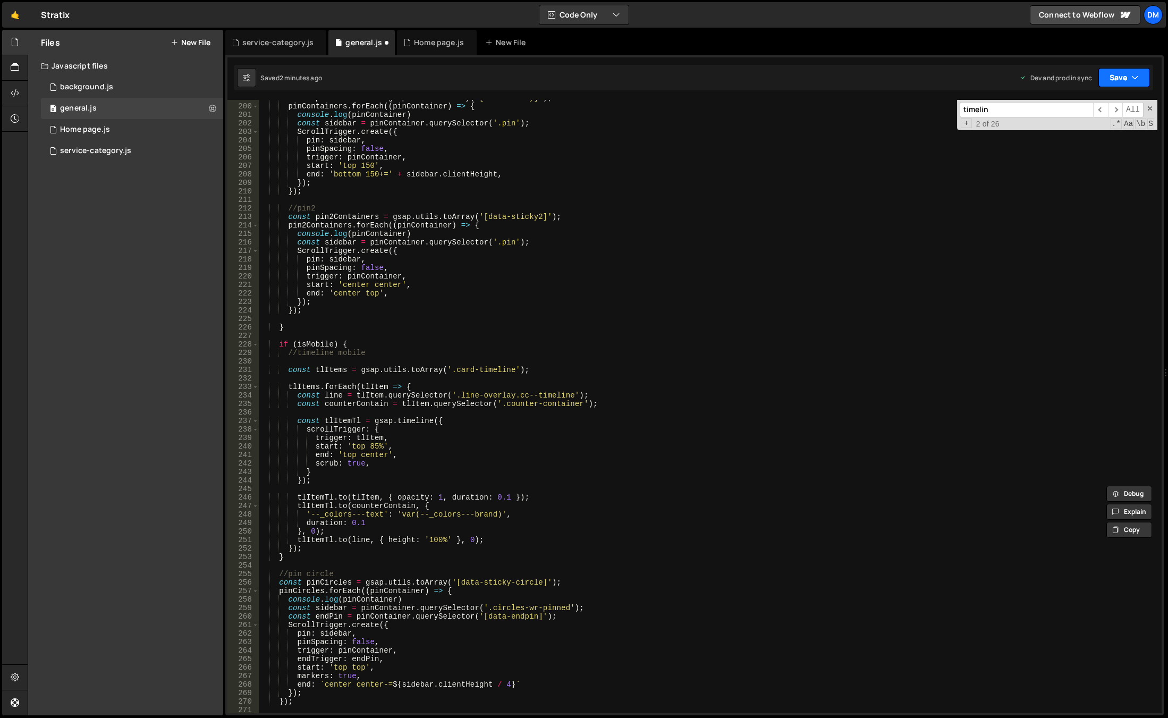
type textarea "scrub: true,"
click at [1134, 74] on icon "button" at bounding box center [1135, 77] width 7 height 11
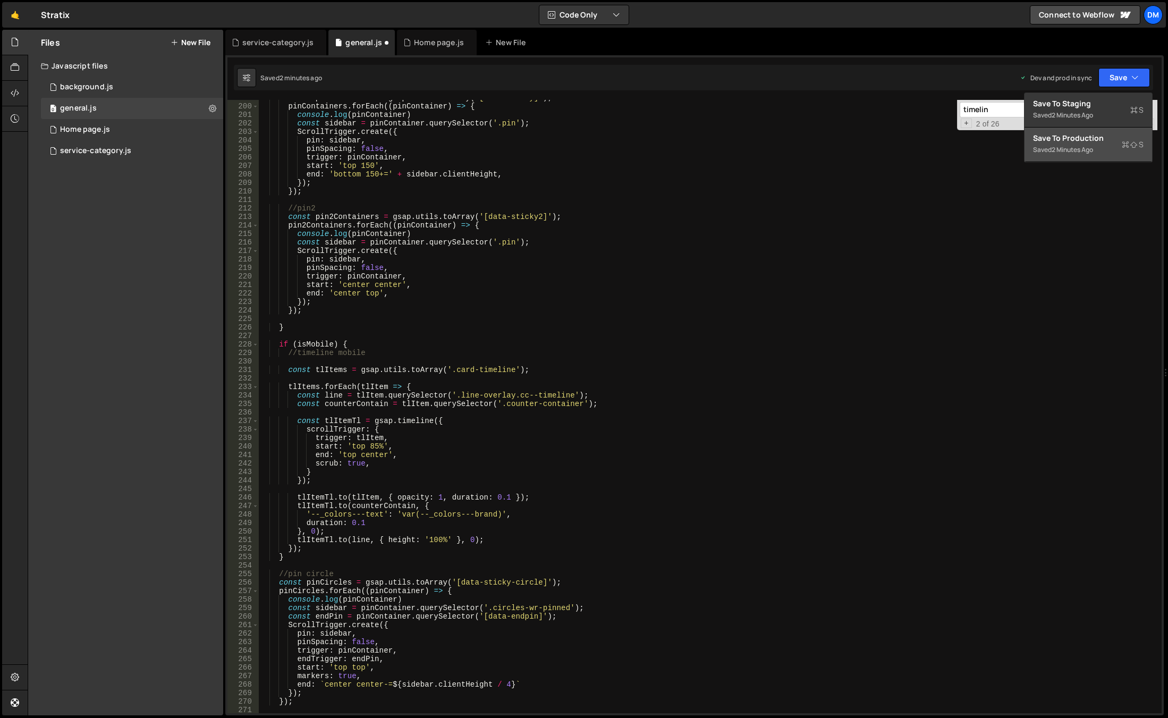
click at [1091, 142] on div "Save to Production S" at bounding box center [1088, 138] width 111 height 11
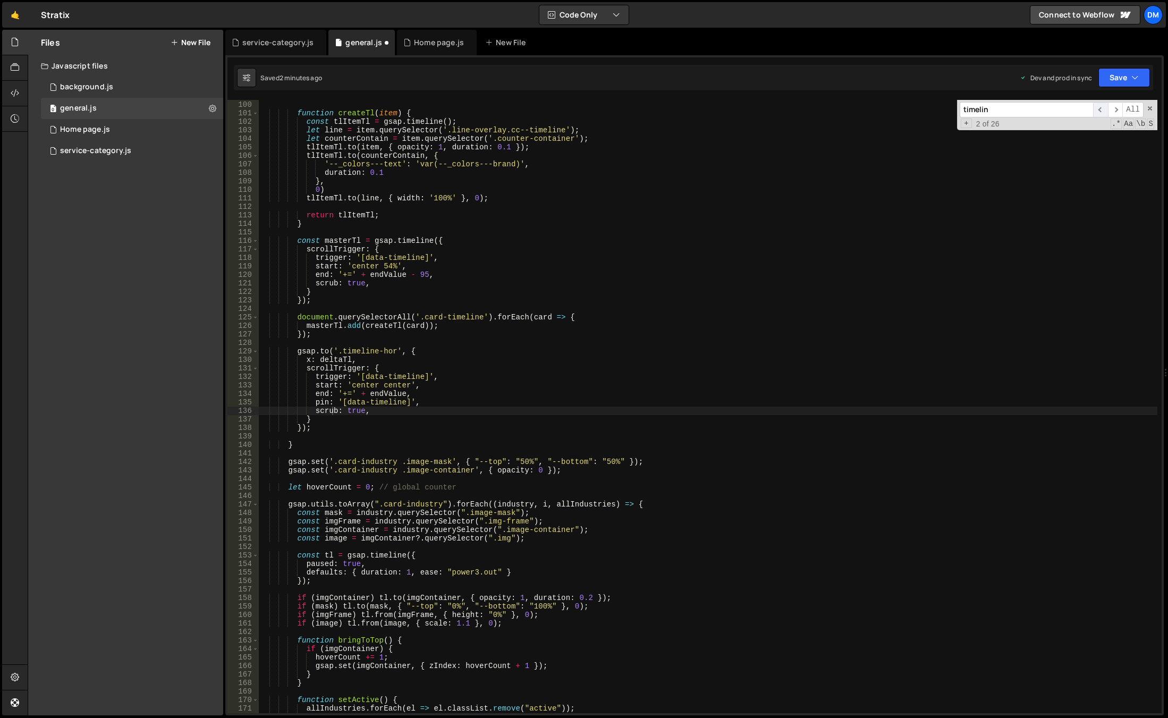
scroll to position [841, 0]
click at [1108, 75] on button "Save" at bounding box center [1118, 77] width 64 height 19
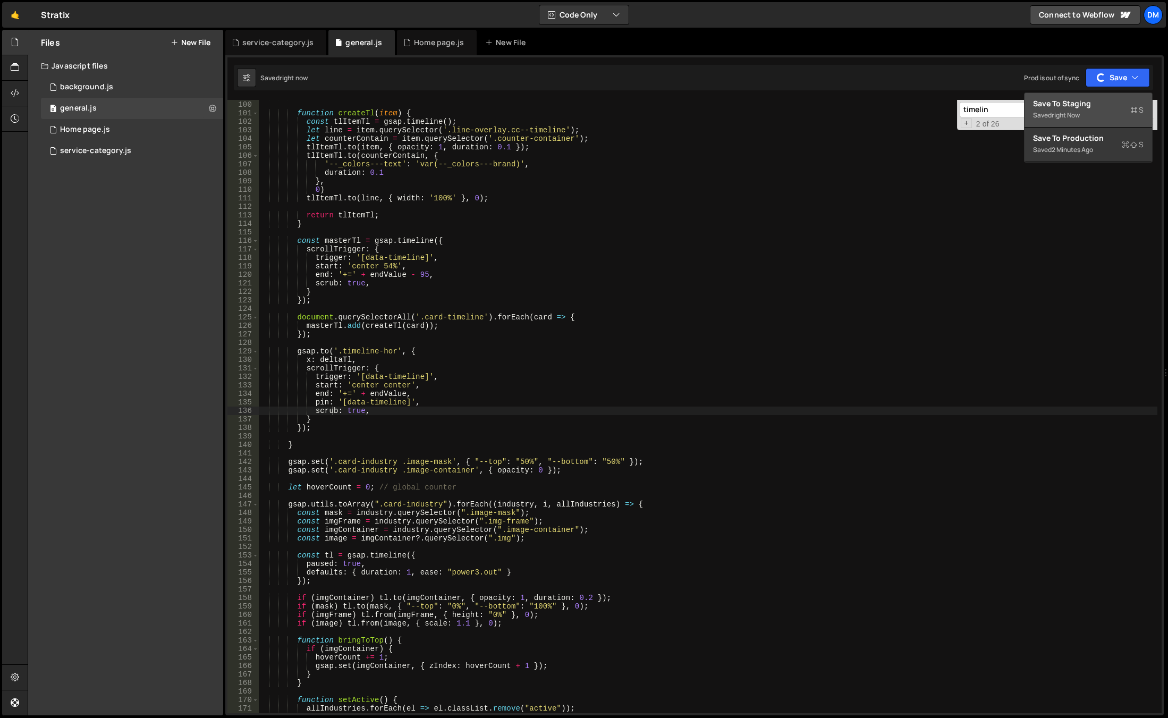
click at [1077, 104] on div "Save to Staging S" at bounding box center [1088, 103] width 111 height 11
